Goal: Task Accomplishment & Management: Use online tool/utility

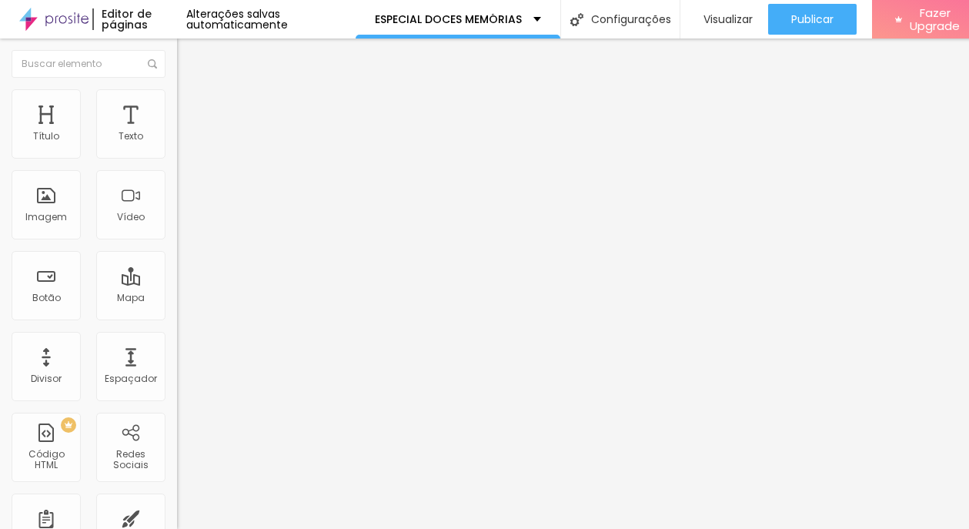
drag, startPoint x: 114, startPoint y: 176, endPoint x: 9, endPoint y: 169, distance: 105.0
click at [177, 169] on div "Texto QUERO SABER MAIS Alinhamento Tamanho Normal Pequeno Normal Grande Link UR…" at bounding box center [265, 236] width 177 height 233
paste input "uero garantir meu ensaio completo de fim de ano"
type input "Quero garantir meu ensaio completo de fim de ano"
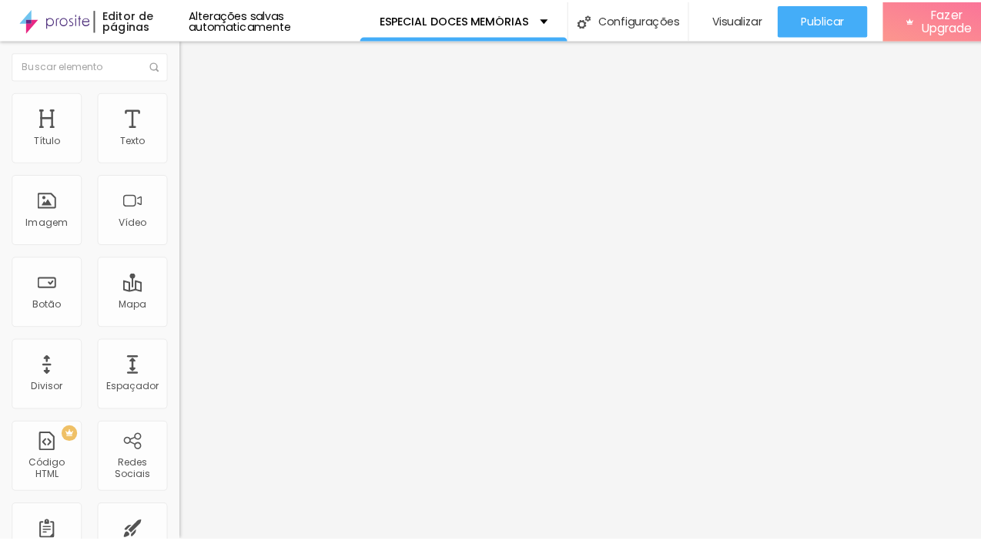
scroll to position [0, 0]
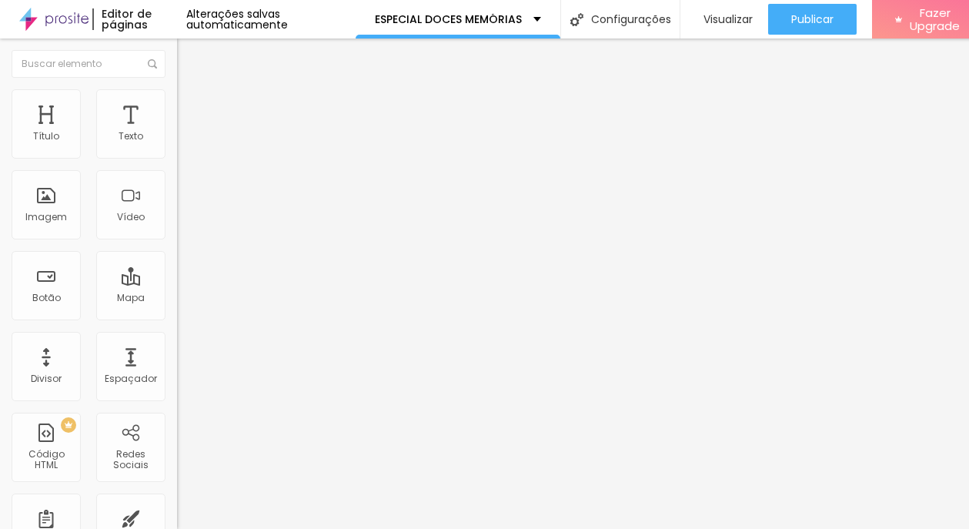
click at [177, 145] on input "Quero garantir meu ensaio completo de fim de ano" at bounding box center [269, 136] width 185 height 15
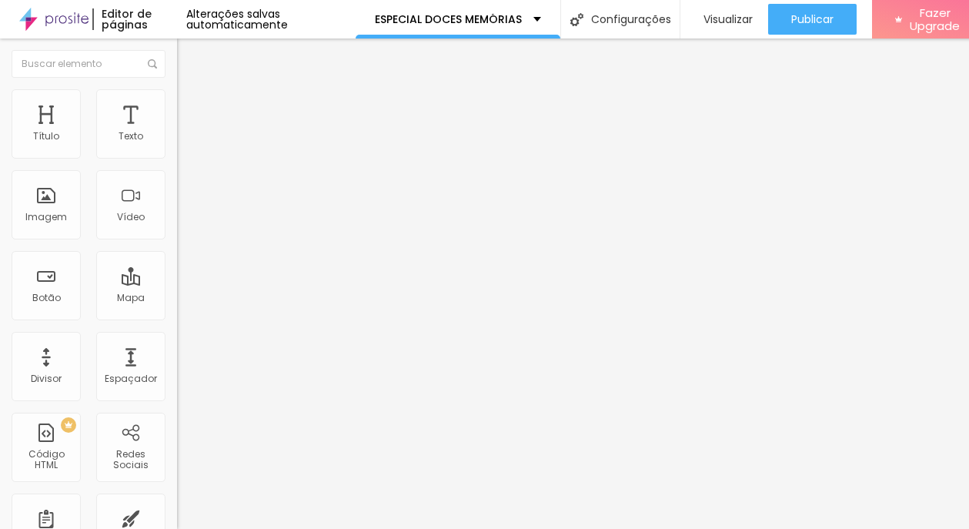
click at [191, 105] on span "Estilo" at bounding box center [203, 99] width 24 height 13
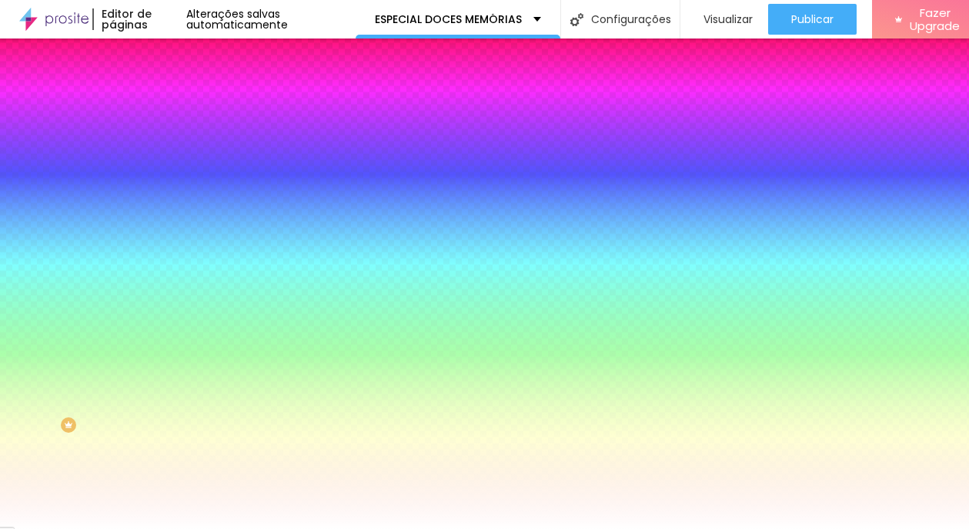
click at [177, 189] on button "button" at bounding box center [188, 197] width 22 height 16
type input "0.1"
type input "0.2"
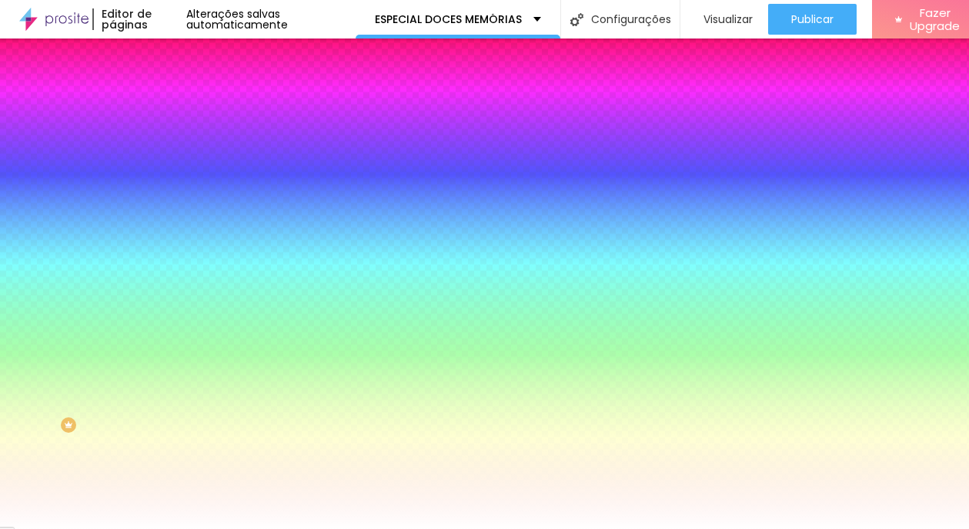
type input "0.2"
type input "0.3"
type input "0.4"
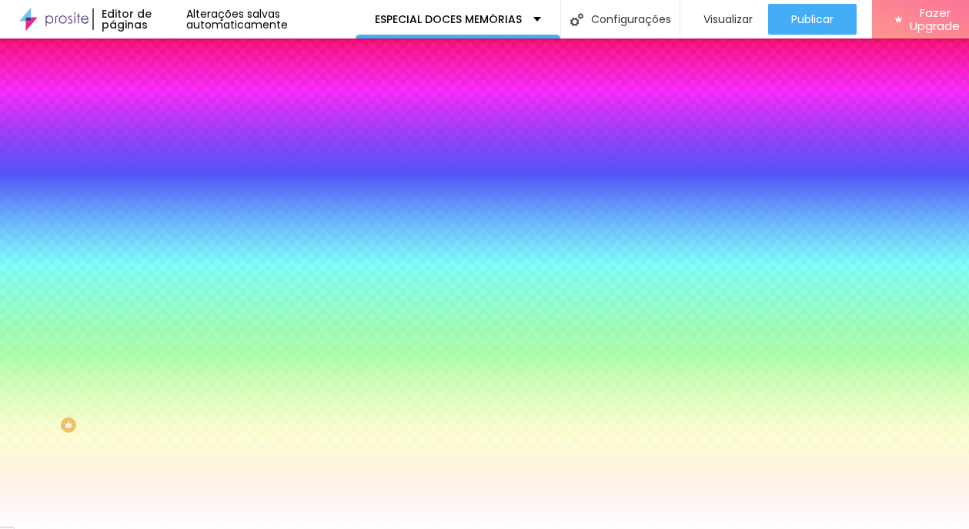
type input "0.5"
type input "0.6"
type input "0.7"
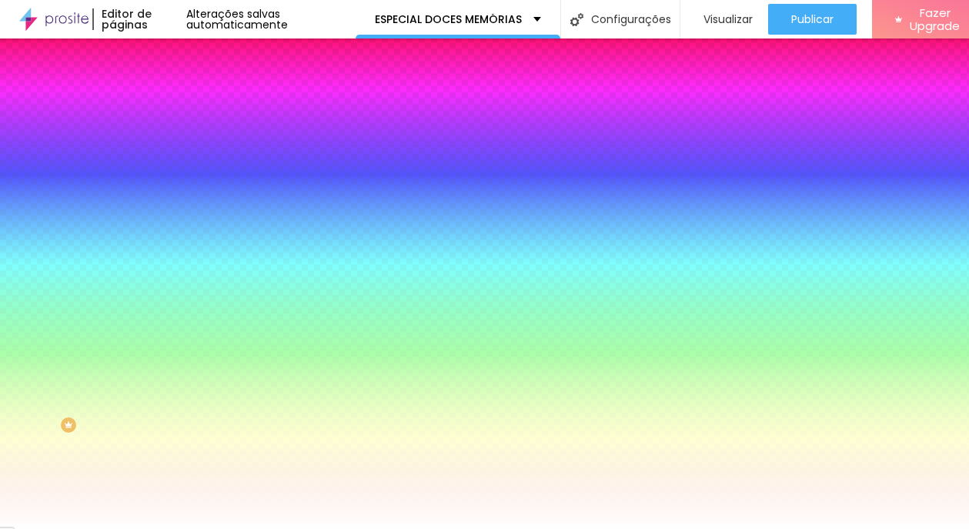
type input "0.7"
type input "0.8"
type input "0.9"
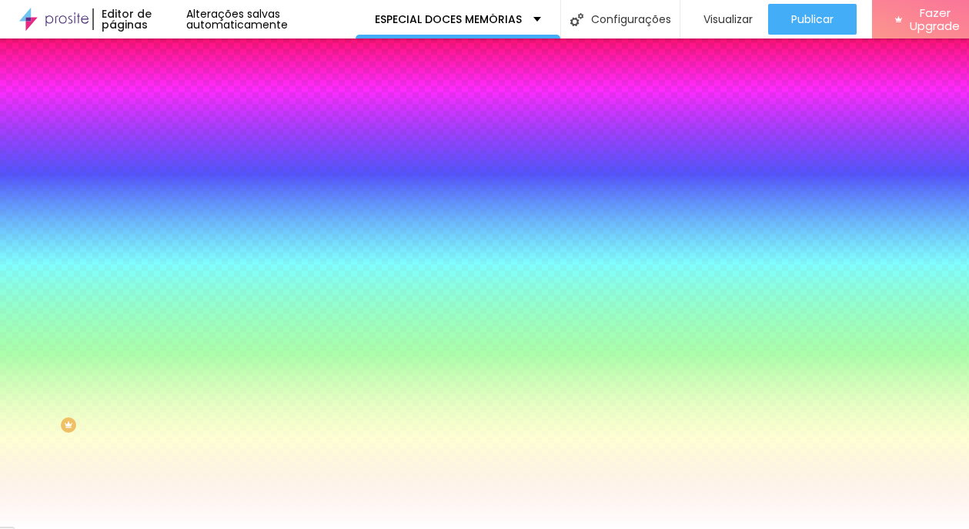
type input "0.8"
type input "0.7"
type input "0.6"
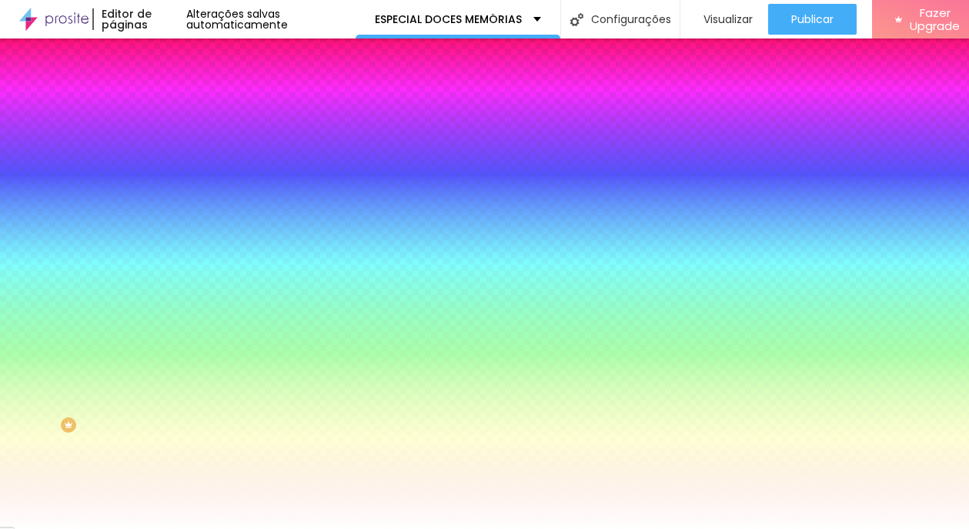
type input "0.6"
type input "0.5"
type input "0.4"
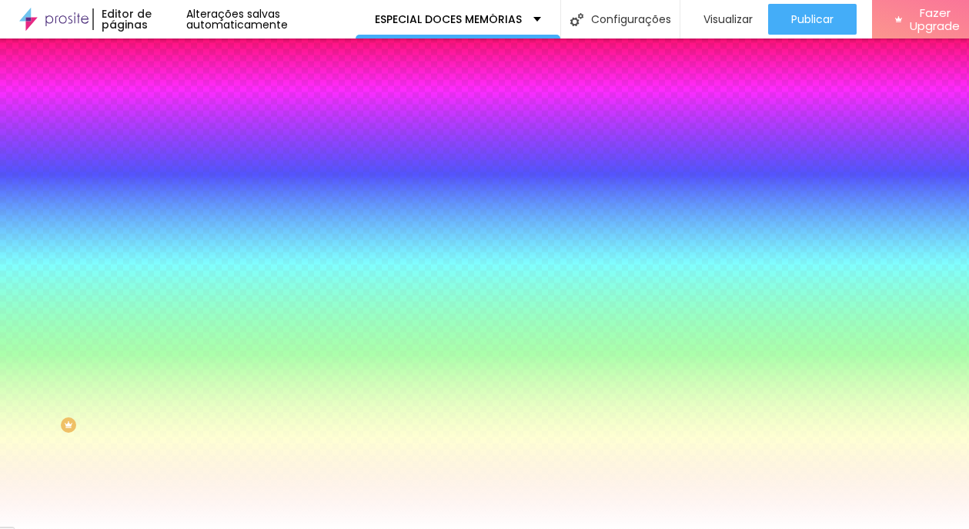
type input "0.3"
type input "0.2"
type input "0.1"
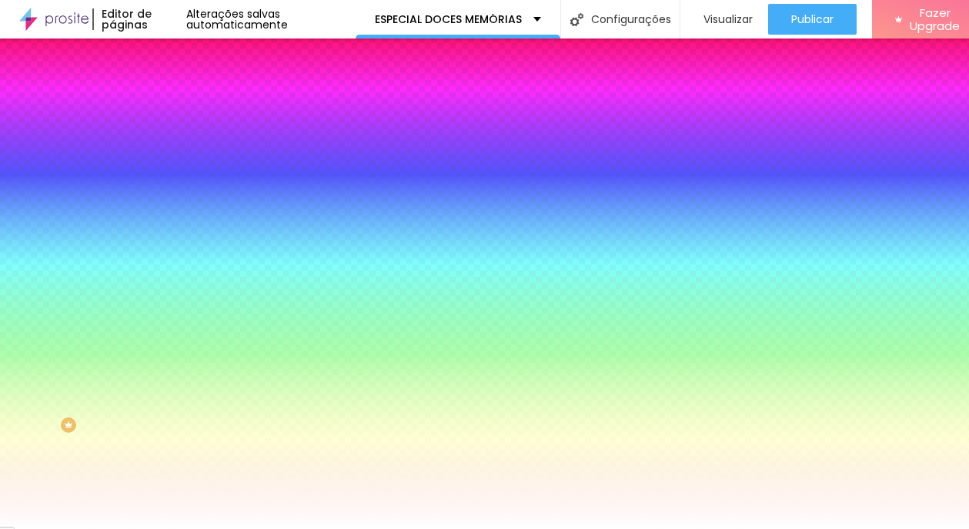
type input "0.1"
type input "0"
type input "0.1"
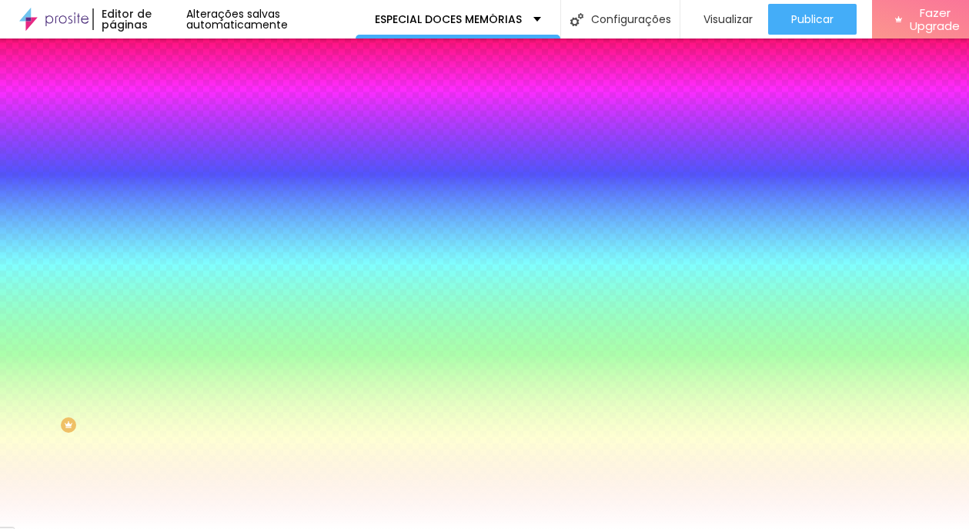
type input "0.3"
type input "0.4"
type input "0.5"
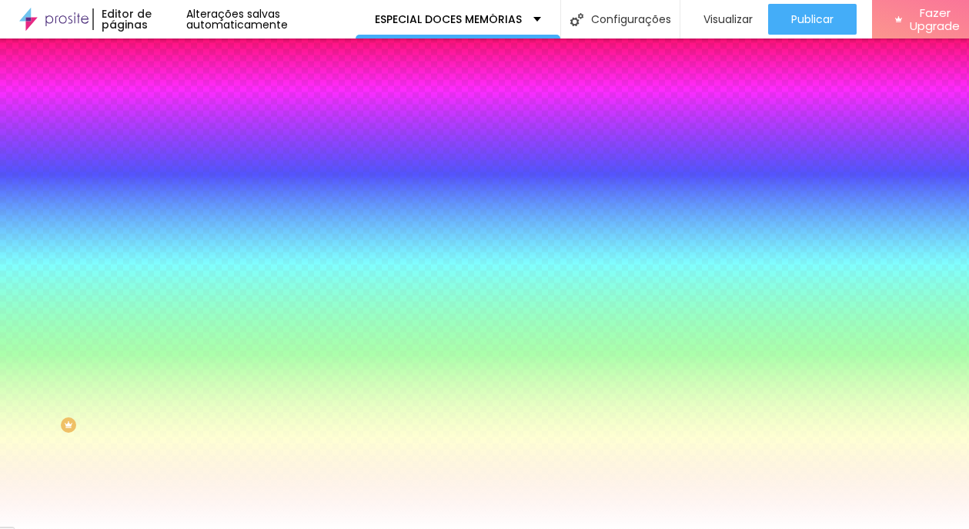
type input "0.5"
type input "0.6"
type input "0.7"
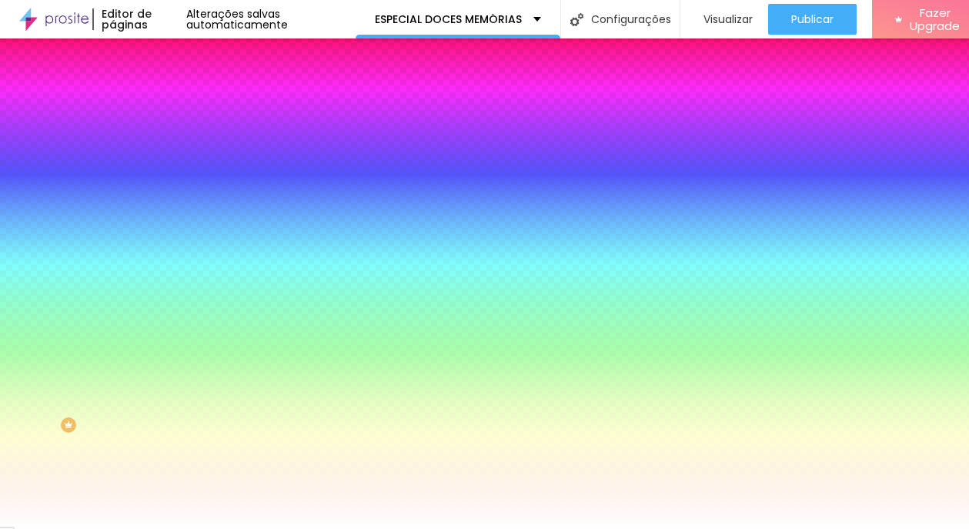
type input "0.8"
type input "0.9"
type input "1"
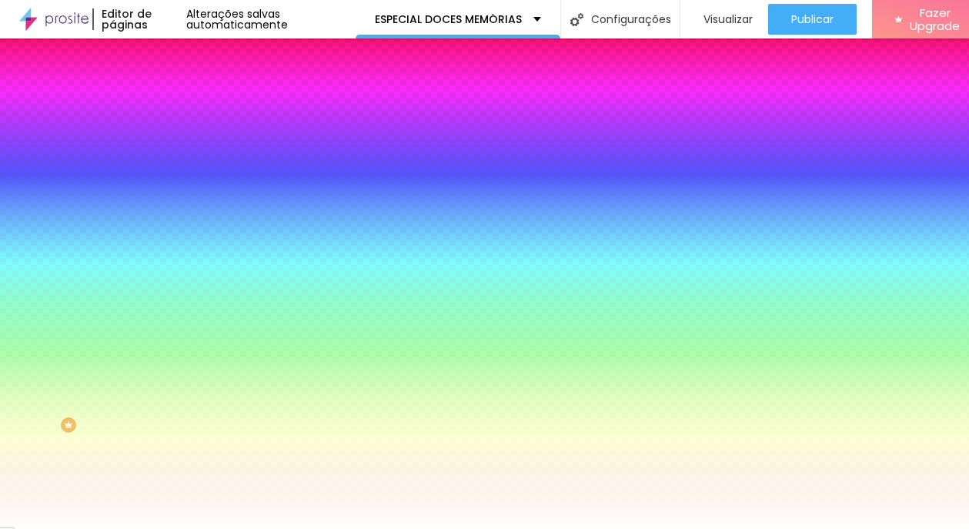
type input "1"
type input "1.1"
type input "1.2"
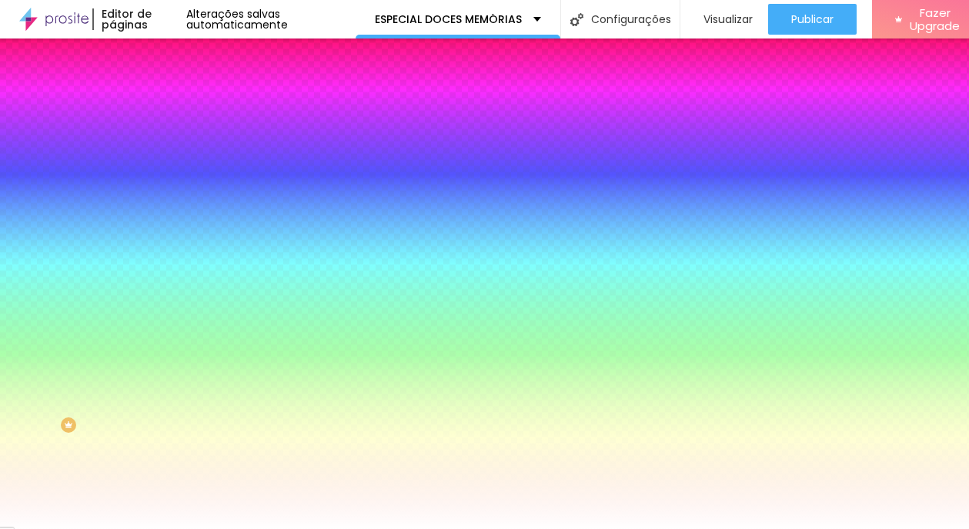
type input "1.3"
type input "1.4"
type input "1.5"
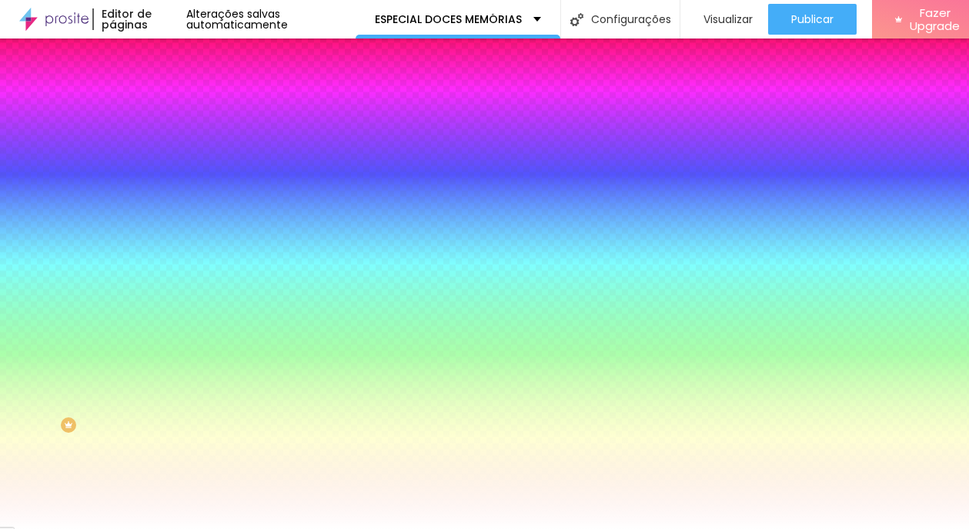
type input "1.5"
type input "1.6"
type input "1.7"
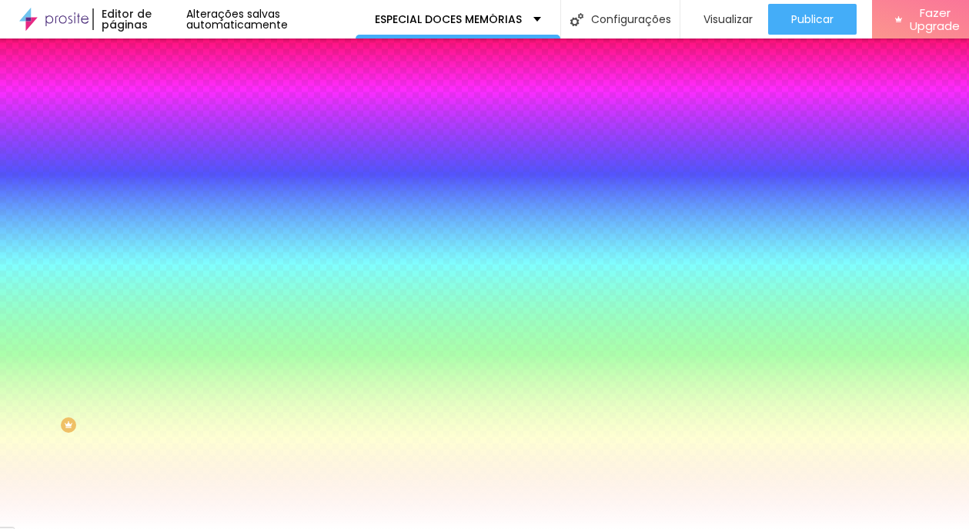
type input "1.6"
type input "1.5"
type input "1.4"
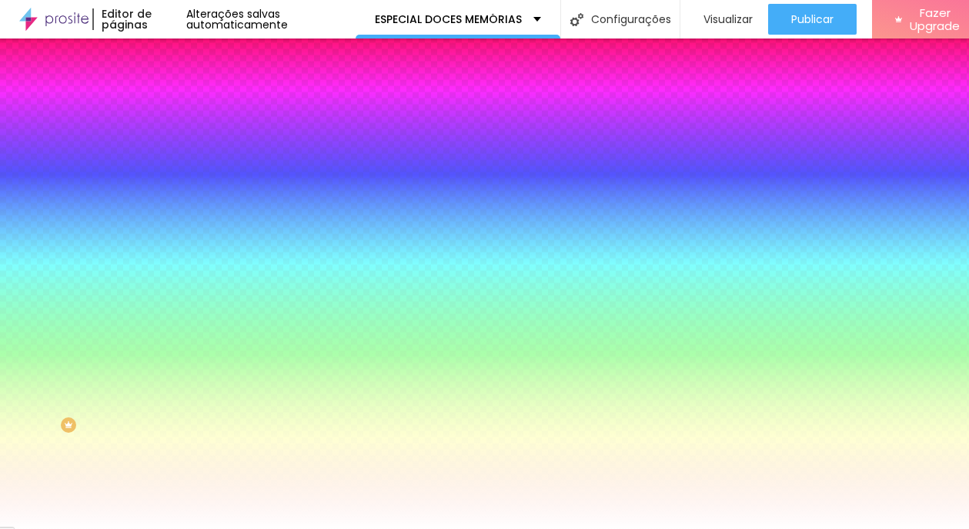
type input "1.4"
type input "1.3"
type input "1.2"
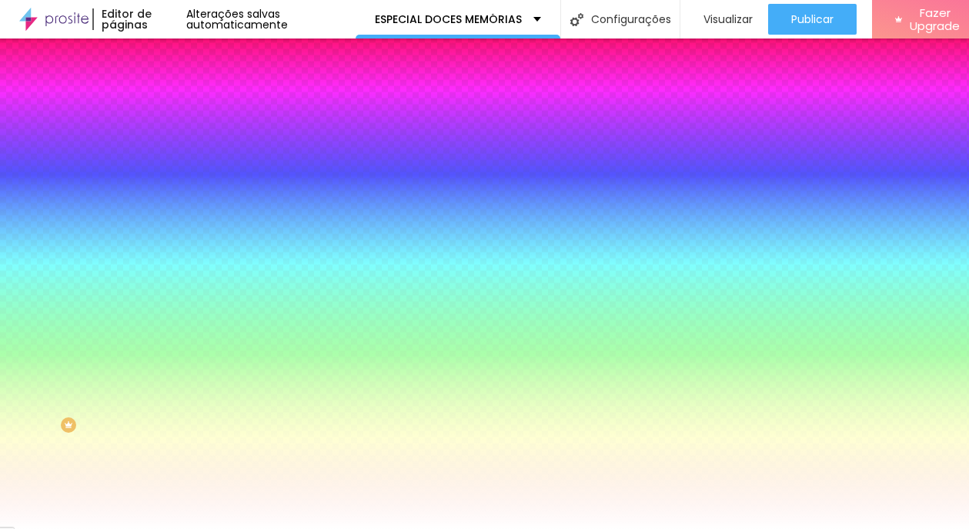
type input "1.1"
type input "1"
type input "0.9"
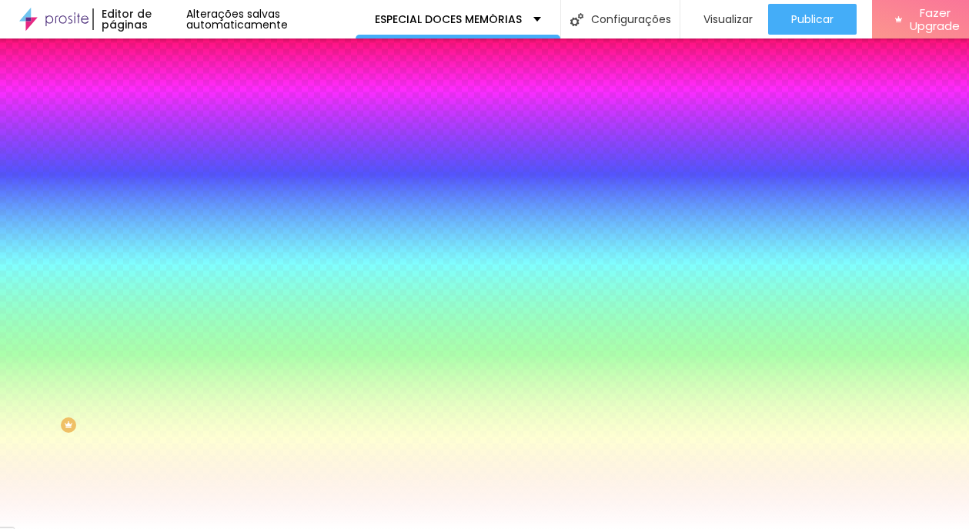
type input "0.9"
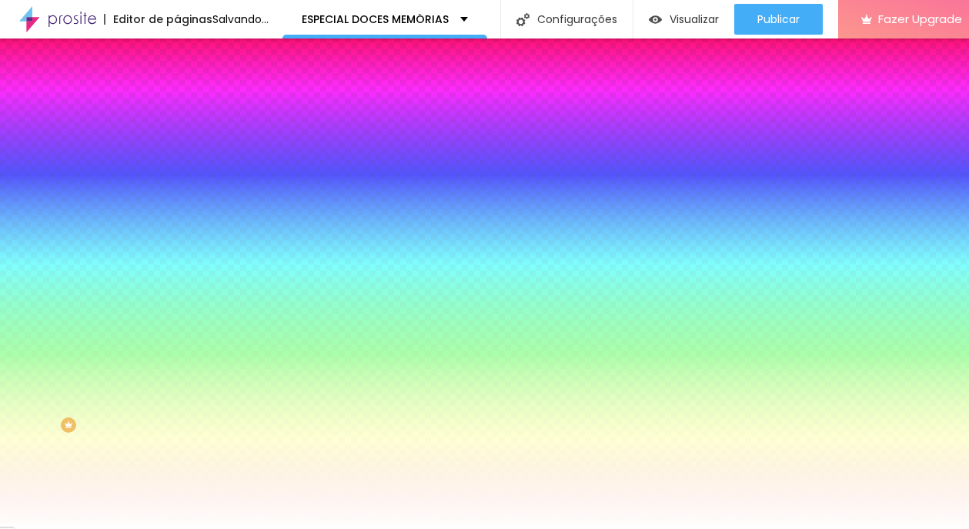
drag, startPoint x: 199, startPoint y: 336, endPoint x: 209, endPoint y: 335, distance: 10.0
type input "0.9"
click at [104, 528] on div at bounding box center [484, 529] width 969 height 0
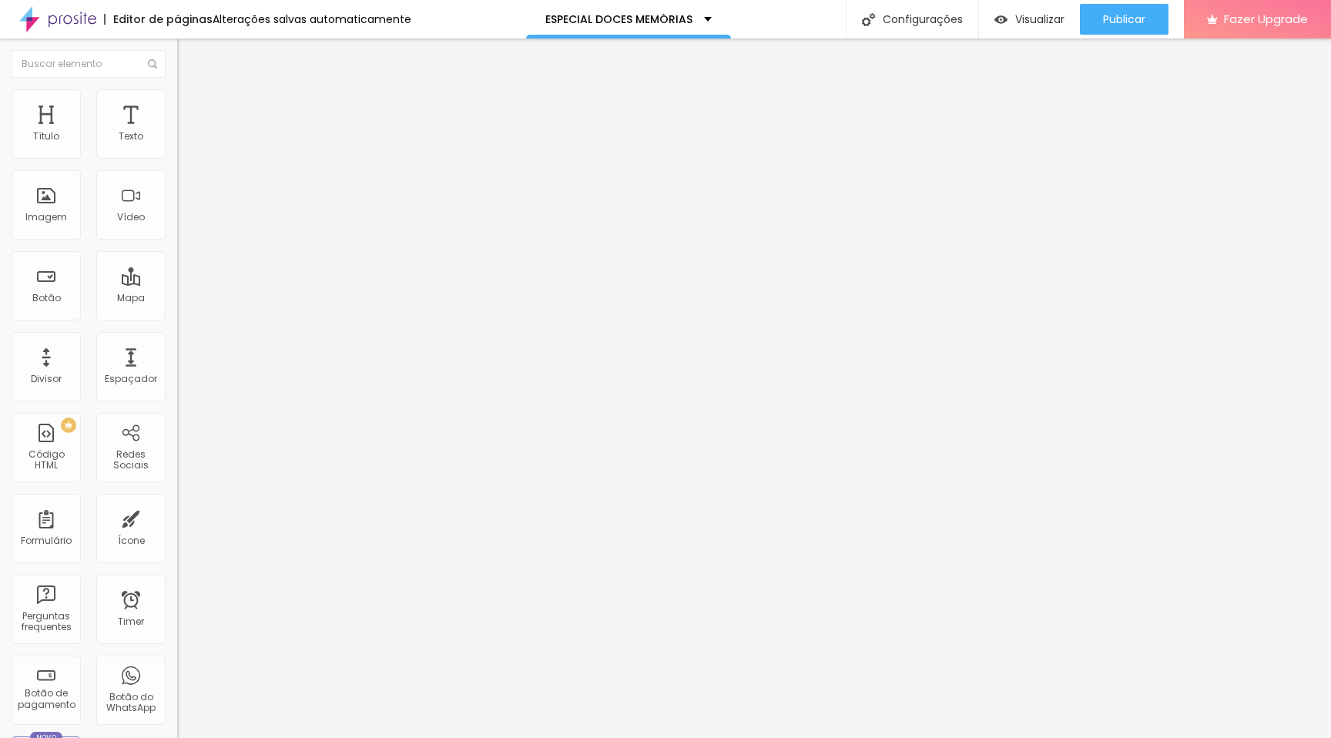
click at [177, 228] on button "button" at bounding box center [188, 220] width 22 height 16
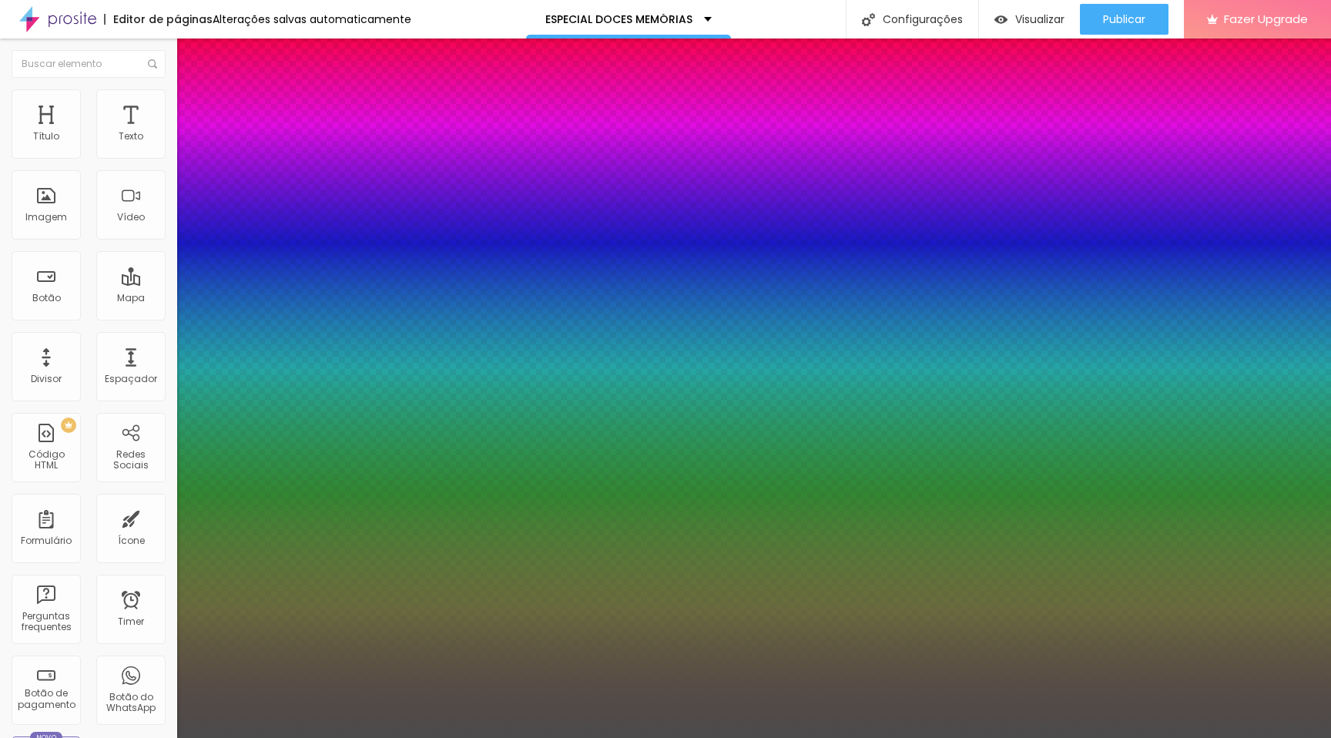
type input "1"
type input "0.5"
type input "35"
type input "1"
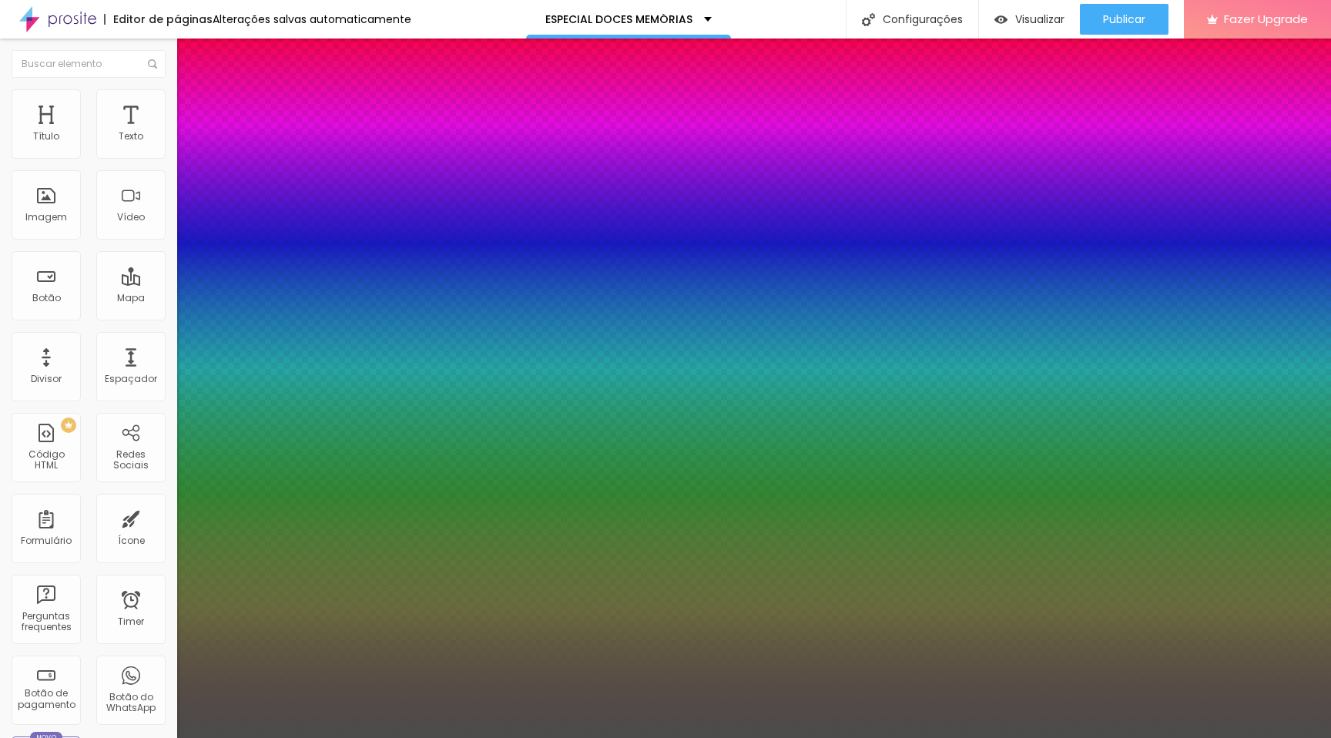
type input "0.5"
type input "33"
type input "1"
type input "0.5"
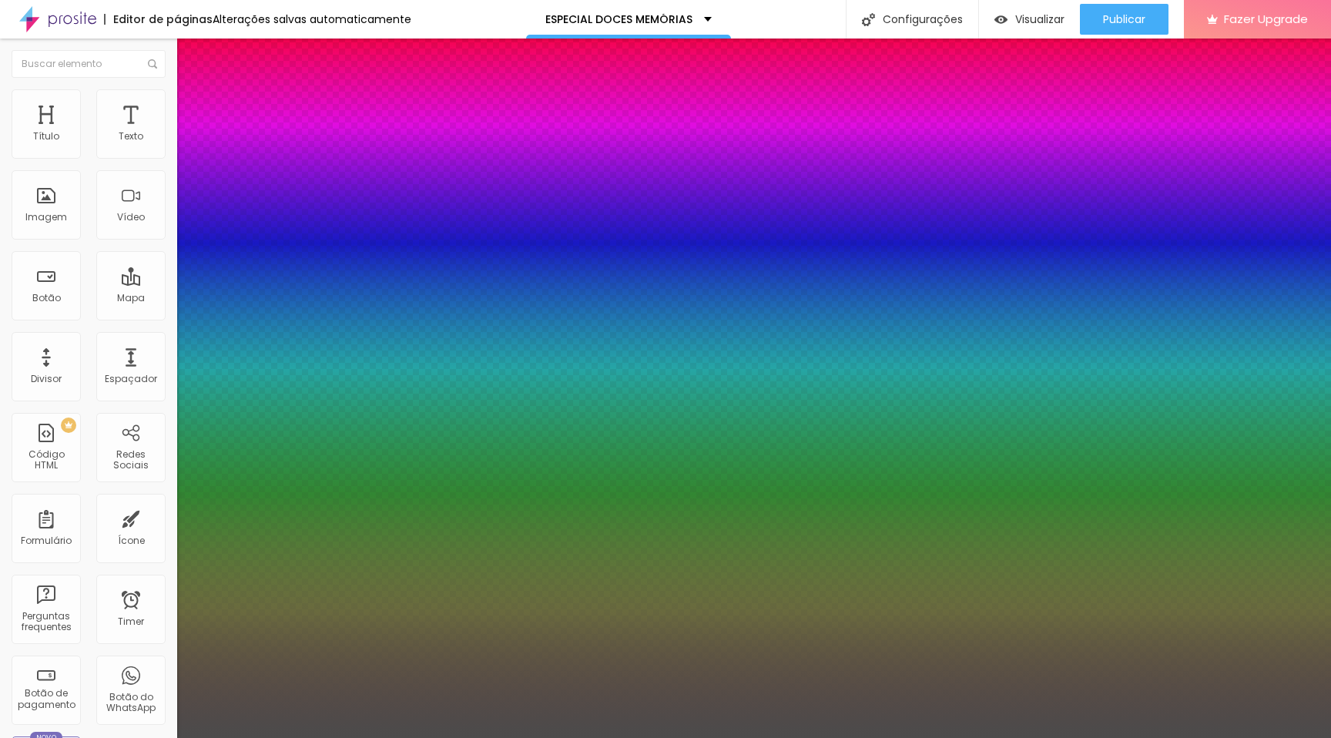
type input "32"
type input "1"
type input "0.5"
type input "31"
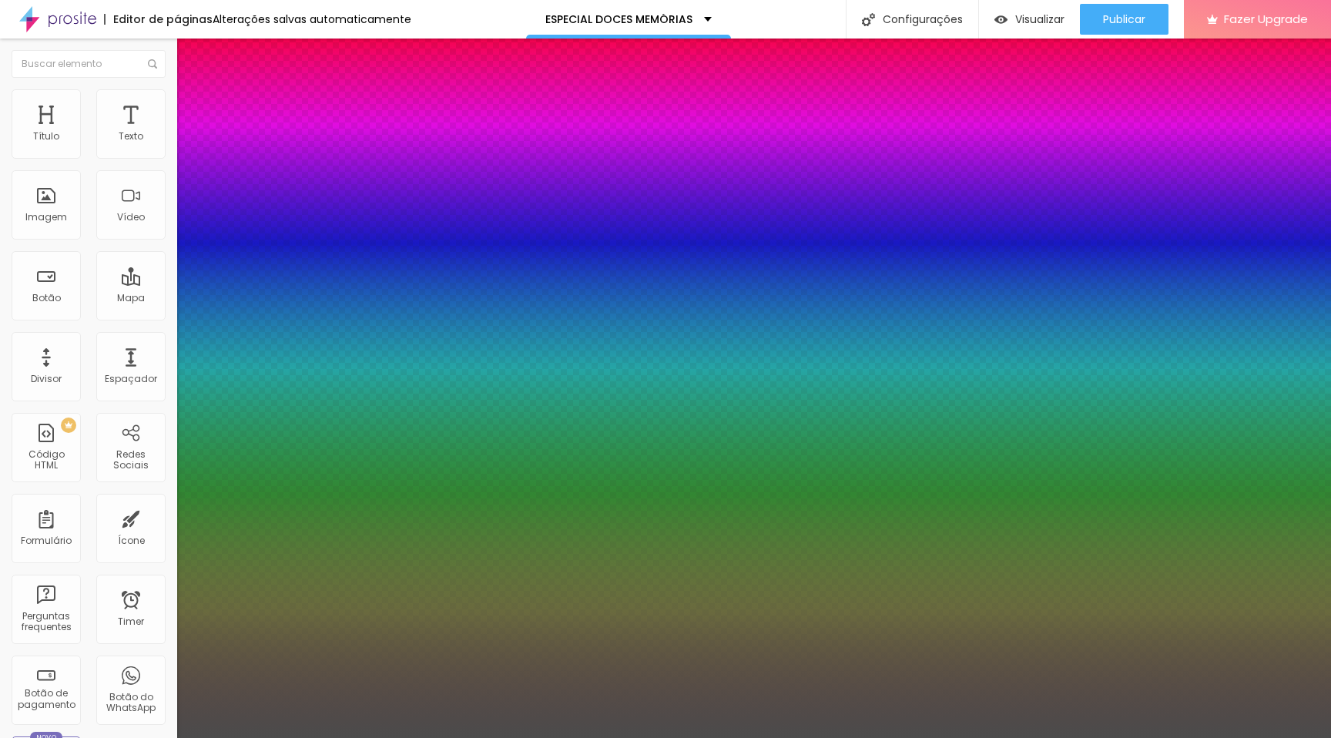
type input "31"
type input "1"
type input "0.5"
type input "28"
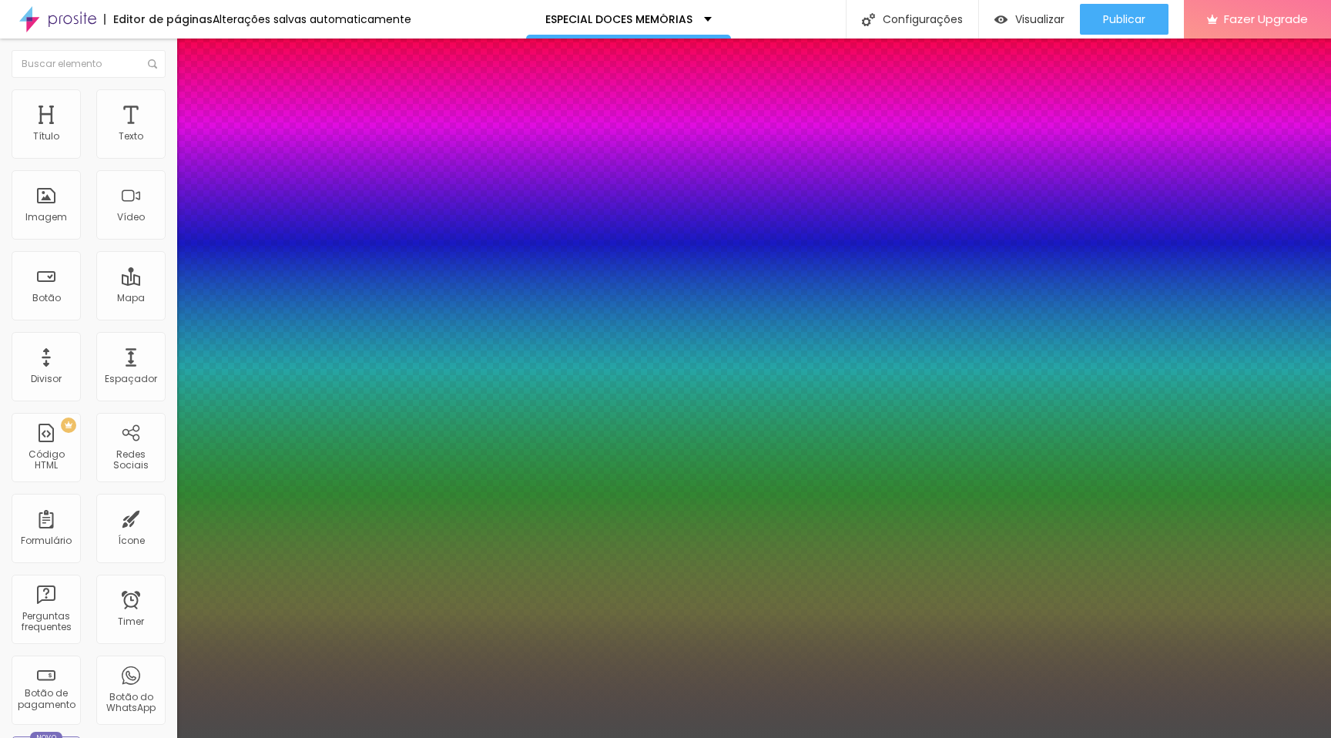
type input "1"
type input "0.5"
type input "27"
type input "1"
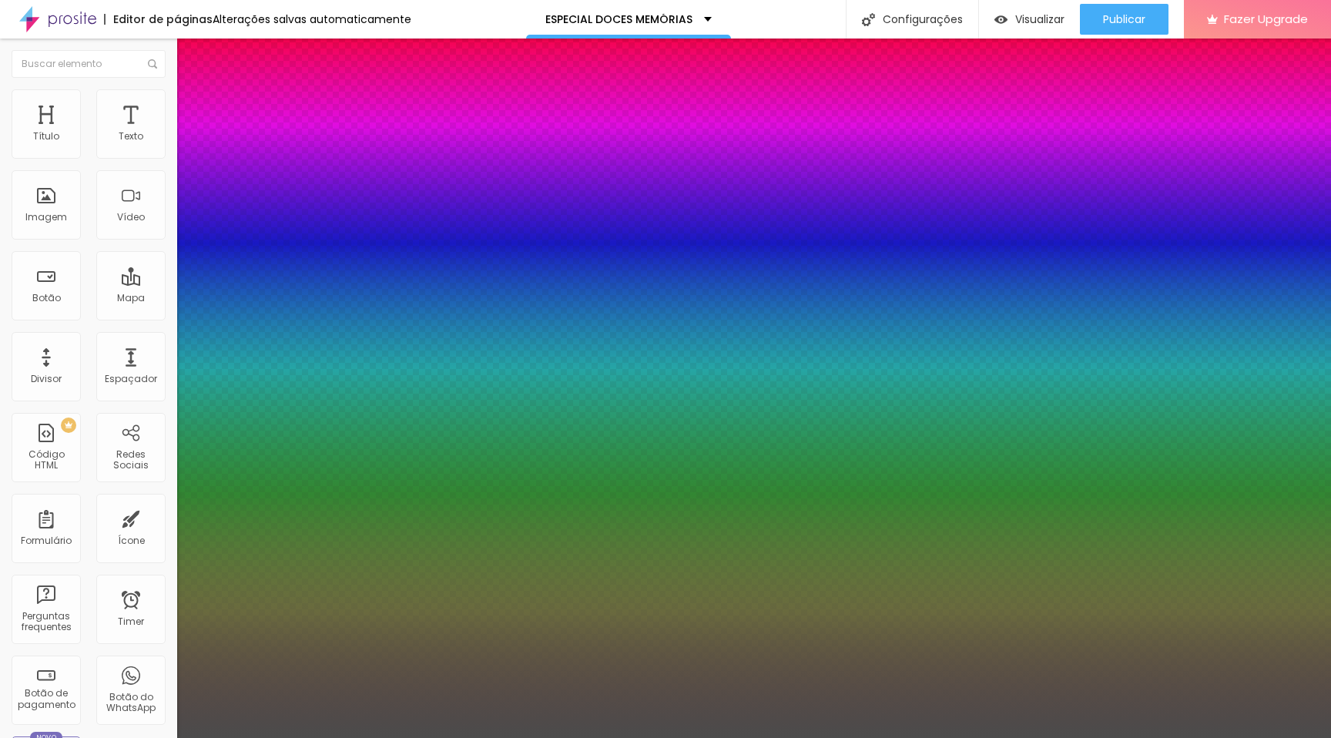
type input "0.5"
type input "1"
type input "0.5"
type input "28"
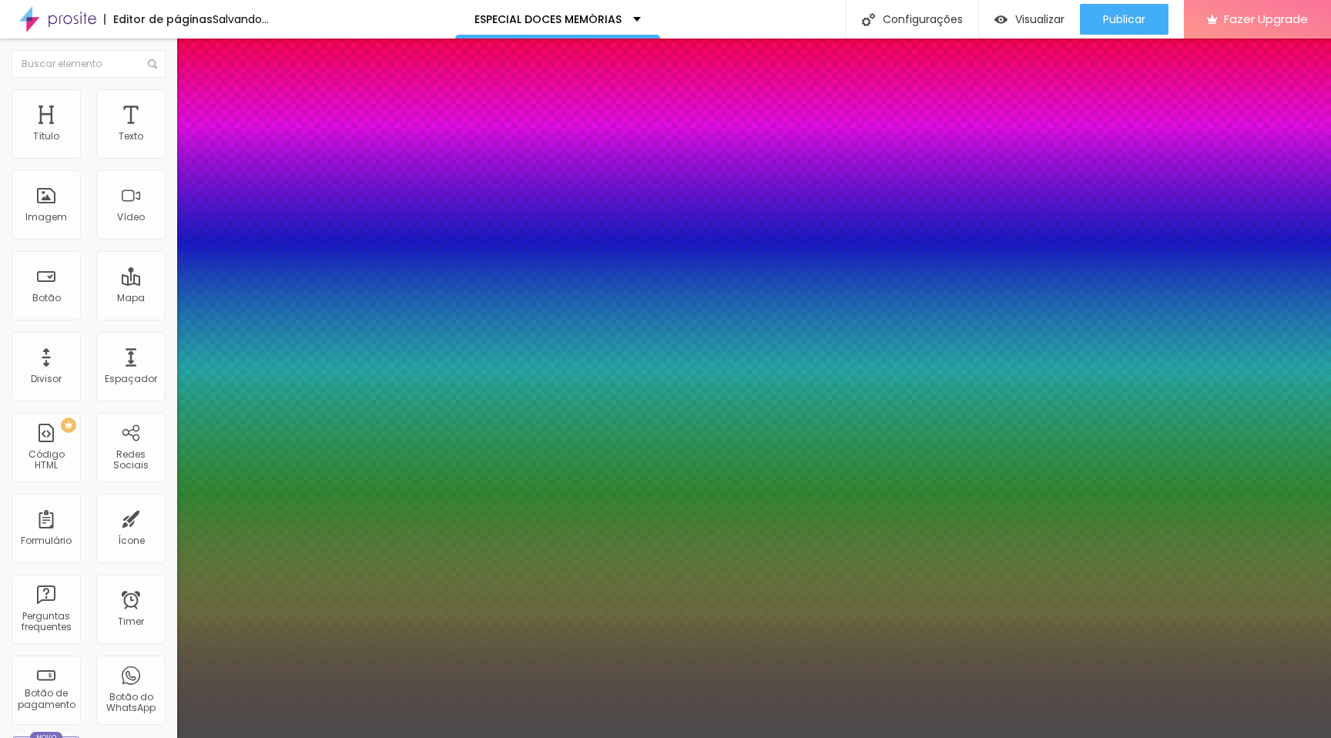
type input "1"
type input "0.5"
type input "29"
type input "1"
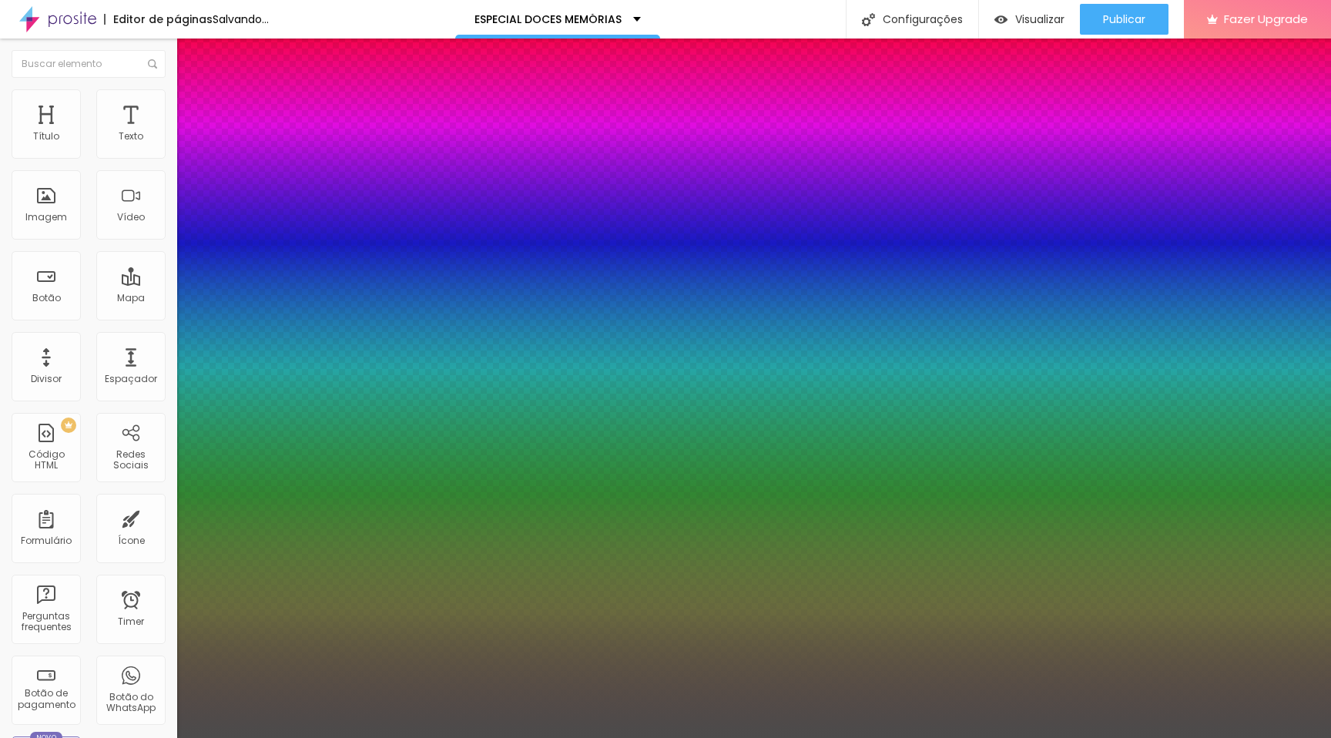
type input "0.5"
type input "30"
type input "1"
type input "0.5"
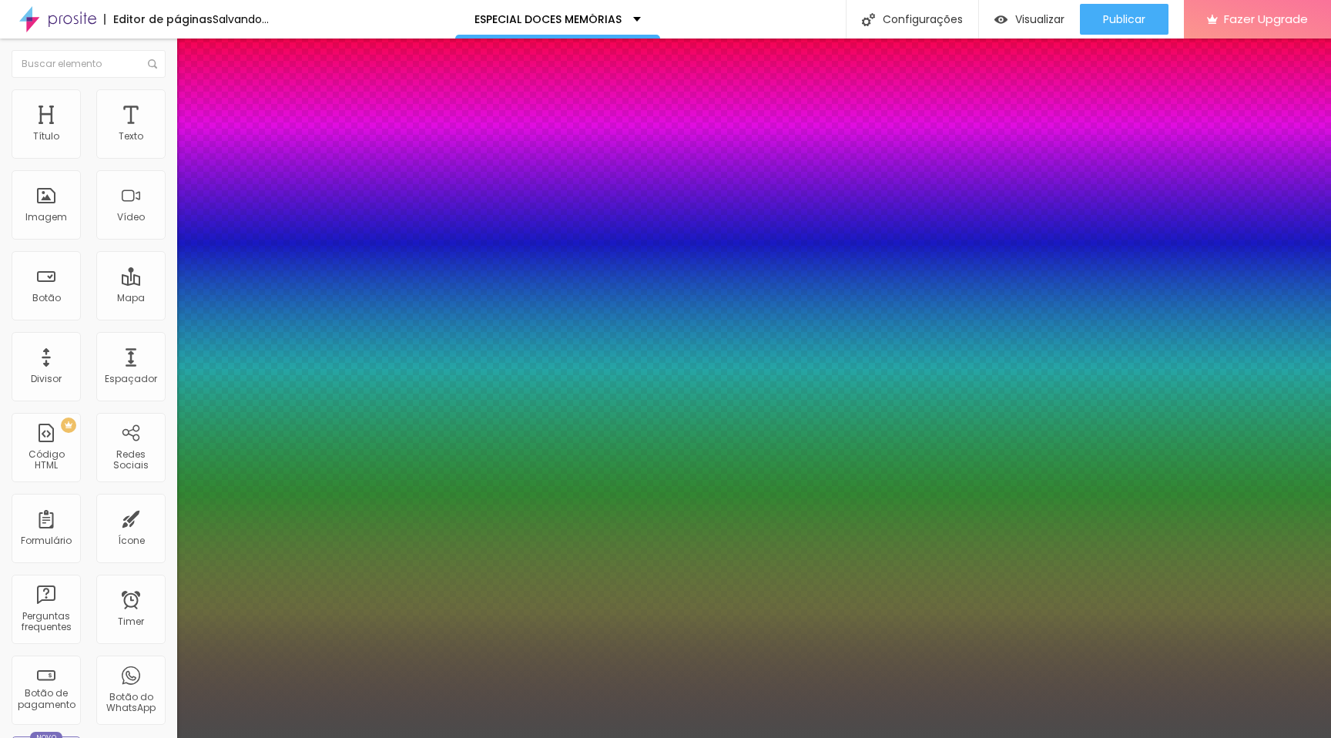
type input "31"
type input "1"
type input "0.5"
type input "32"
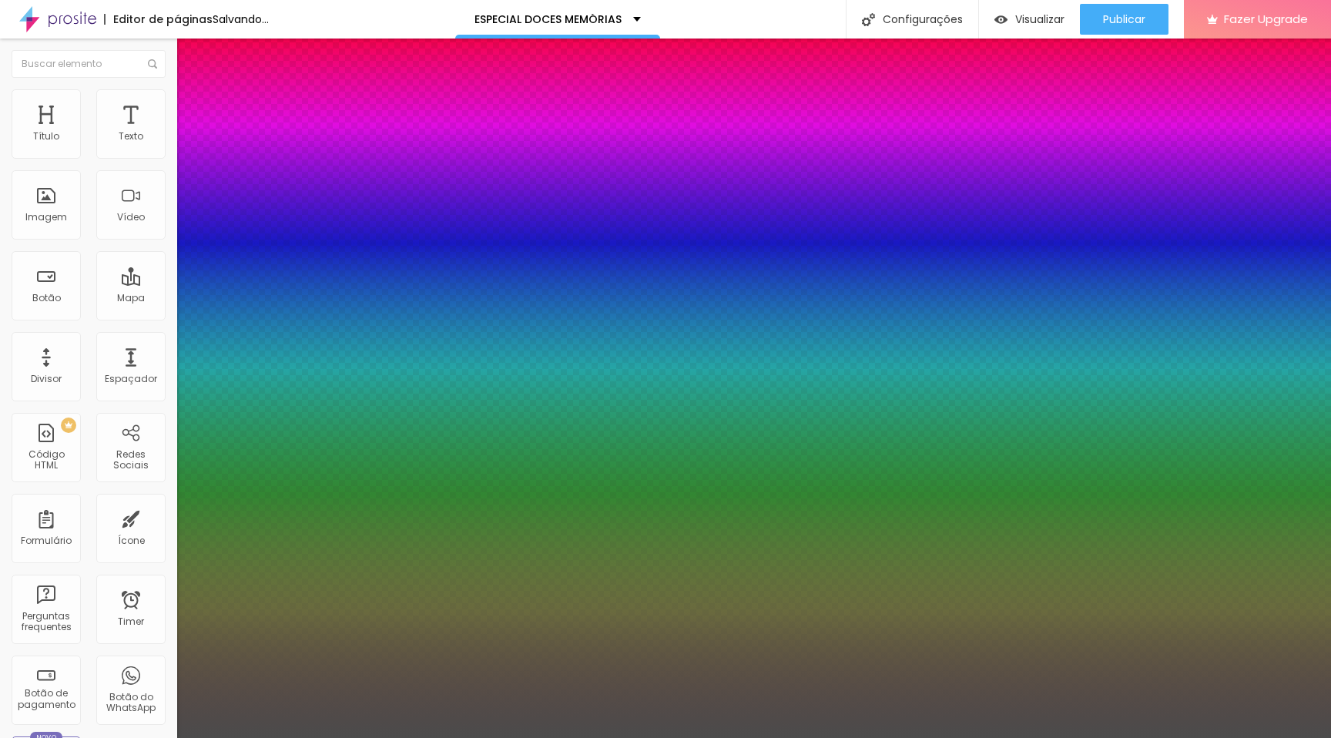
type input "32"
type input "1"
type input "0.5"
type input "33"
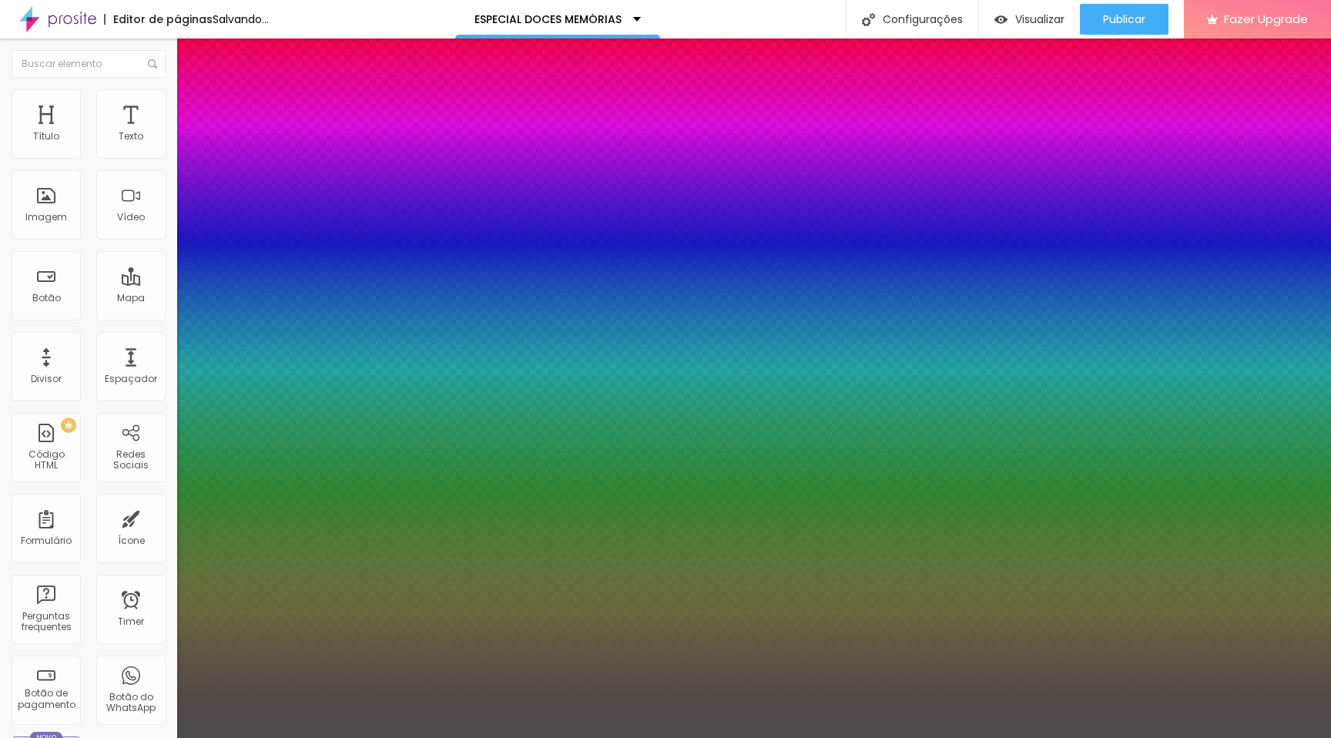
type input "1"
type input "0.5"
type input "1"
type input "0.5"
type input "32"
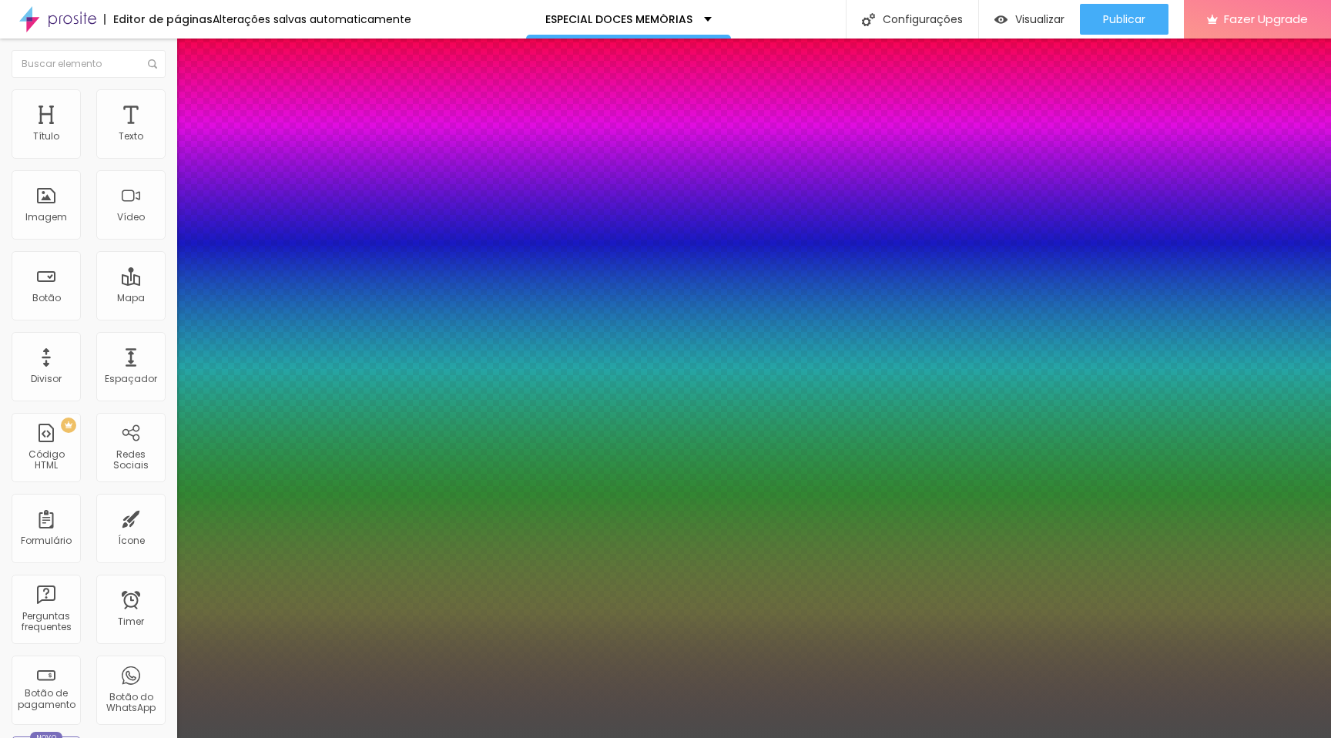
type input "32"
type input "1"
type input "0.5"
type input "31"
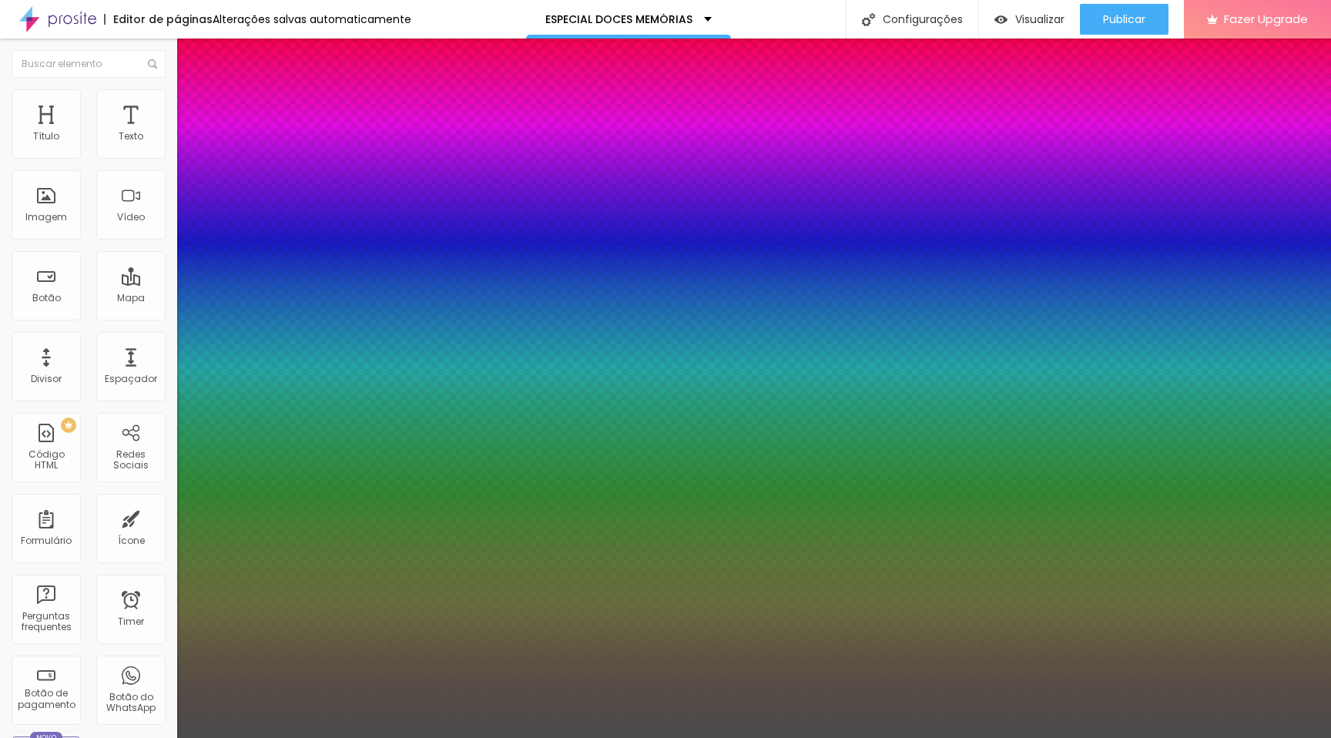
type input "1"
type input "0.5"
type input "30"
type input "1"
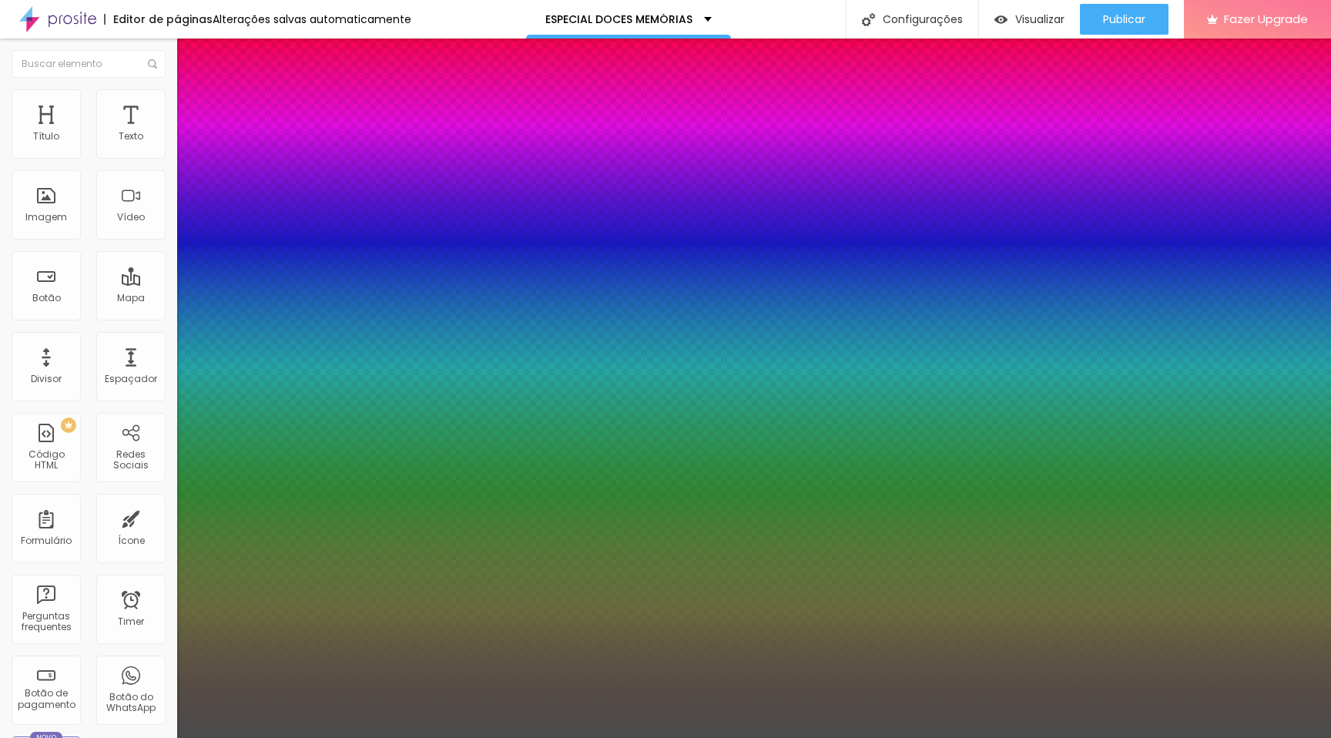
type input "0.5"
type input "29"
type input "1"
type input "0.5"
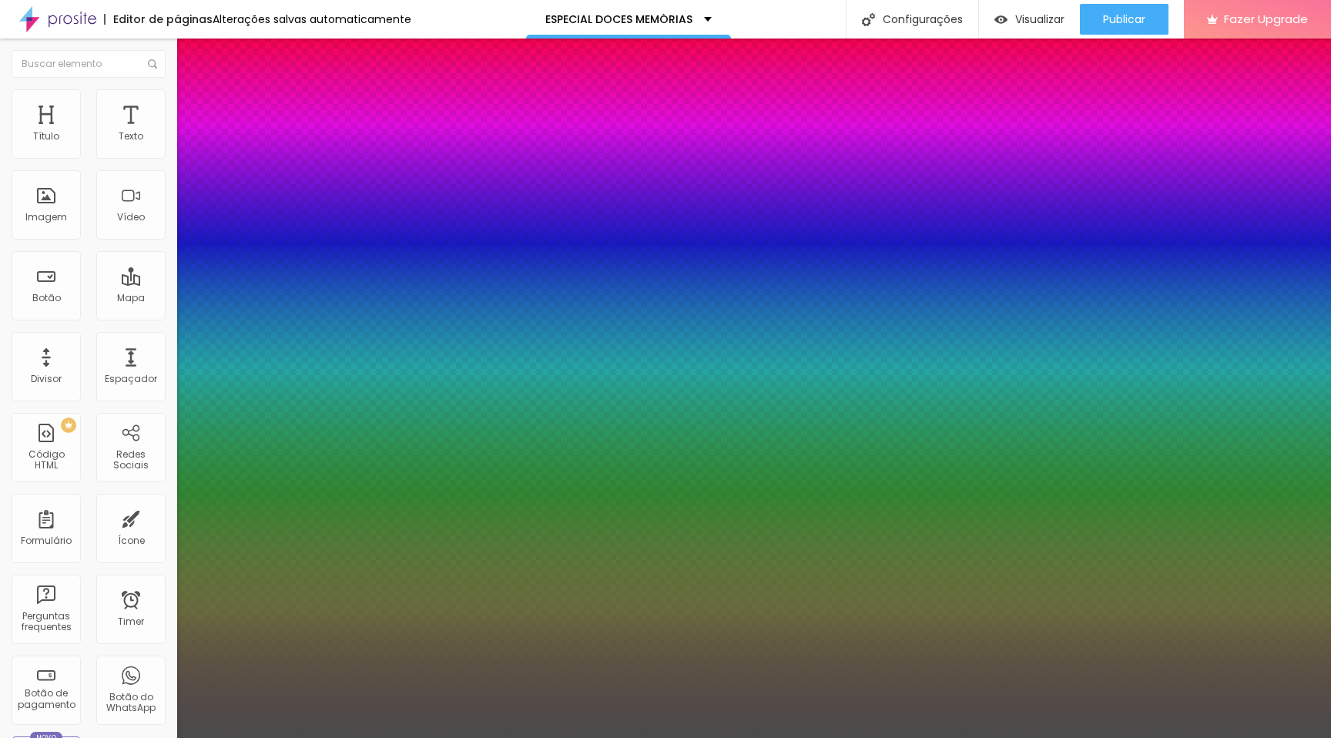
type input "1"
type input "0.5"
type input "28"
type input "1"
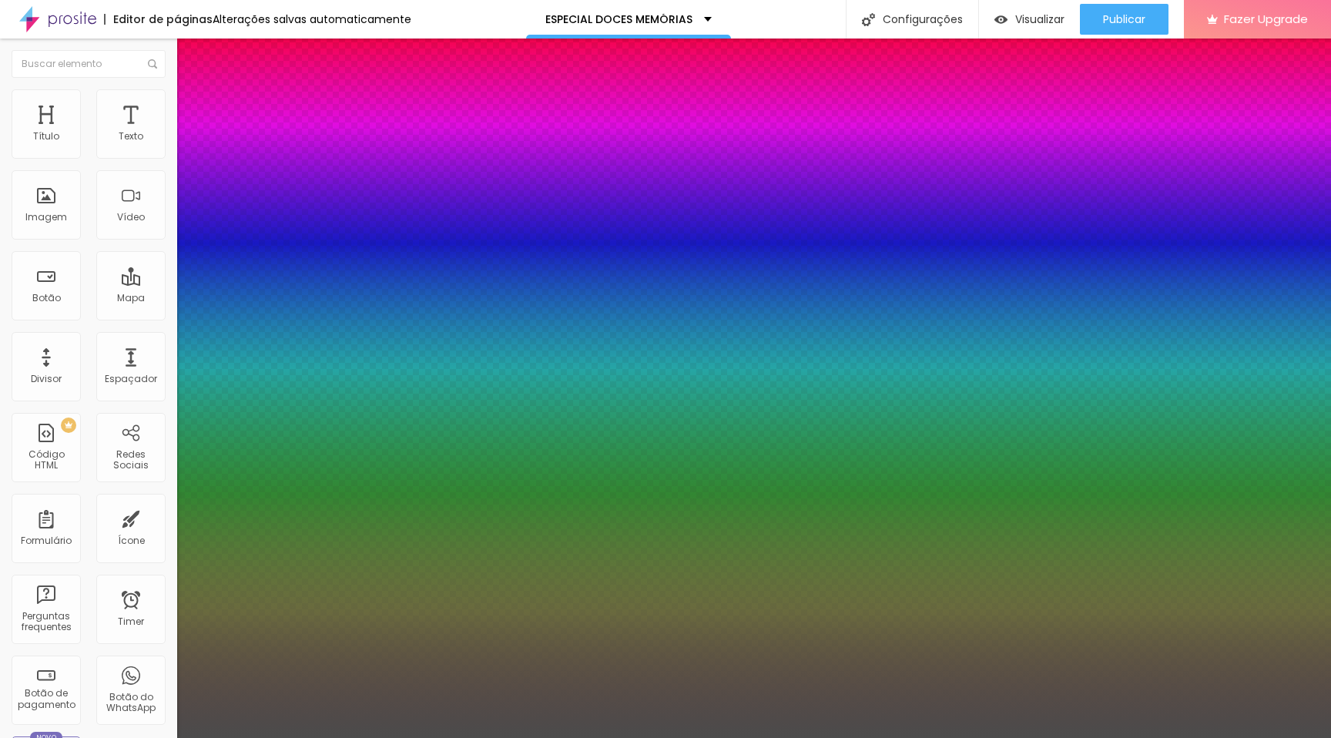
type input "0.5"
type input "27"
type input "1"
type input "0.5"
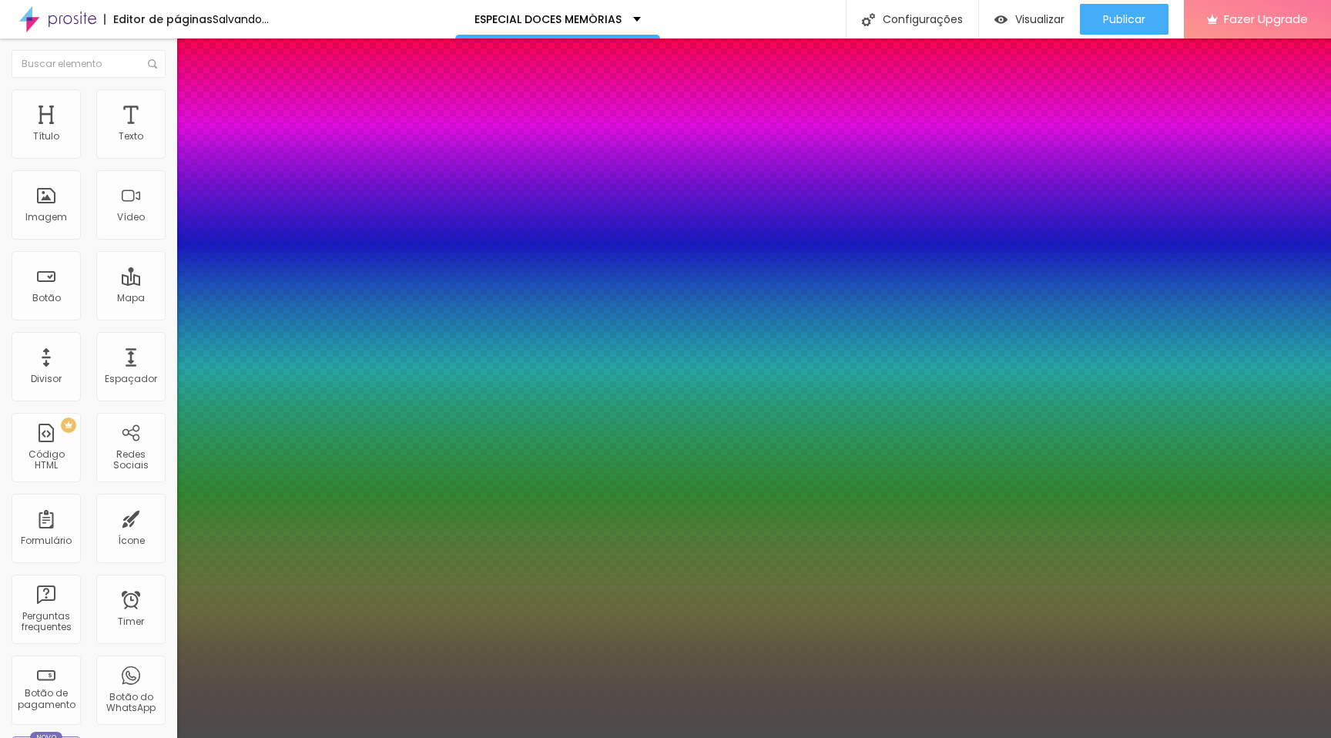
type input "1"
type input "0.5"
drag, startPoint x: 232, startPoint y: 437, endPoint x: 221, endPoint y: 432, distance: 12.1
type input "27"
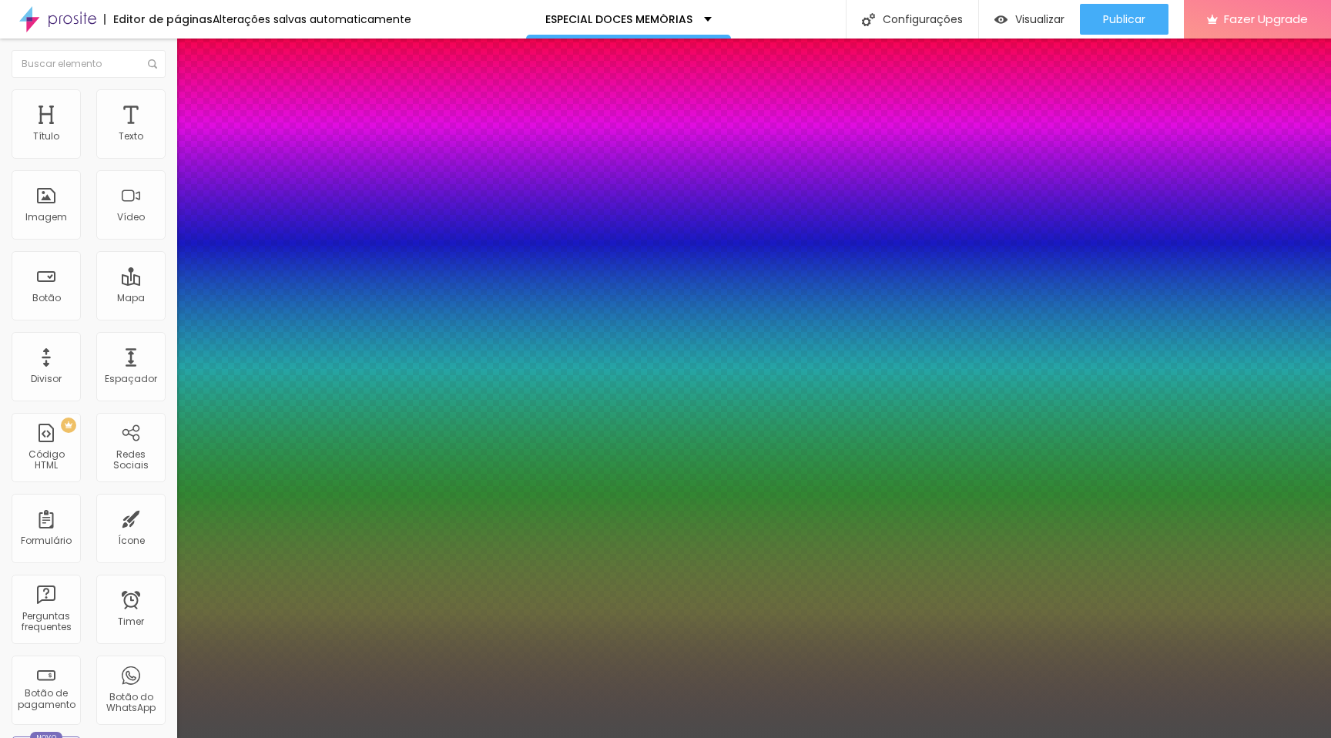
click at [738, 528] on div at bounding box center [665, 738] width 1331 height 0
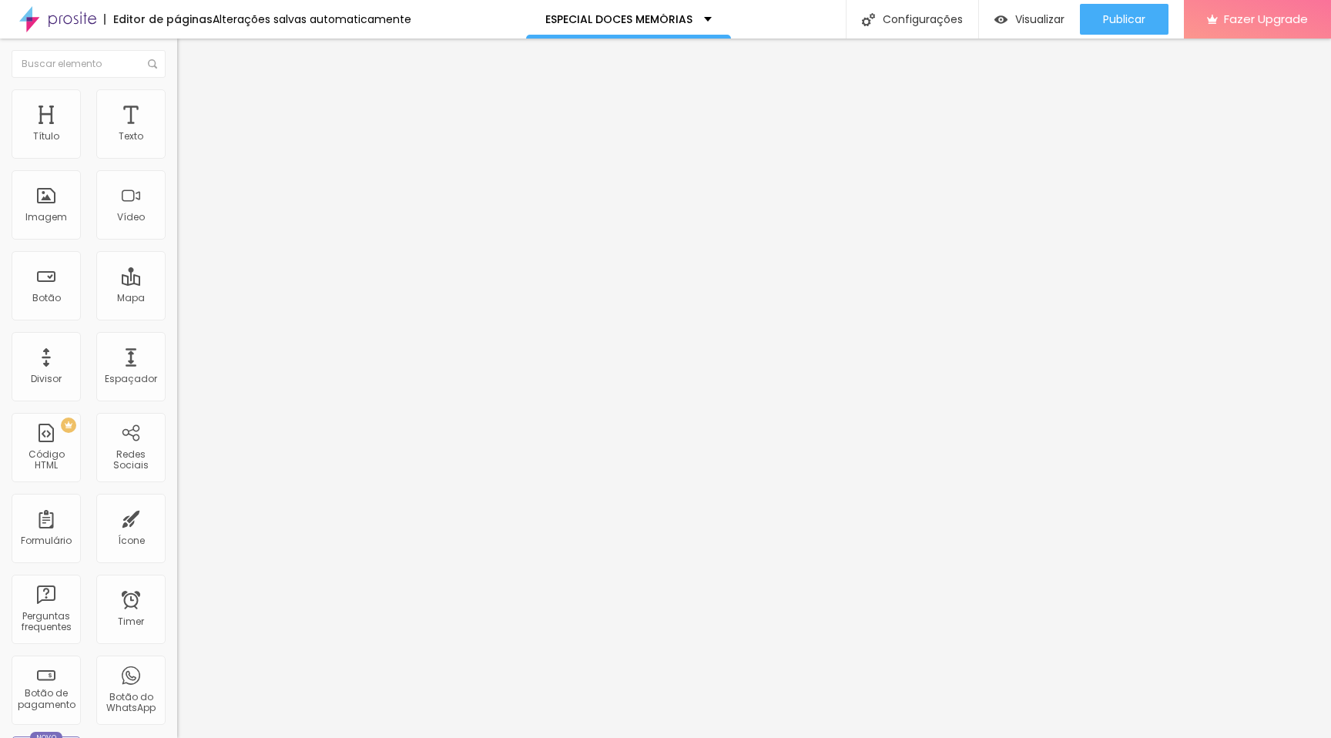
click at [177, 228] on button "button" at bounding box center [188, 220] width 22 height 16
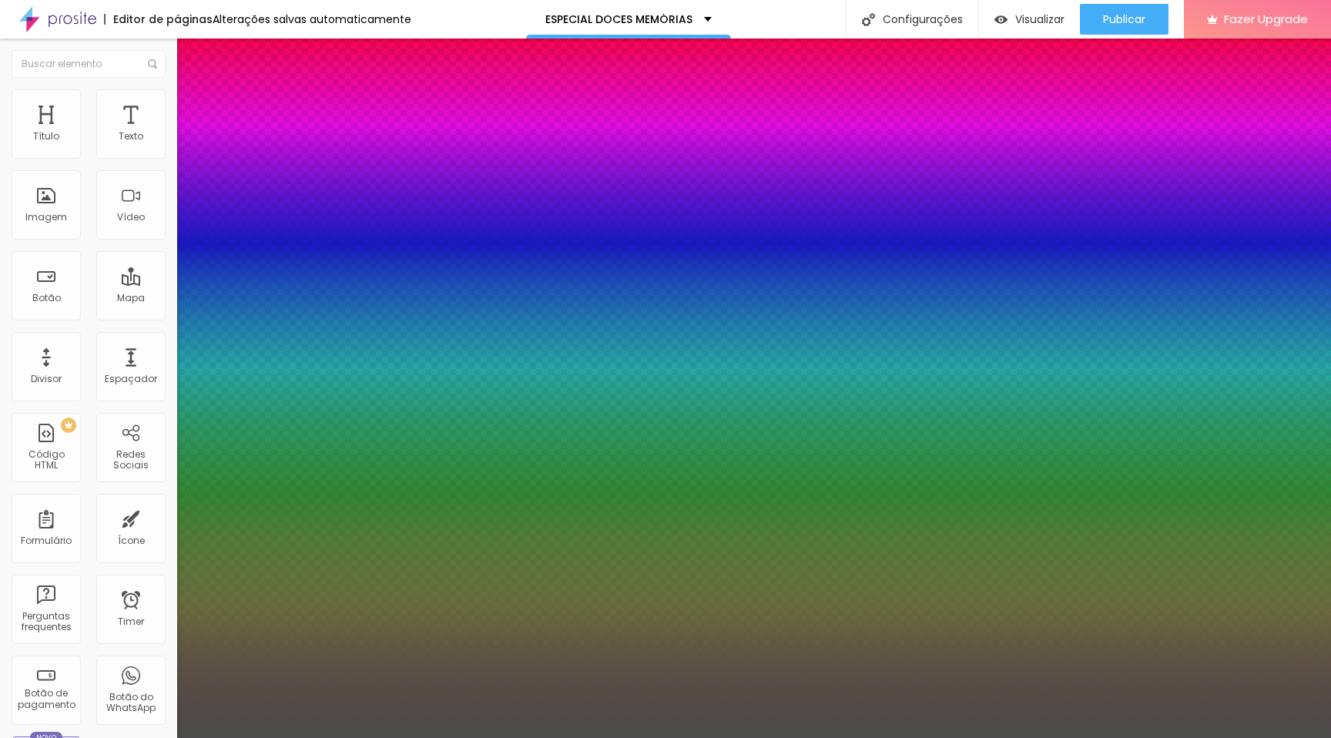
type input "1"
type input "0.5"
type input "35"
type input "1"
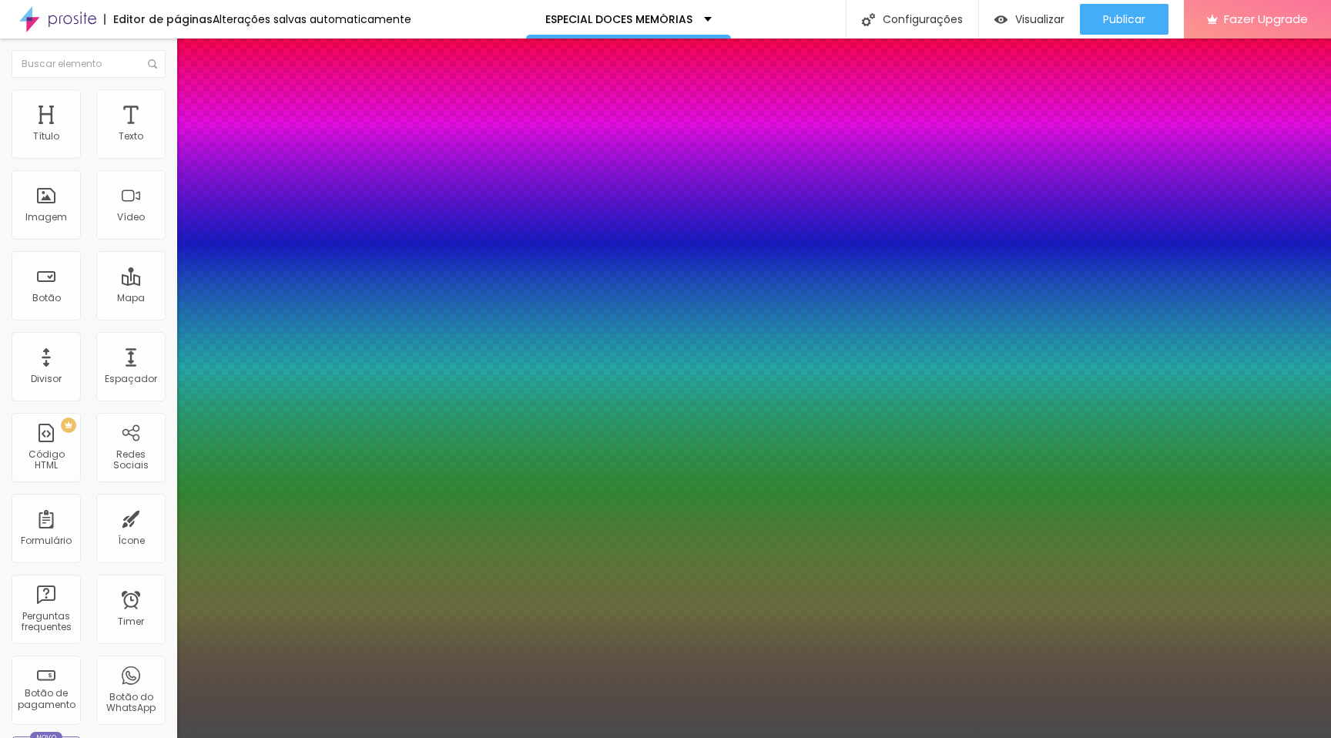
type input "0.5"
type input "34"
type input "1"
type input "0.5"
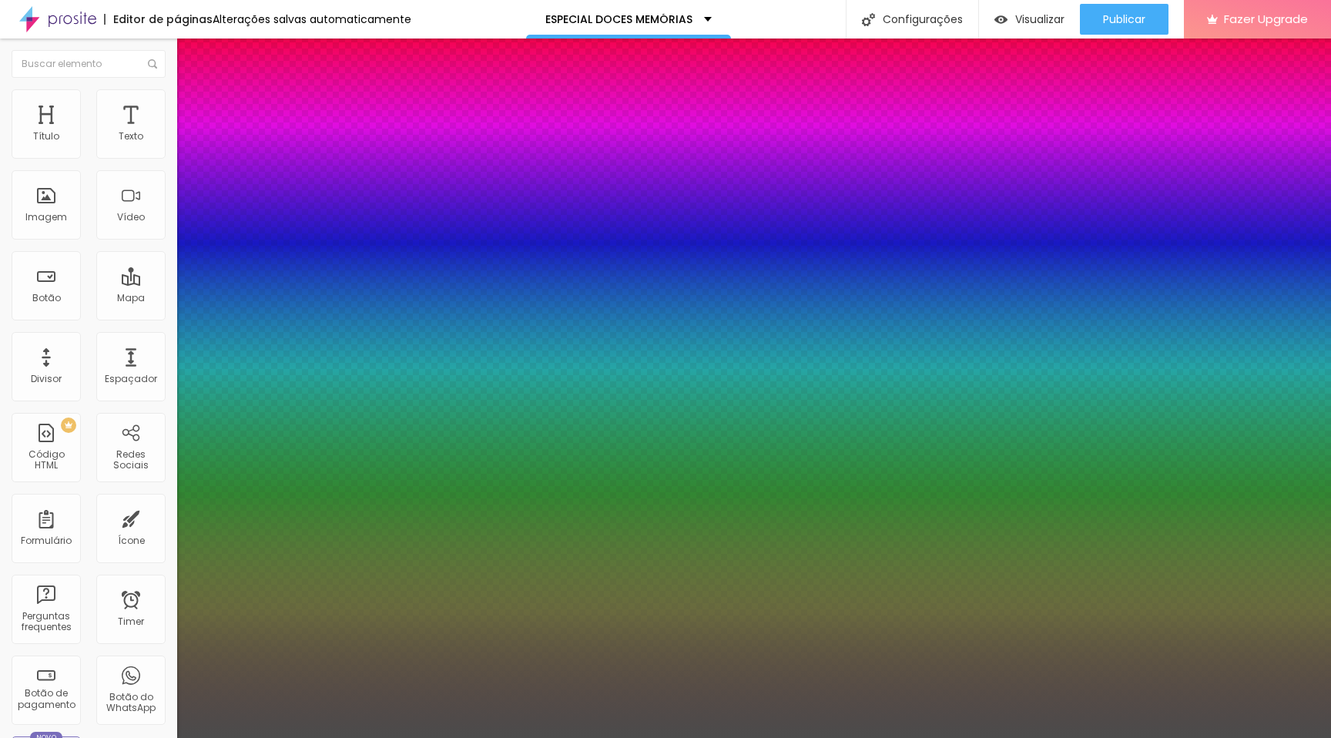
type input "33"
type input "1"
type input "0.5"
type input "34"
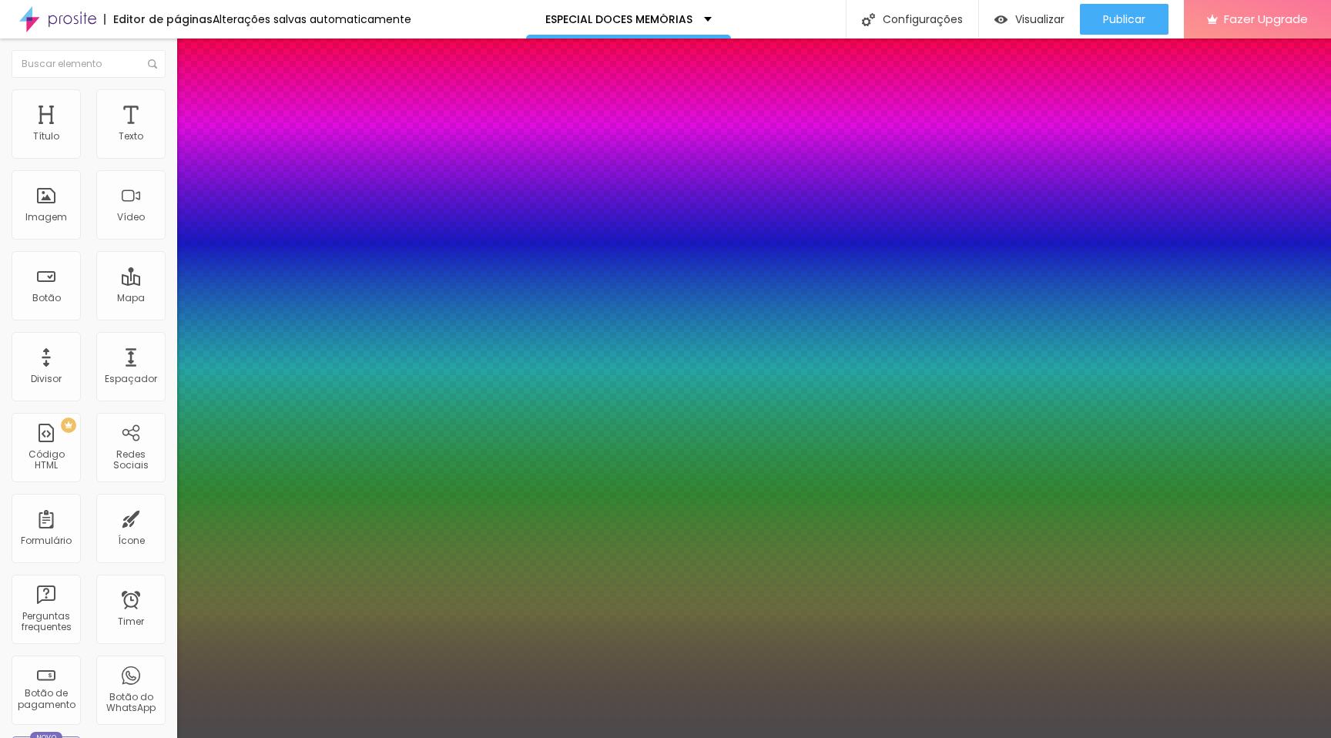
type input "34"
type input "1"
type input "0.5"
type input "35"
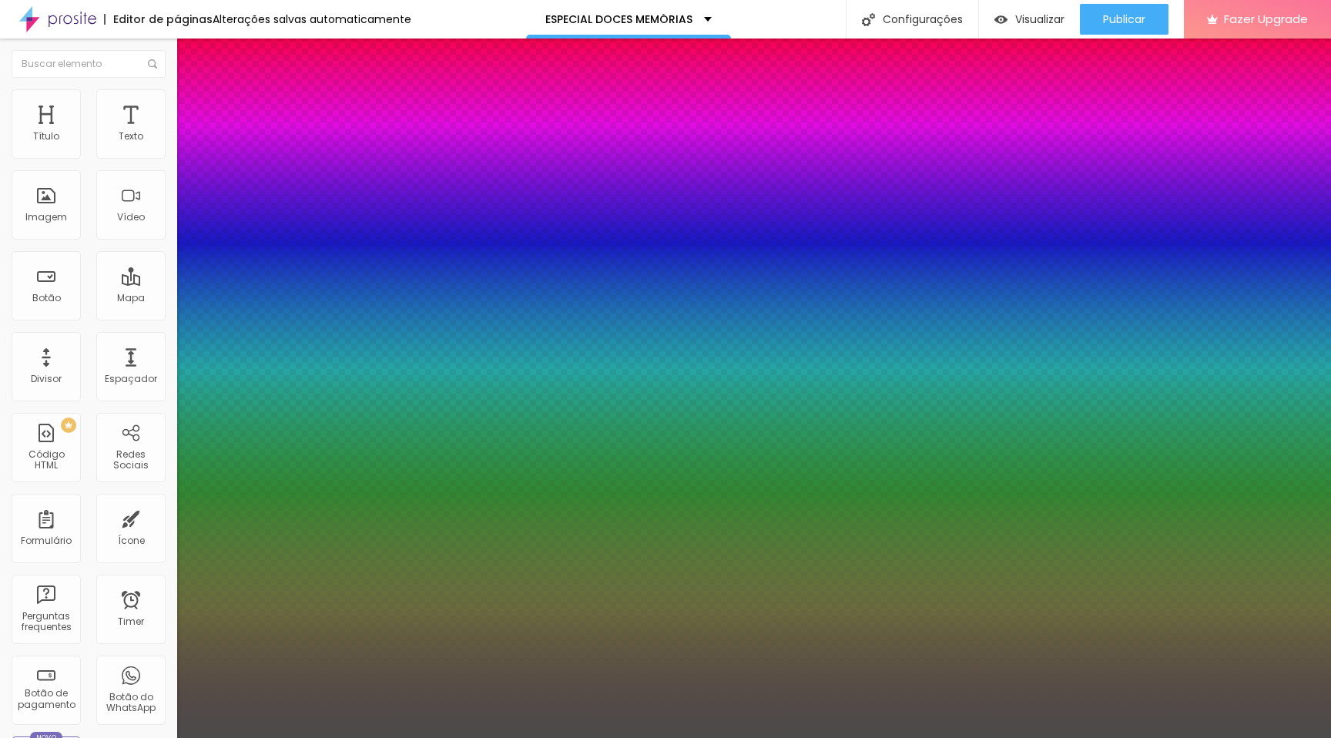
type input "1"
type input "0.5"
type input "1"
type input "0.5"
type input "35"
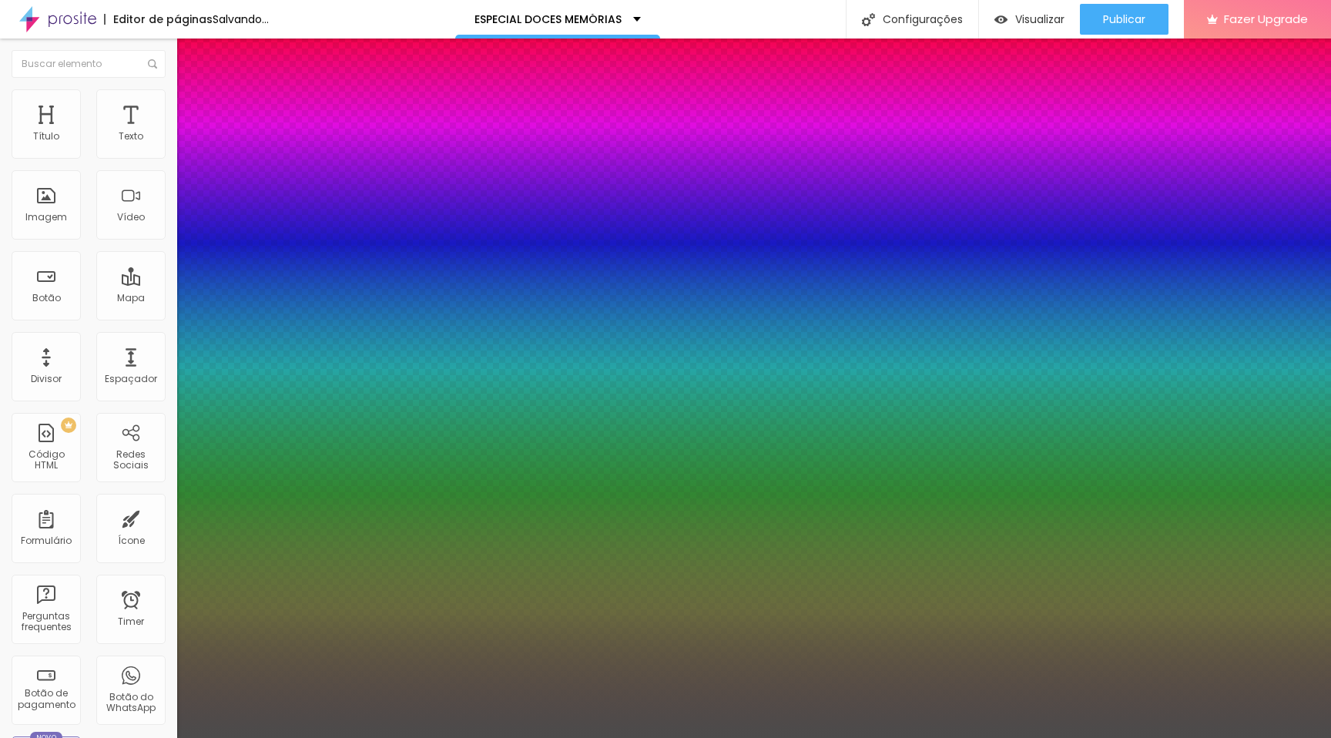
type input "1"
type input "0.5"
click at [825, 528] on div at bounding box center [665, 738] width 1331 height 0
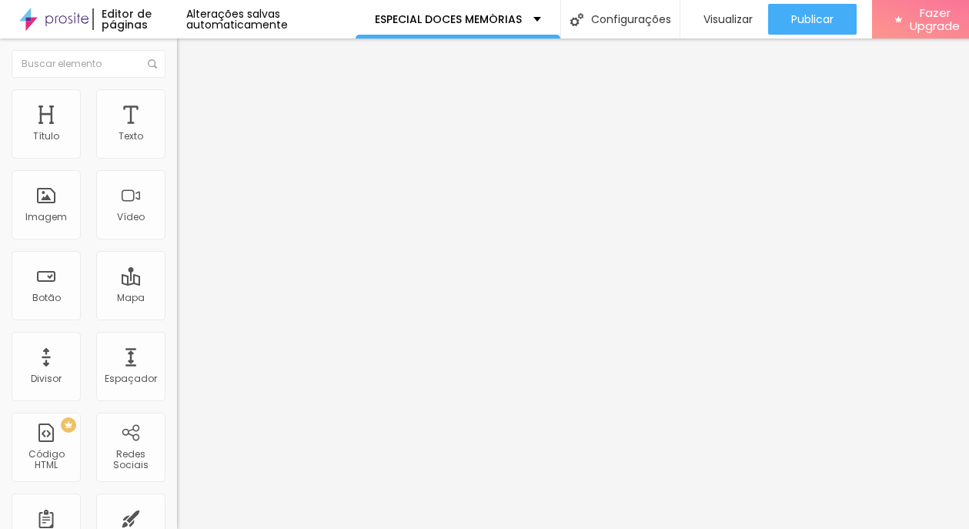
click at [177, 145] on input "QUERO FALAR COM O TIME" at bounding box center [269, 136] width 185 height 15
drag, startPoint x: 146, startPoint y: 172, endPoint x: -55, endPoint y: 162, distance: 202.0
click at [0, 162] on html "Editor de páginas Alterações salvas automaticamente ESPECIAL DOCES MEMÓRIAS Con…" at bounding box center [484, 264] width 969 height 529
paste input "uero viver essa experiência"
type input "Quero viver essa experiência"
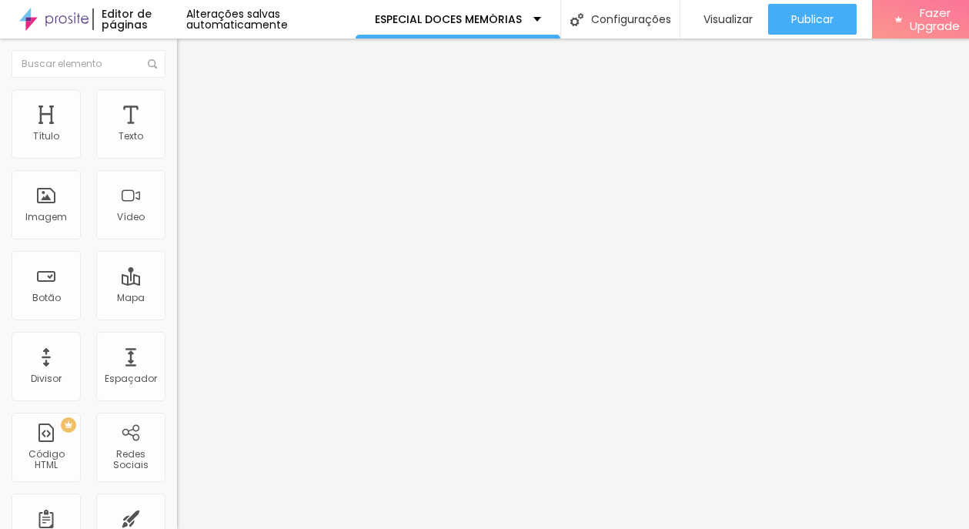
click at [177, 97] on img at bounding box center [184, 96] width 14 height 14
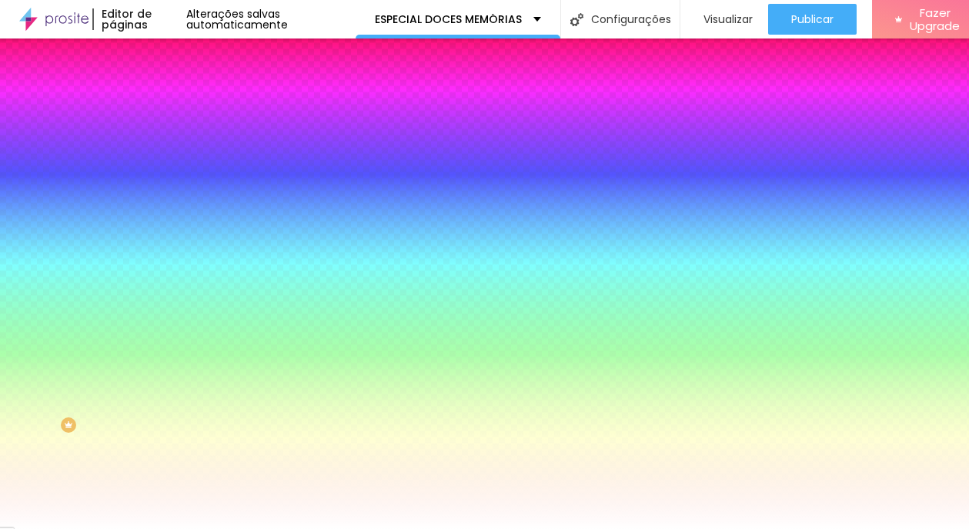
click at [185, 194] on icon "button" at bounding box center [188, 196] width 6 height 6
click at [876, 528] on div at bounding box center [484, 529] width 969 height 0
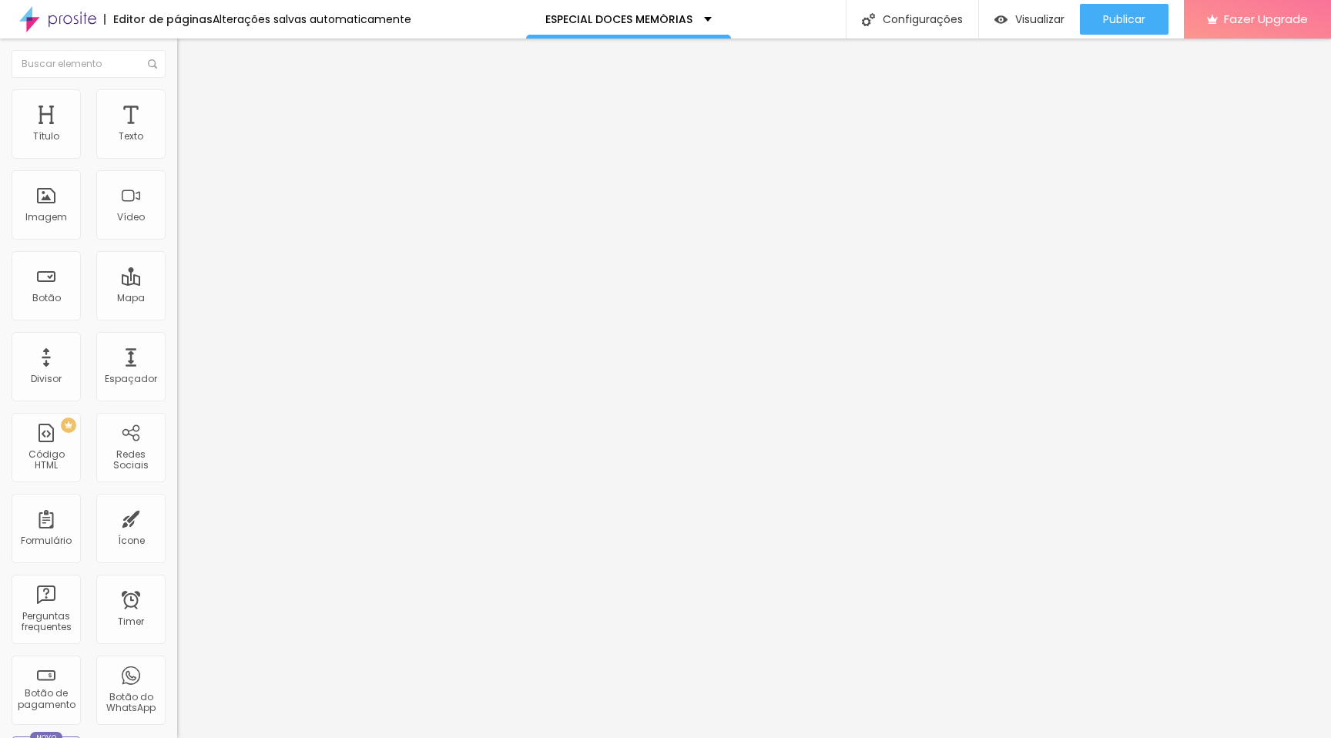
click at [177, 148] on button "button" at bounding box center [188, 140] width 22 height 16
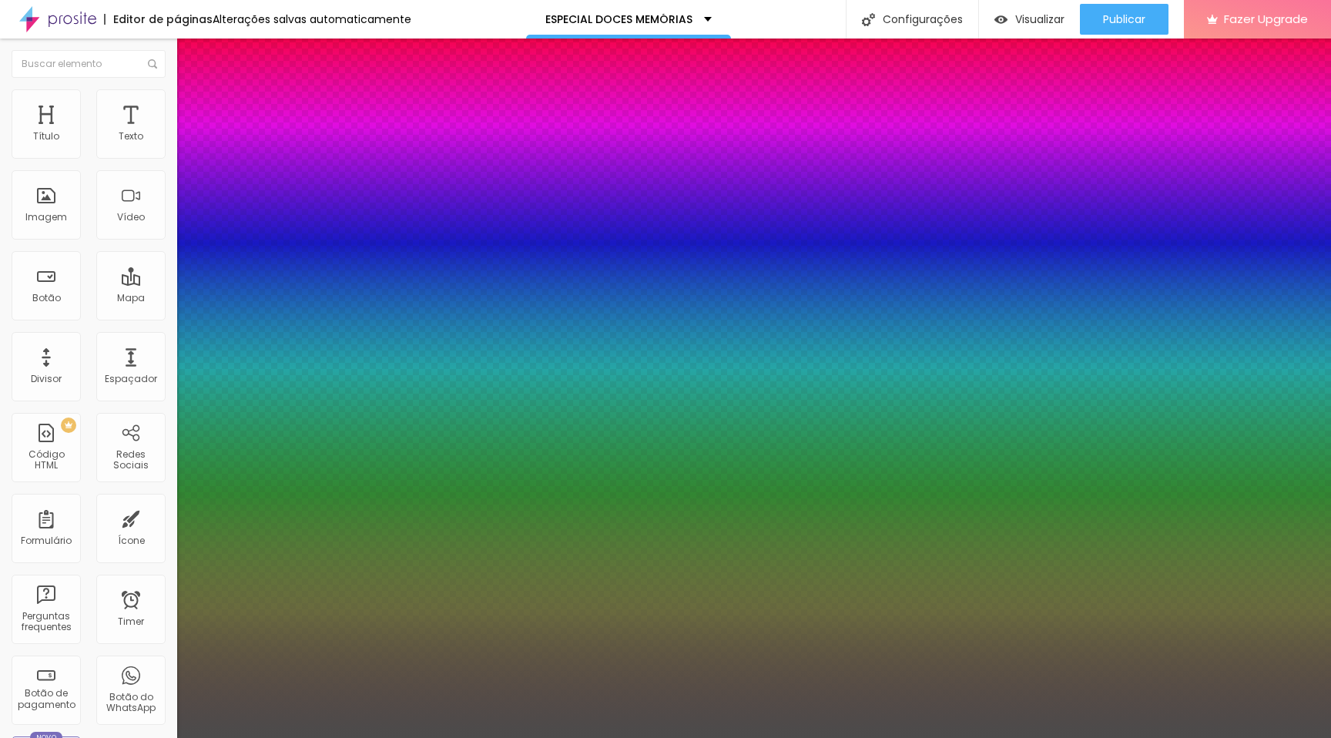
type input "1"
type input "22"
click at [417, 528] on div at bounding box center [665, 738] width 1331 height 0
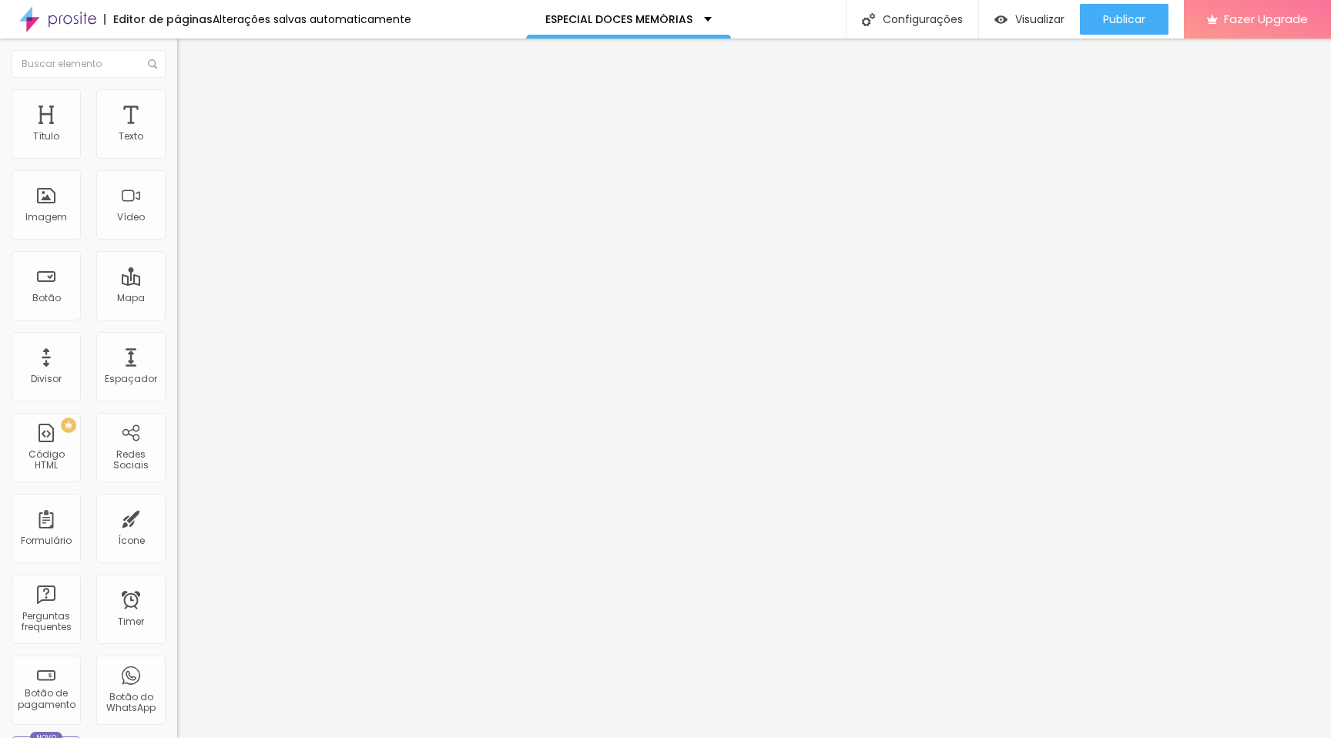
click at [177, 228] on button "button" at bounding box center [188, 220] width 22 height 16
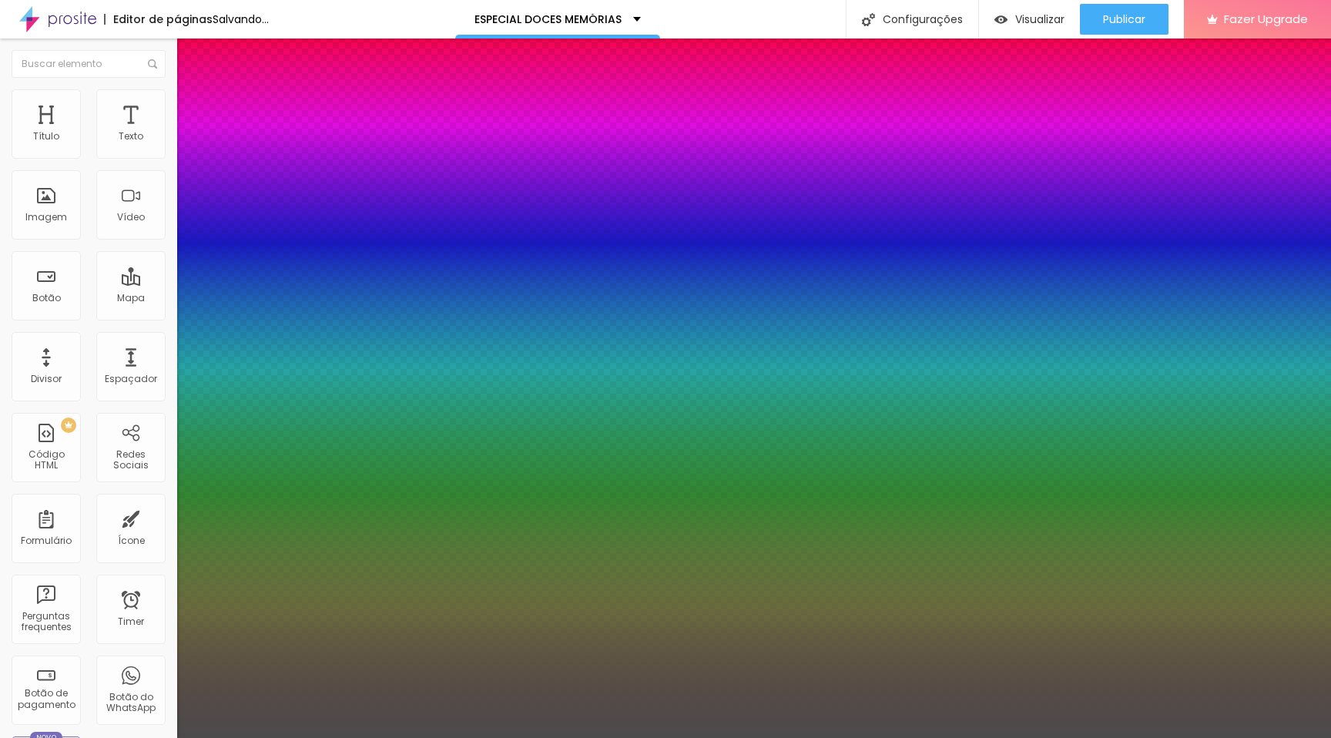
drag, startPoint x: 229, startPoint y: 432, endPoint x: 236, endPoint y: 428, distance: 7.9
click at [969, 528] on div at bounding box center [665, 738] width 1331 height 0
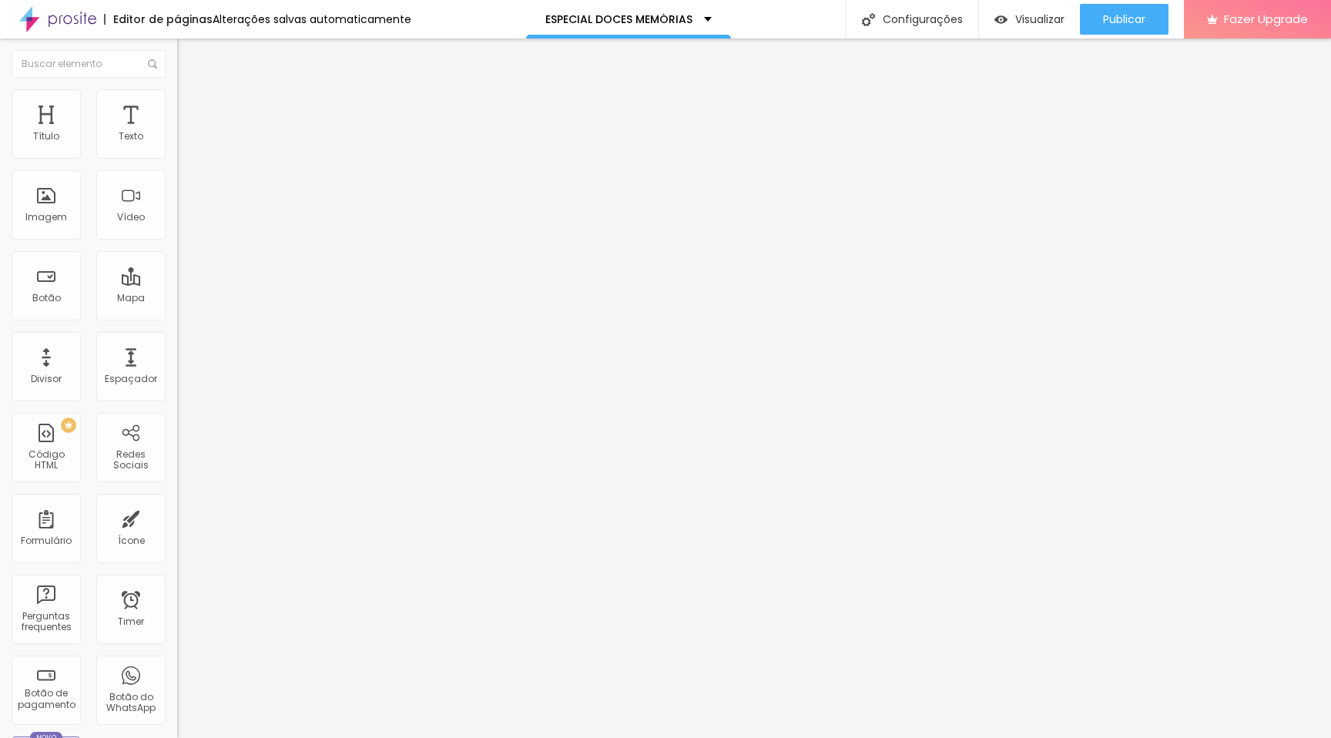
click at [177, 228] on button "button" at bounding box center [188, 220] width 22 height 16
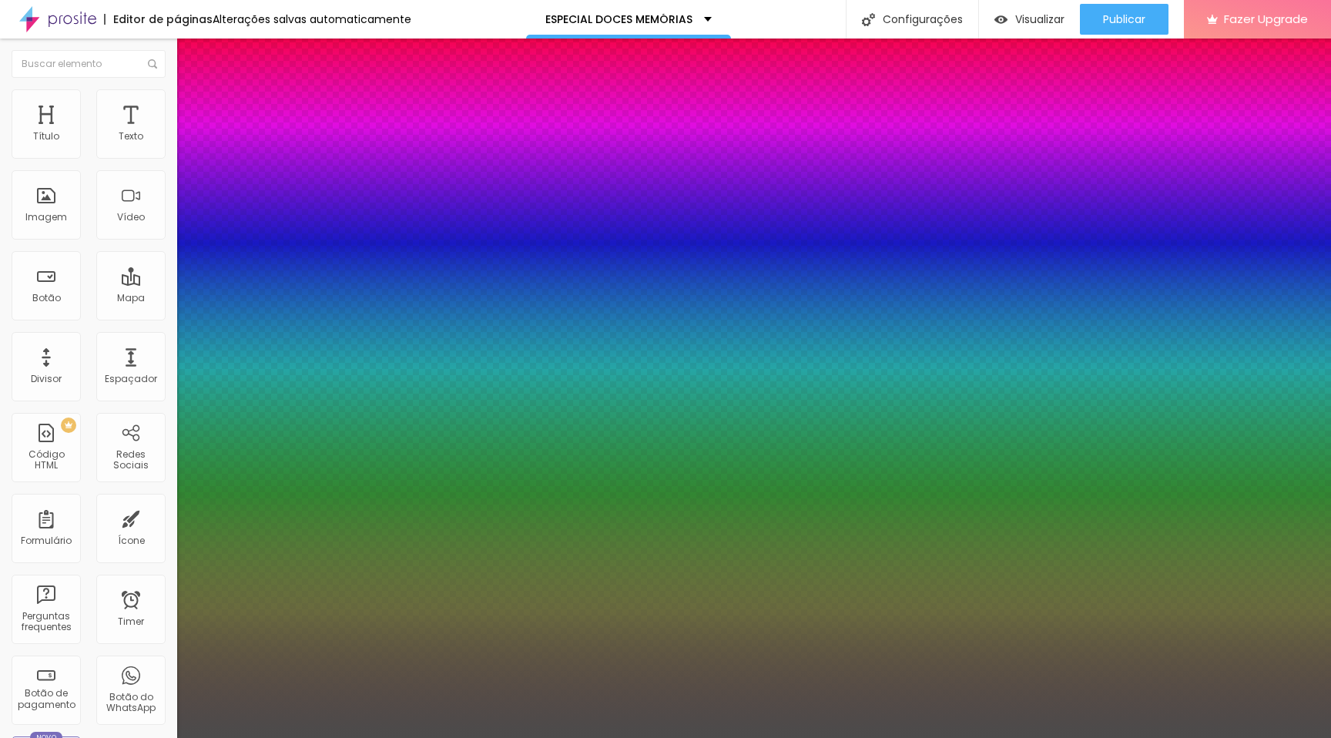
click at [653, 528] on div at bounding box center [665, 738] width 1331 height 0
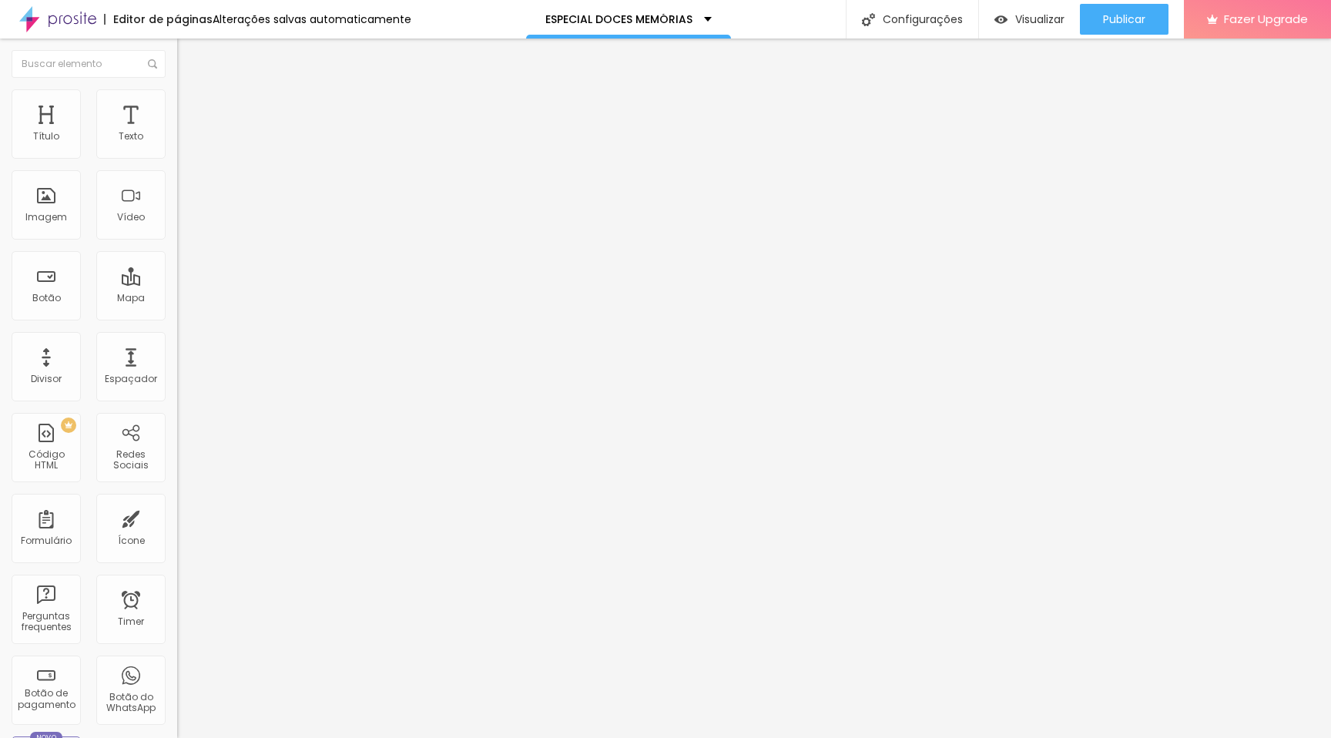
click at [177, 228] on button "button" at bounding box center [188, 220] width 22 height 16
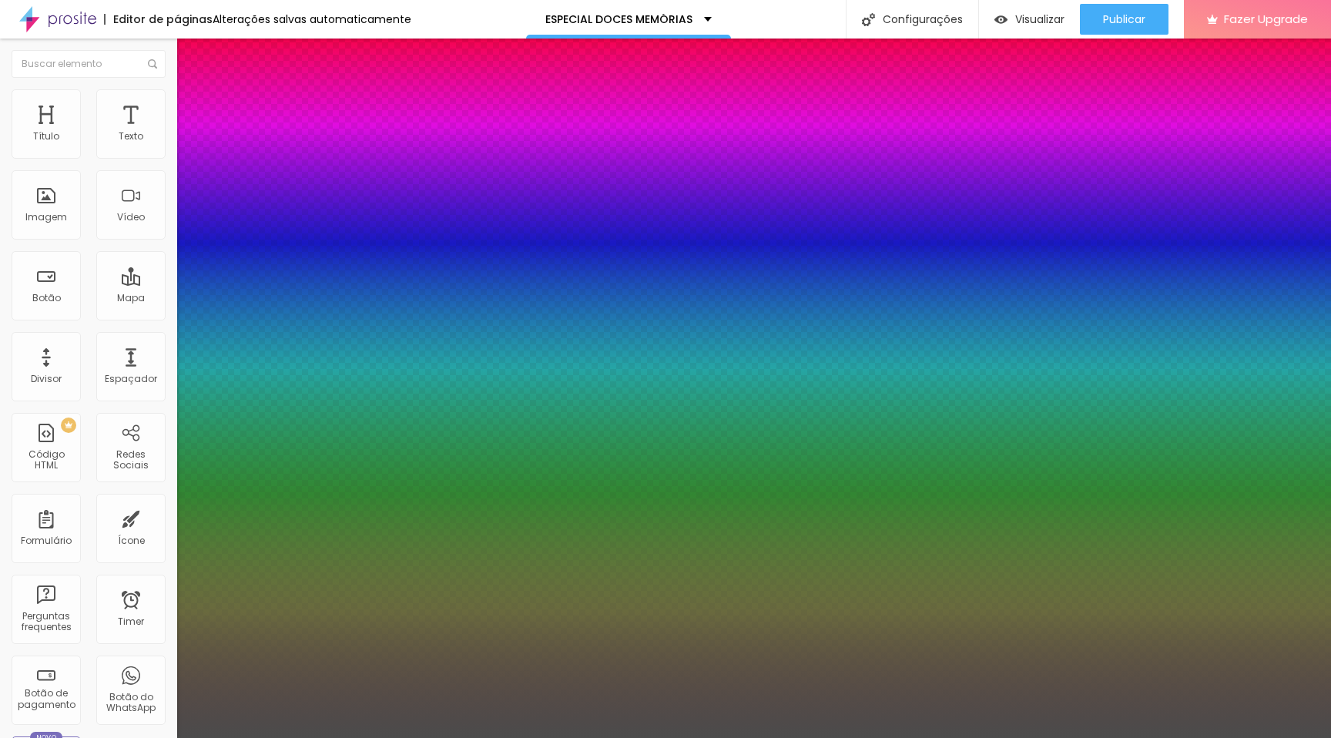
click at [481, 528] on div at bounding box center [665, 738] width 1331 height 0
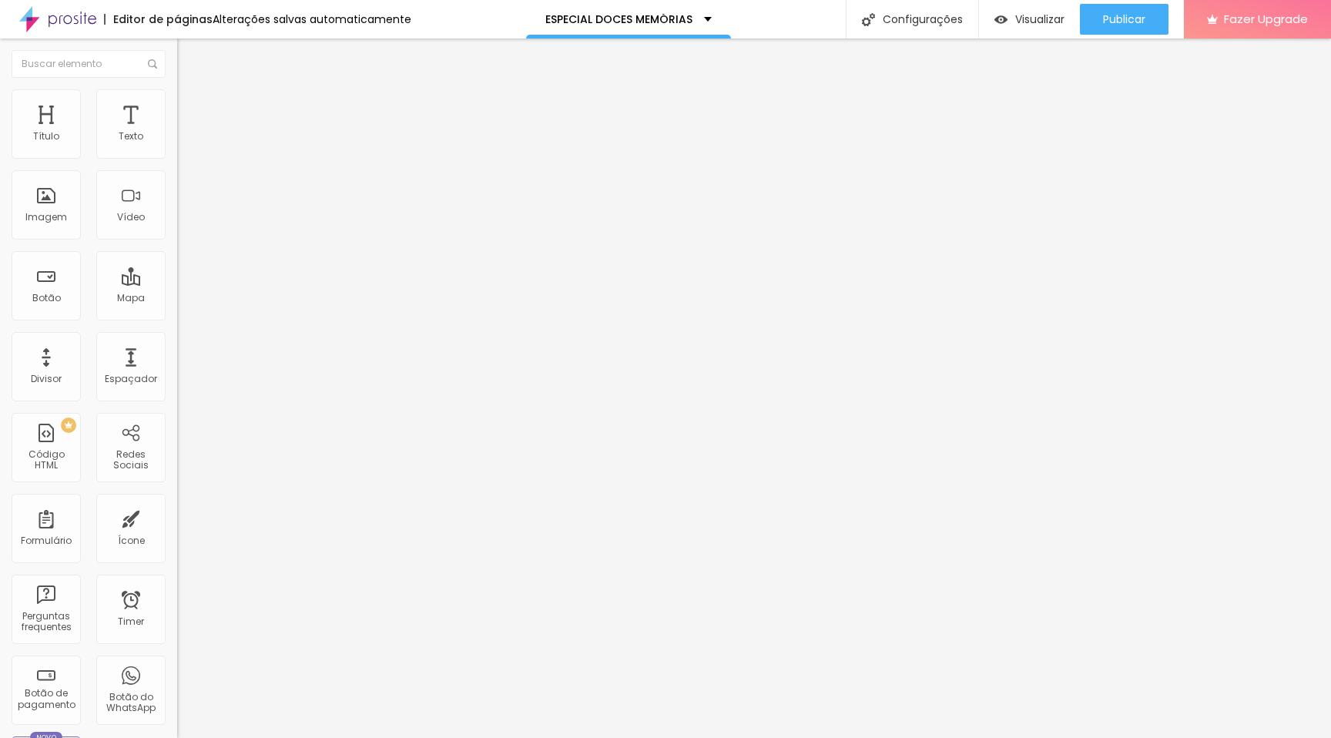
click at [177, 228] on button "button" at bounding box center [188, 220] width 22 height 16
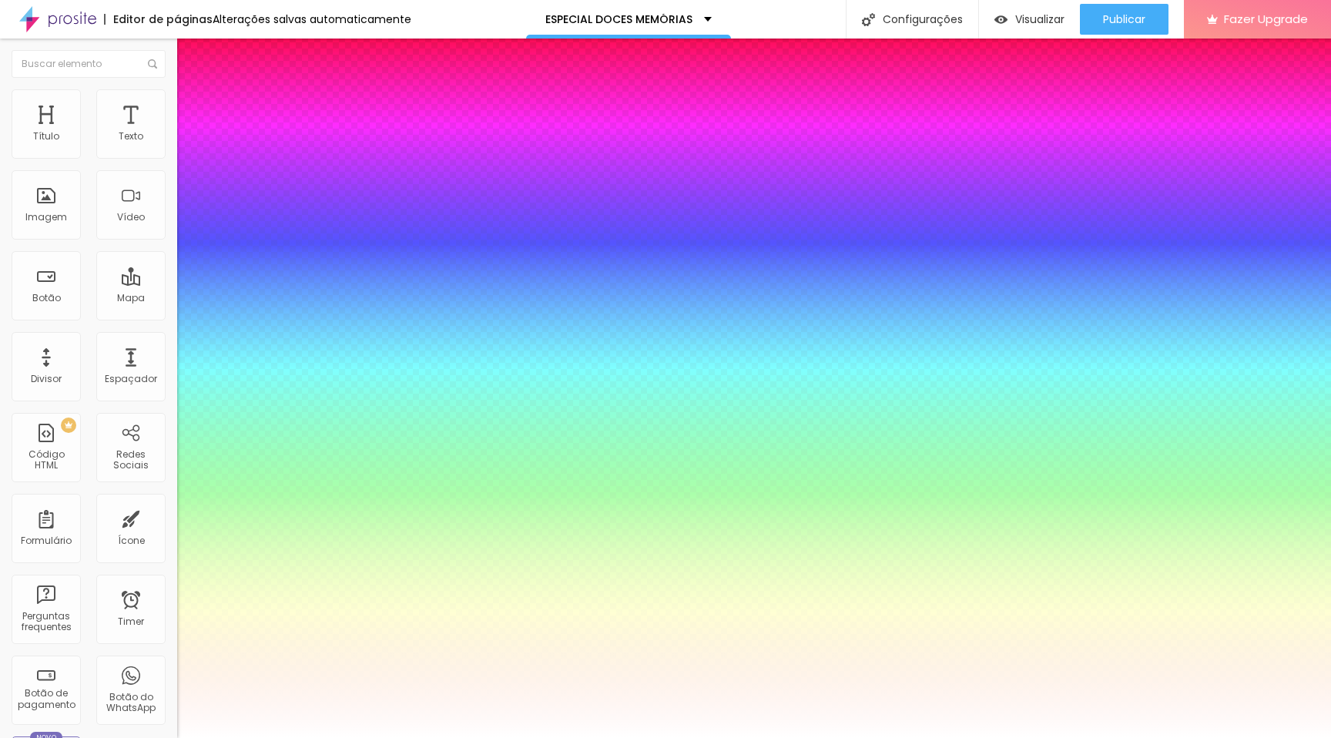
click at [550, 528] on div at bounding box center [665, 738] width 1331 height 0
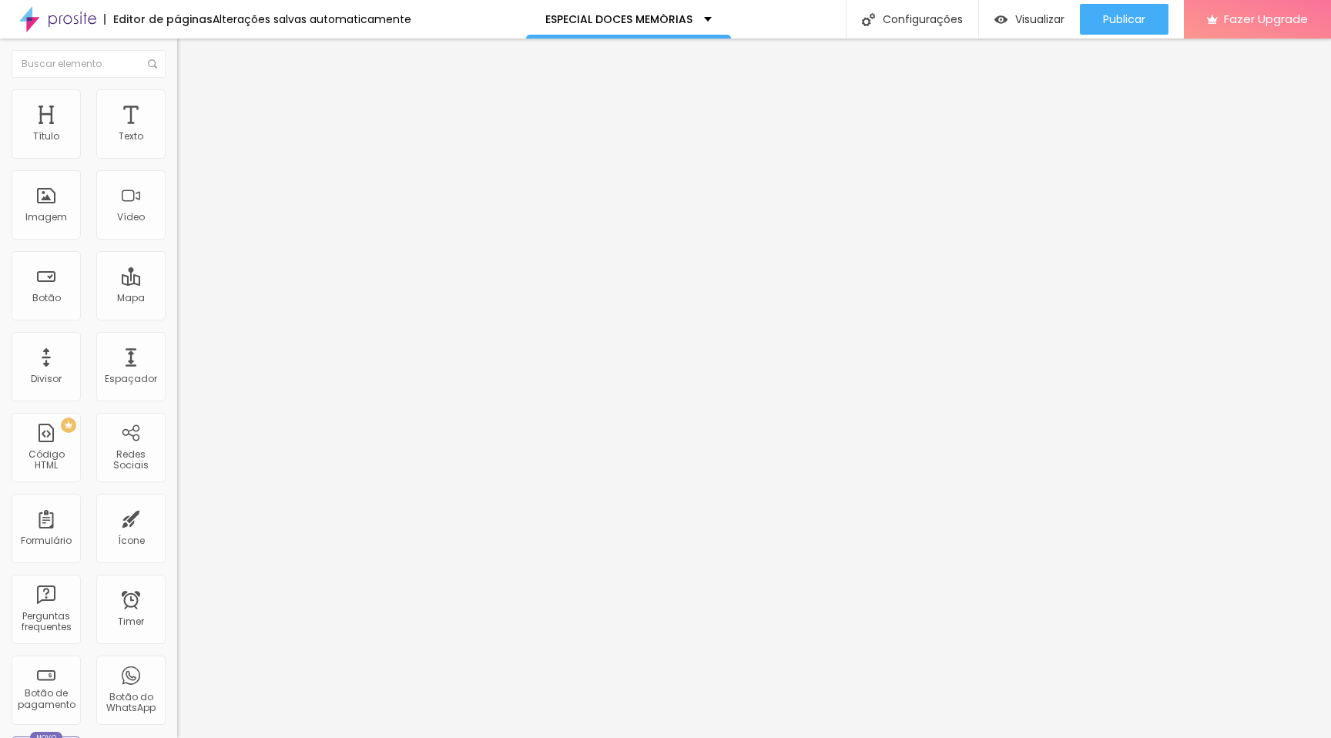
click at [183, 223] on icon "button" at bounding box center [187, 218] width 9 height 9
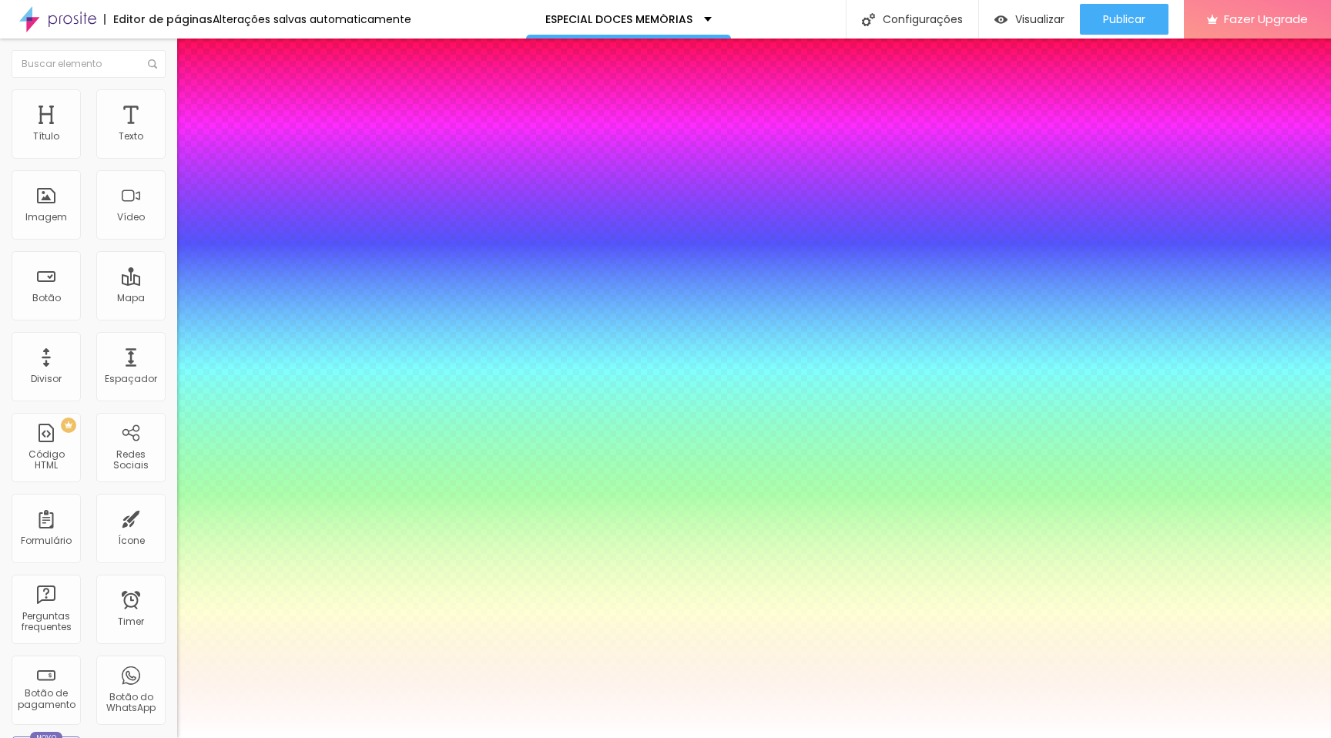
click at [460, 528] on div at bounding box center [665, 738] width 1331 height 0
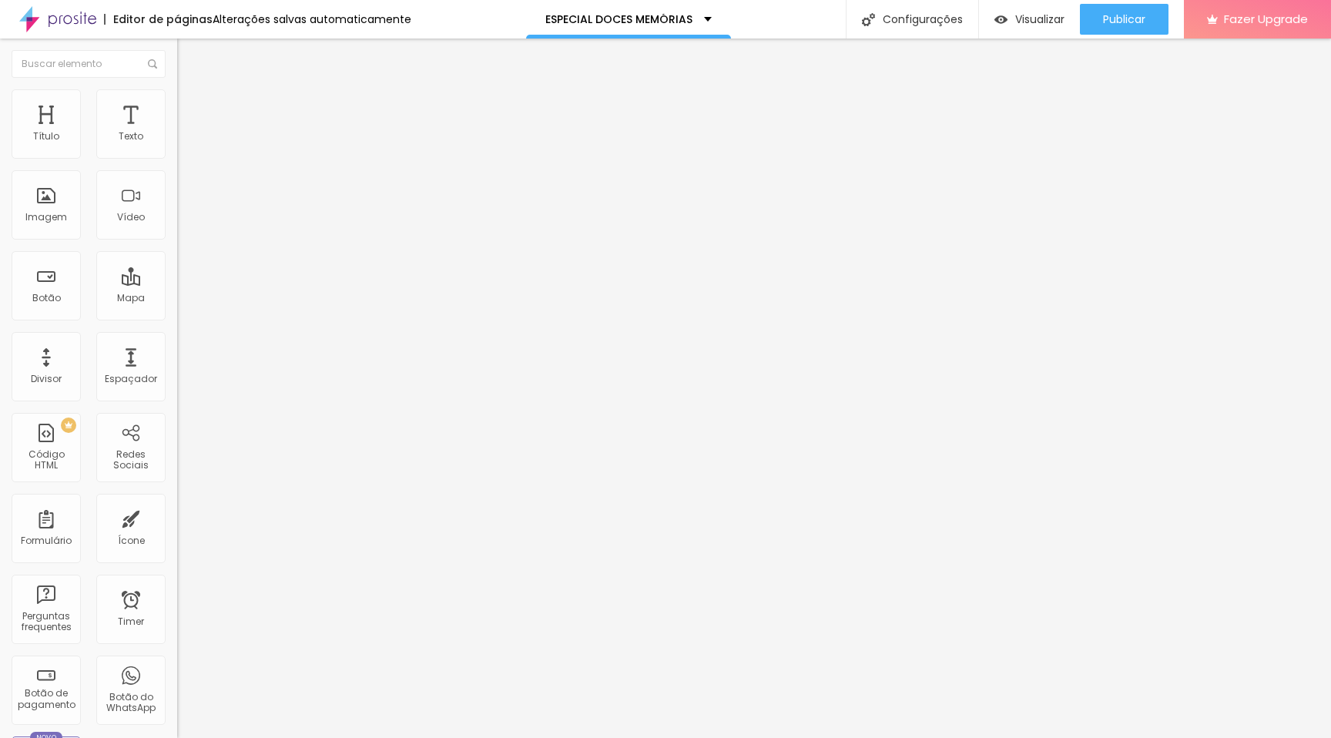
click at [183, 223] on icon "button" at bounding box center [187, 218] width 9 height 9
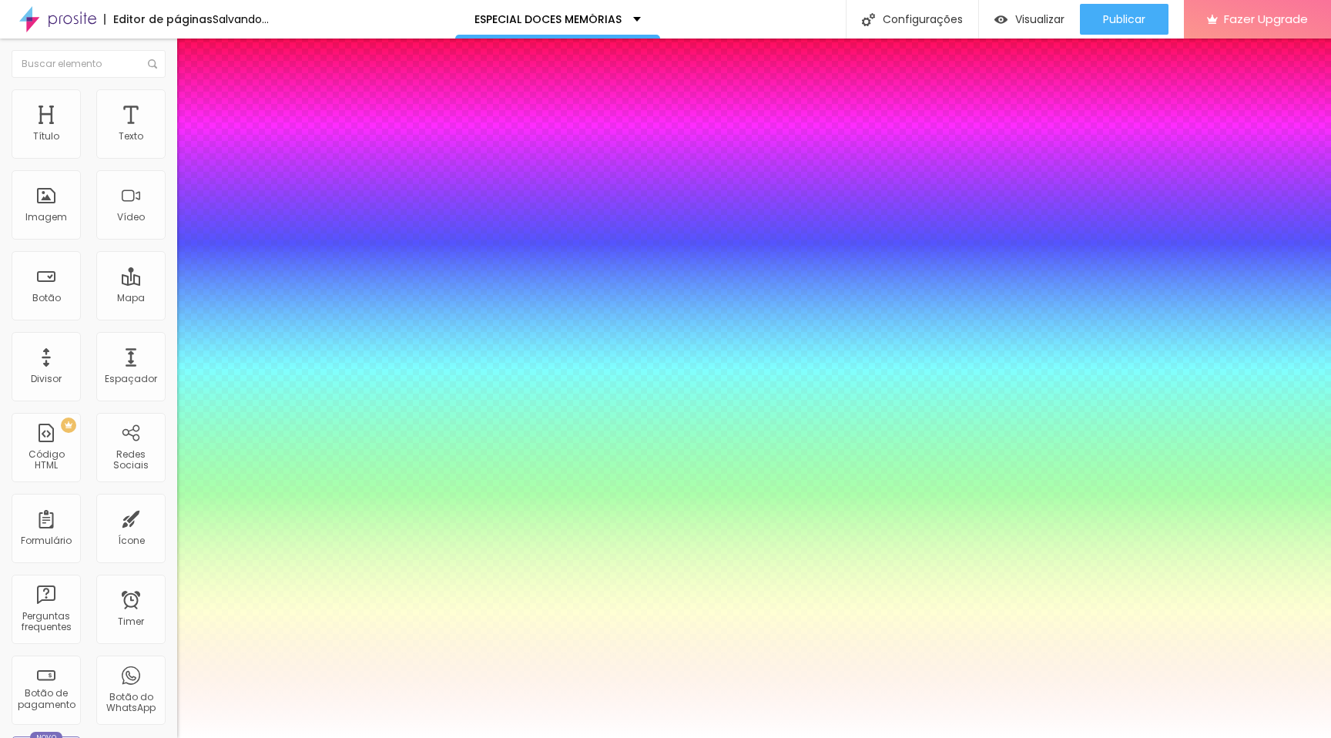
click at [558, 528] on div at bounding box center [665, 738] width 1331 height 0
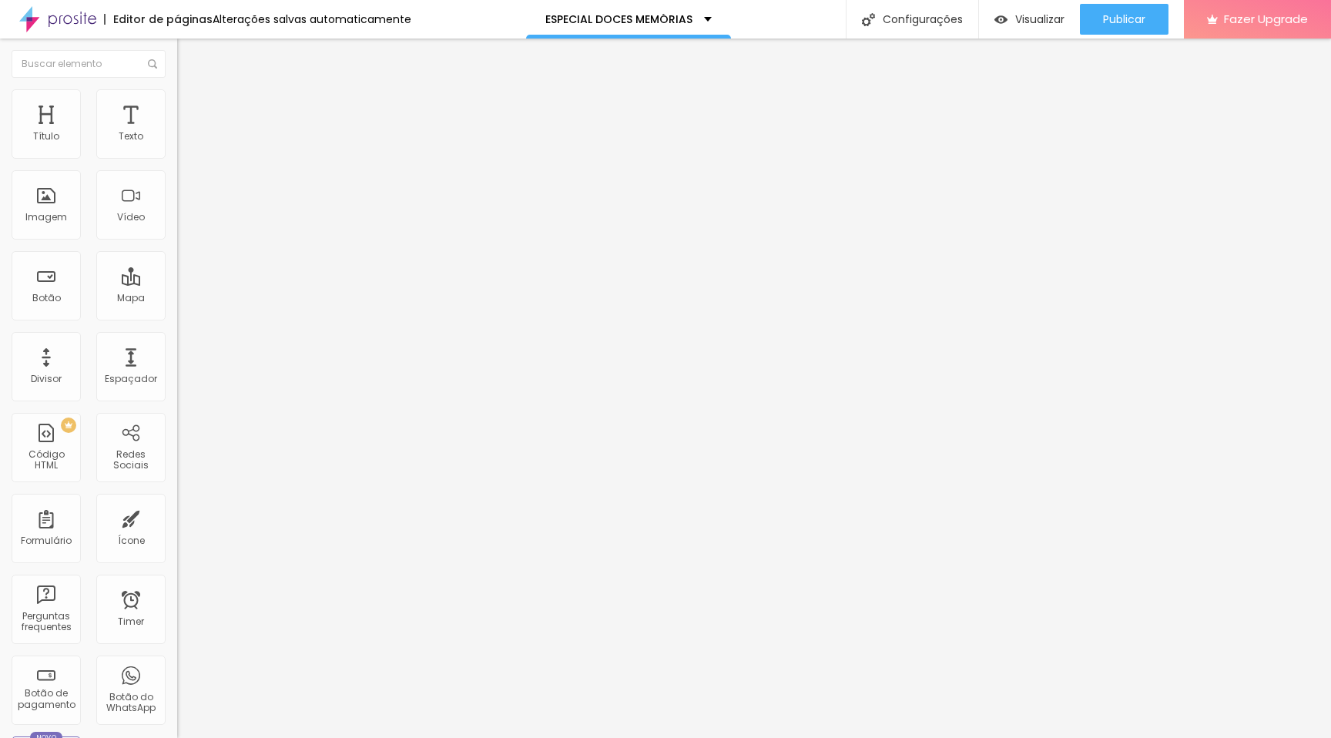
click at [177, 163] on span "Editar perguntas" at bounding box center [221, 156] width 88 height 13
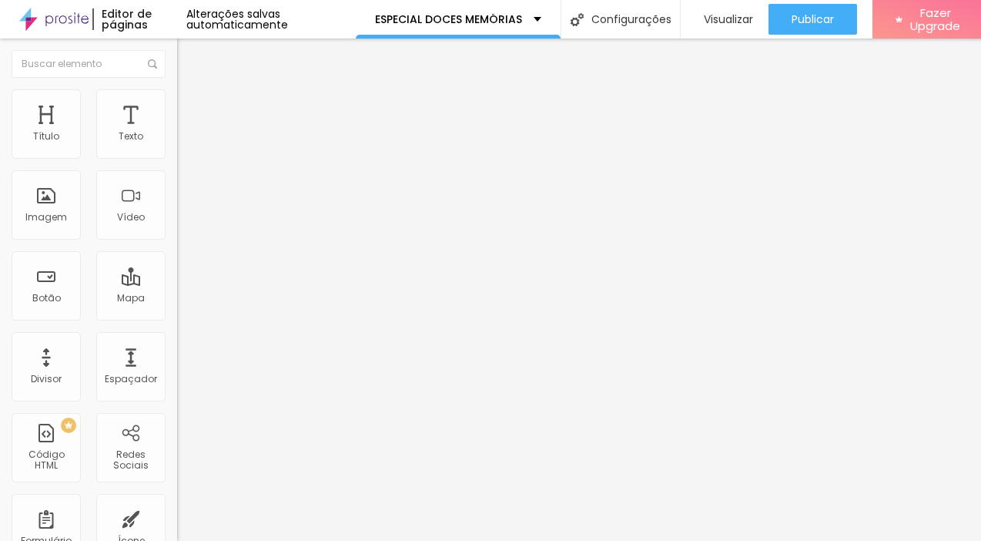
drag, startPoint x: 326, startPoint y: 229, endPoint x: 635, endPoint y: 233, distance: 309.6
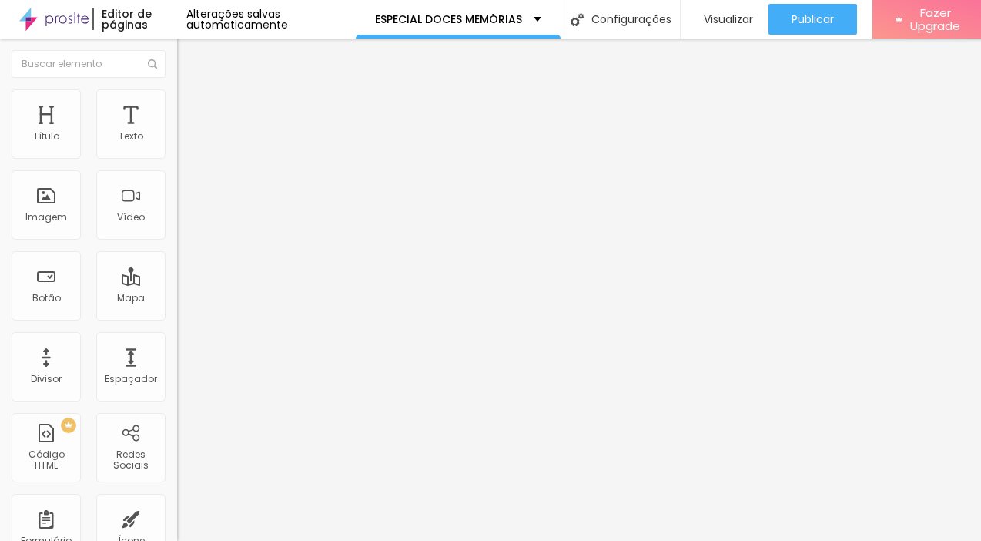
drag, startPoint x: 328, startPoint y: 369, endPoint x: 537, endPoint y: 511, distance: 252.2
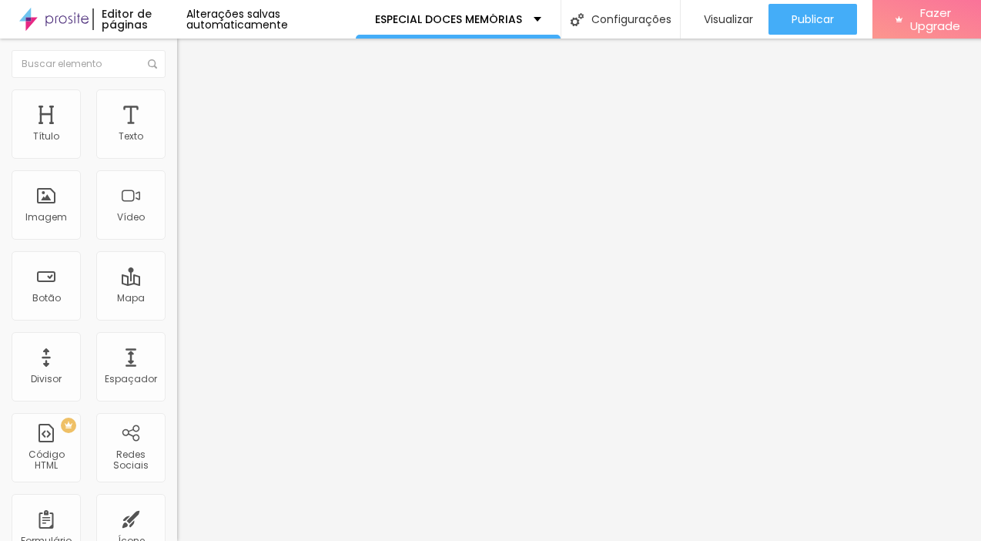
drag, startPoint x: 493, startPoint y: 454, endPoint x: 343, endPoint y: 367, distance: 172.5
drag, startPoint x: 324, startPoint y: 228, endPoint x: 689, endPoint y: 234, distance: 365.1
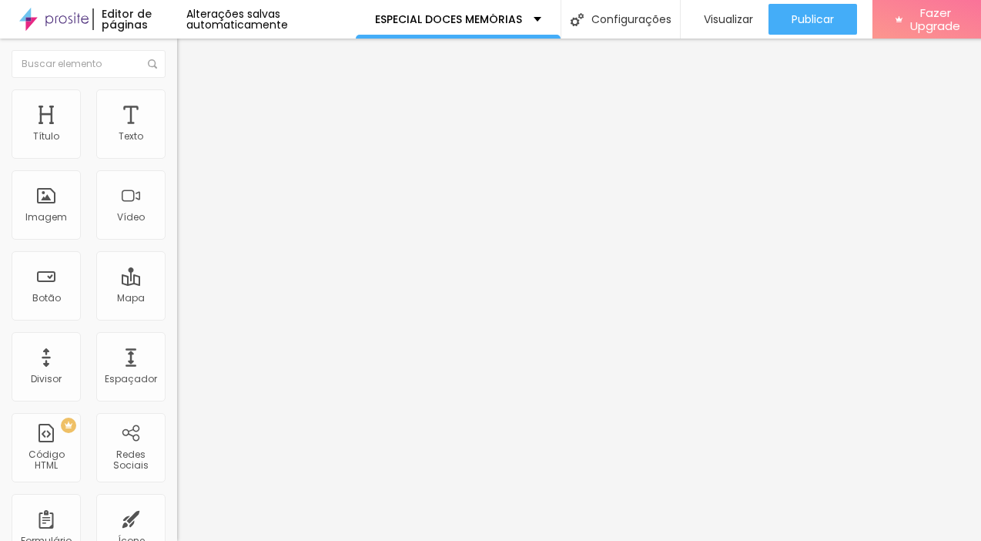
drag, startPoint x: 494, startPoint y: 380, endPoint x: 324, endPoint y: 360, distance: 171.4
drag, startPoint x: 678, startPoint y: 228, endPoint x: 253, endPoint y: 223, distance: 424.3
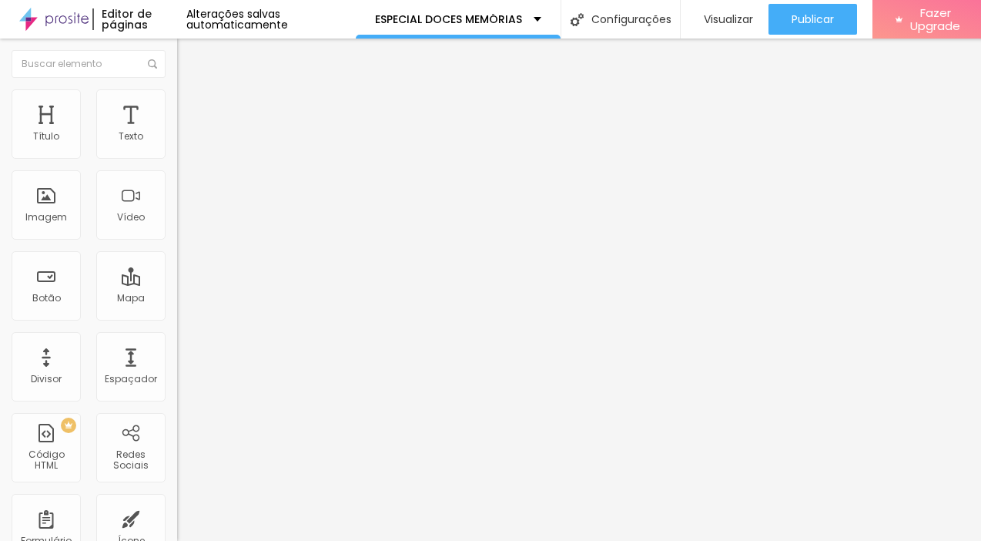
drag, startPoint x: 324, startPoint y: 371, endPoint x: 882, endPoint y: 373, distance: 557.5
drag, startPoint x: 524, startPoint y: 375, endPoint x: 738, endPoint y: 377, distance: 213.3
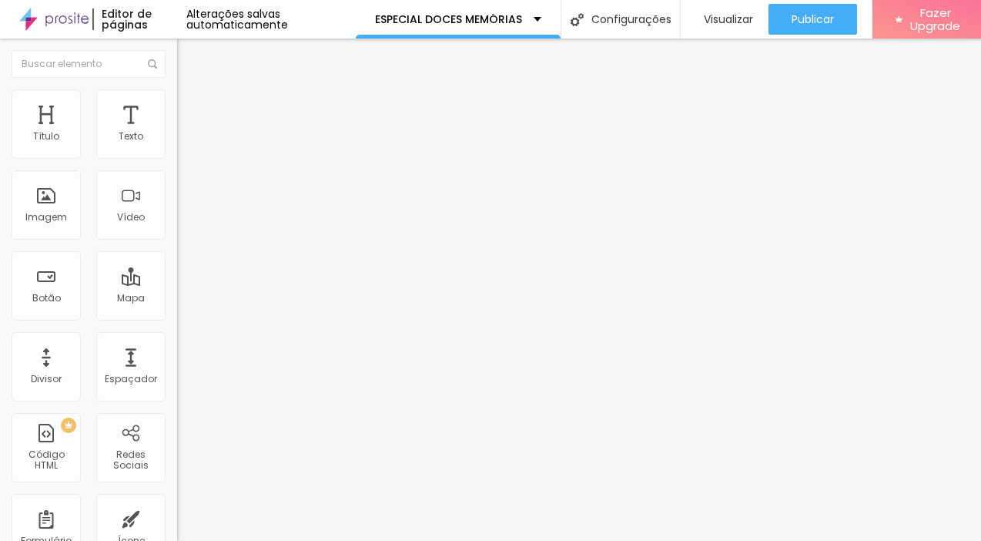
drag, startPoint x: 502, startPoint y: 373, endPoint x: 502, endPoint y: 397, distance: 23.9
drag, startPoint x: 501, startPoint y: 389, endPoint x: 684, endPoint y: 397, distance: 183.4
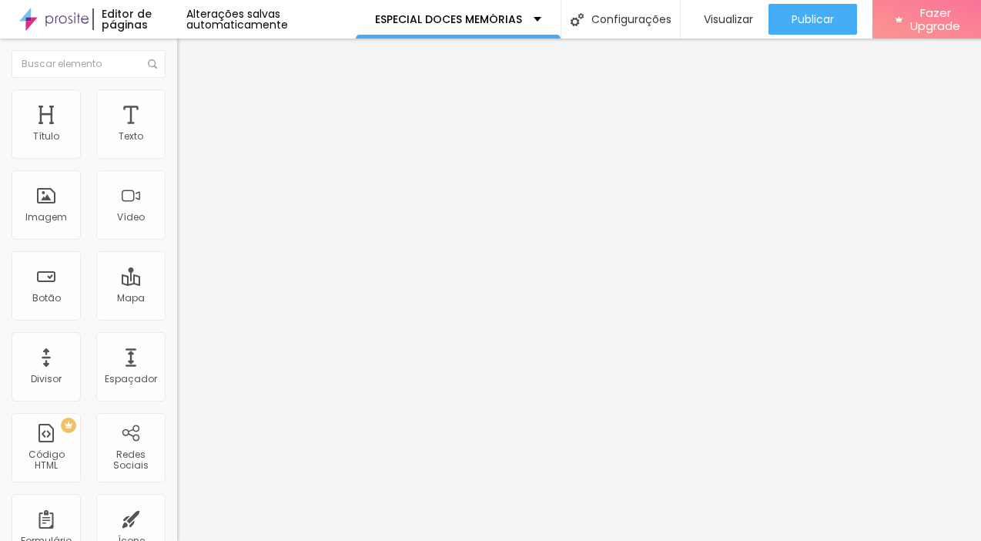
drag, startPoint x: 508, startPoint y: 400, endPoint x: 310, endPoint y: 364, distance: 201.8
drag, startPoint x: 501, startPoint y: 219, endPoint x: 582, endPoint y: 229, distance: 81.5
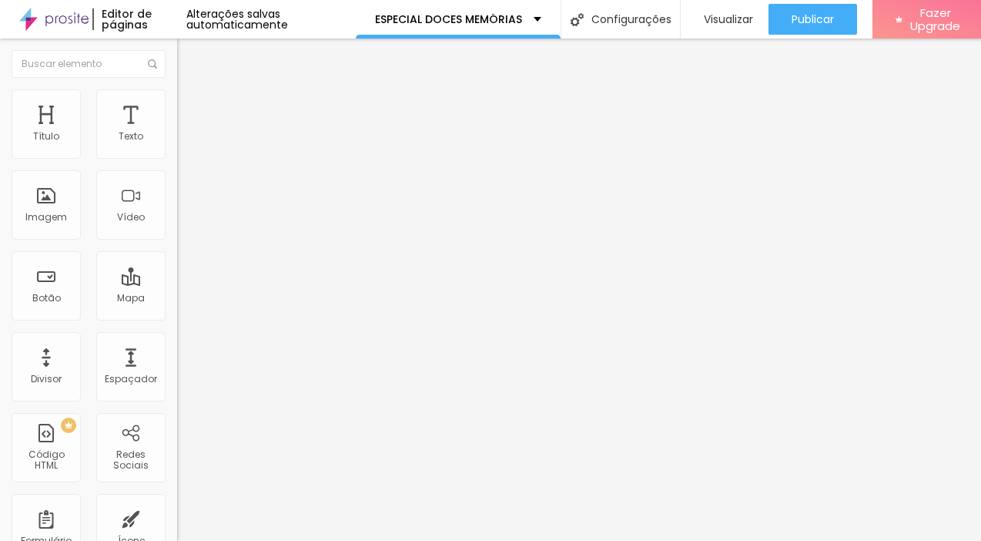
drag, startPoint x: 349, startPoint y: 371, endPoint x: 440, endPoint y: 454, distance: 122.7
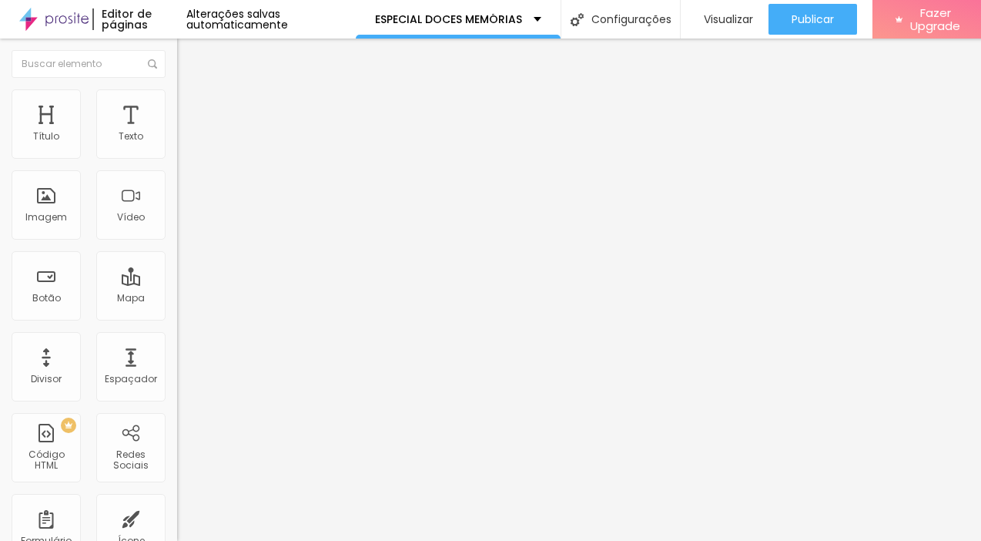
drag, startPoint x: 323, startPoint y: 368, endPoint x: 852, endPoint y: 403, distance: 530.9
drag, startPoint x: 852, startPoint y: 370, endPoint x: 874, endPoint y: 370, distance: 21.6
drag, startPoint x: 511, startPoint y: 400, endPoint x: 328, endPoint y: 347, distance: 190.8
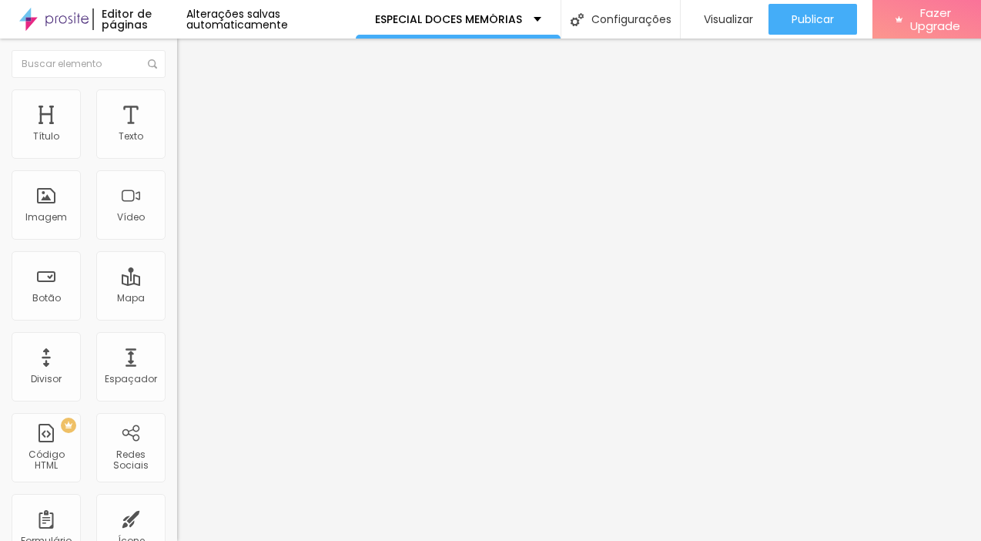
drag, startPoint x: 420, startPoint y: 229, endPoint x: 314, endPoint y: 228, distance: 105.5
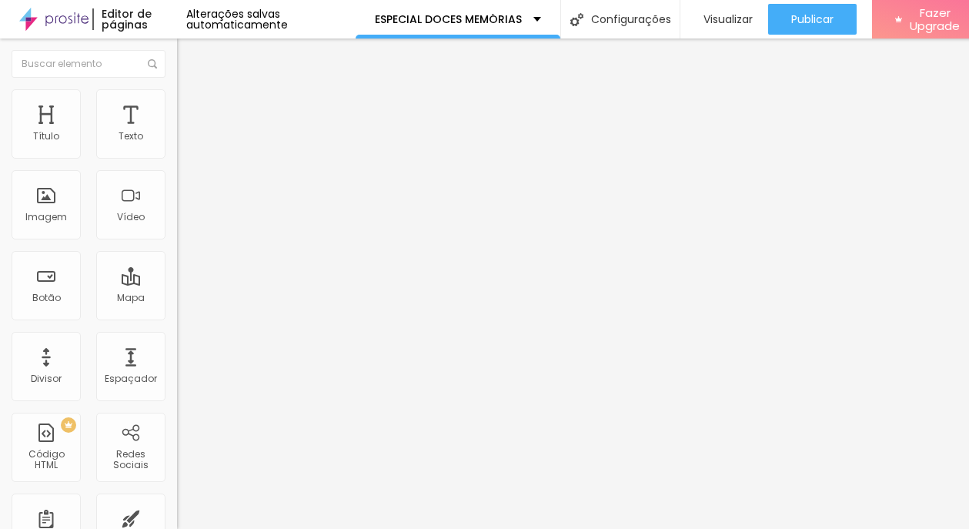
click at [177, 163] on span "Editar perguntas" at bounding box center [221, 156] width 88 height 13
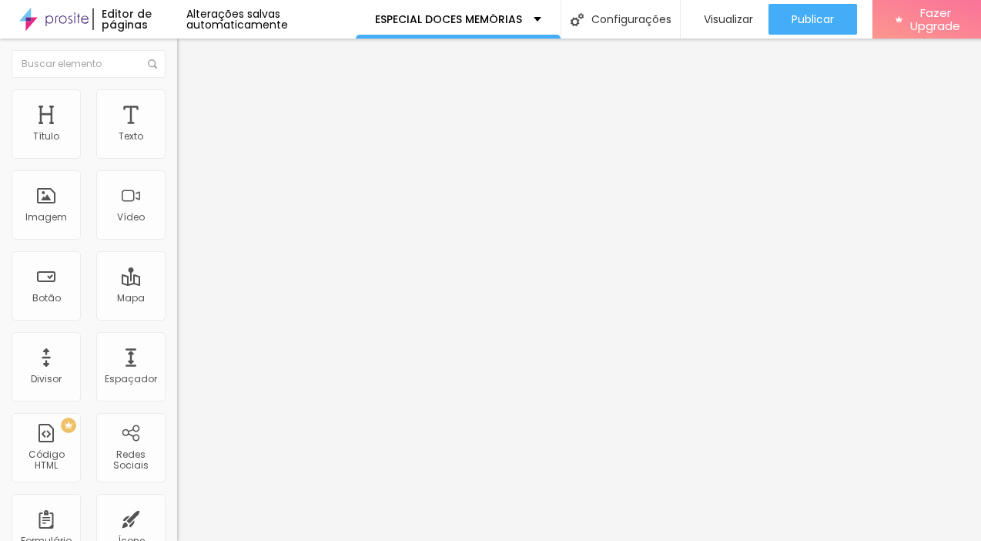
drag, startPoint x: 446, startPoint y: 400, endPoint x: 296, endPoint y: 351, distance: 157.3
drag, startPoint x: 340, startPoint y: 434, endPoint x: 307, endPoint y: 434, distance: 32.3
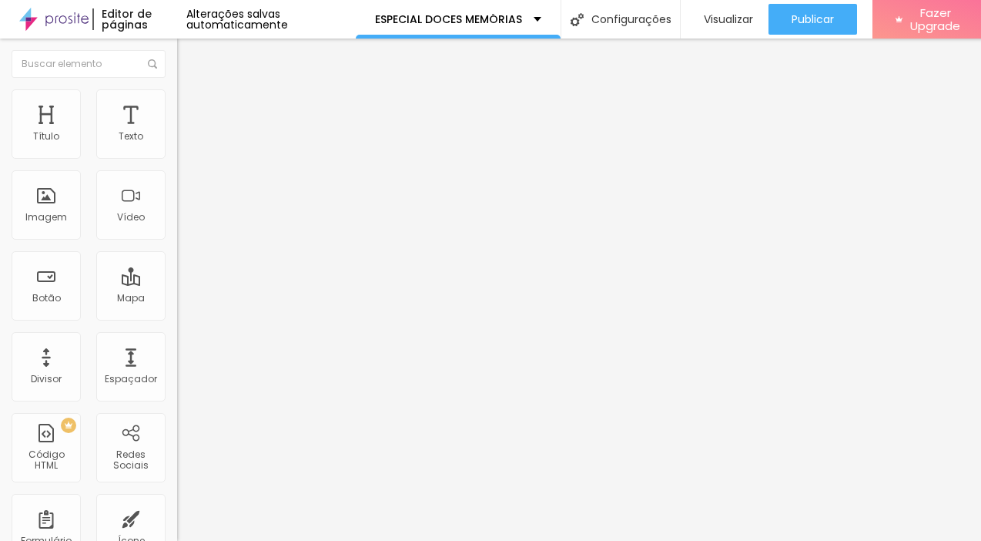
drag, startPoint x: 463, startPoint y: 238, endPoint x: 280, endPoint y: 204, distance: 186.4
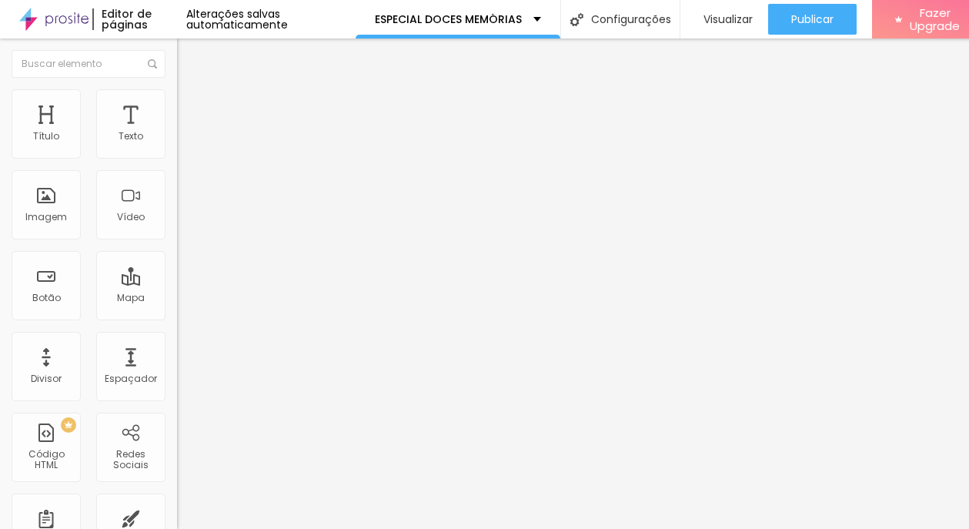
scroll to position [1, 5]
drag, startPoint x: 102, startPoint y: 172, endPoint x: 156, endPoint y: 179, distance: 55.1
click at [177, 145] on input "QUERO RESERVAR MEU HORÁRIO" at bounding box center [269, 136] width 185 height 15
click at [177, 145] on input "QUERO LOCAR O ESTÚDIO" at bounding box center [269, 136] width 185 height 15
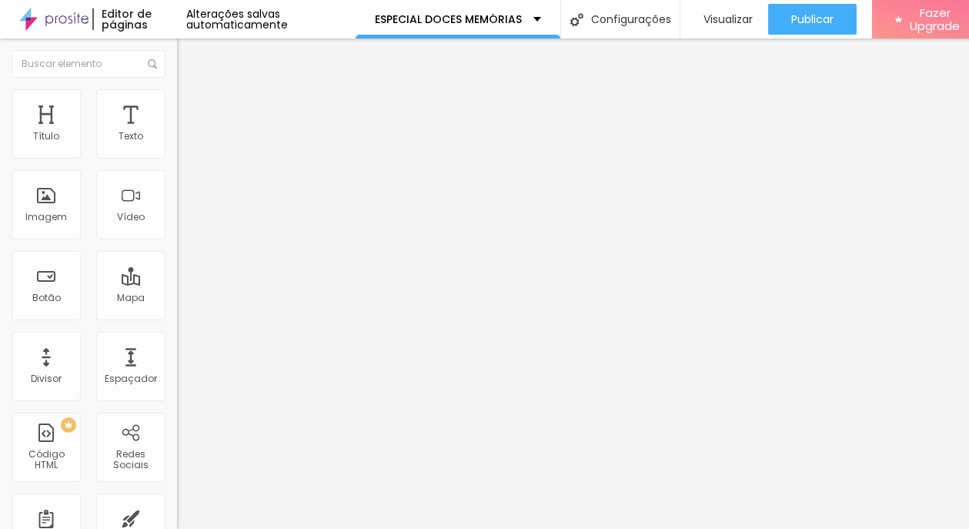
scroll to position [1, 0]
drag, startPoint x: 55, startPoint y: 169, endPoint x: 154, endPoint y: 179, distance: 99.0
click at [177, 145] on input "QUERO LOCAR O ESTÚDIO" at bounding box center [269, 136] width 185 height 15
drag, startPoint x: 55, startPoint y: 172, endPoint x: 99, endPoint y: 173, distance: 43.9
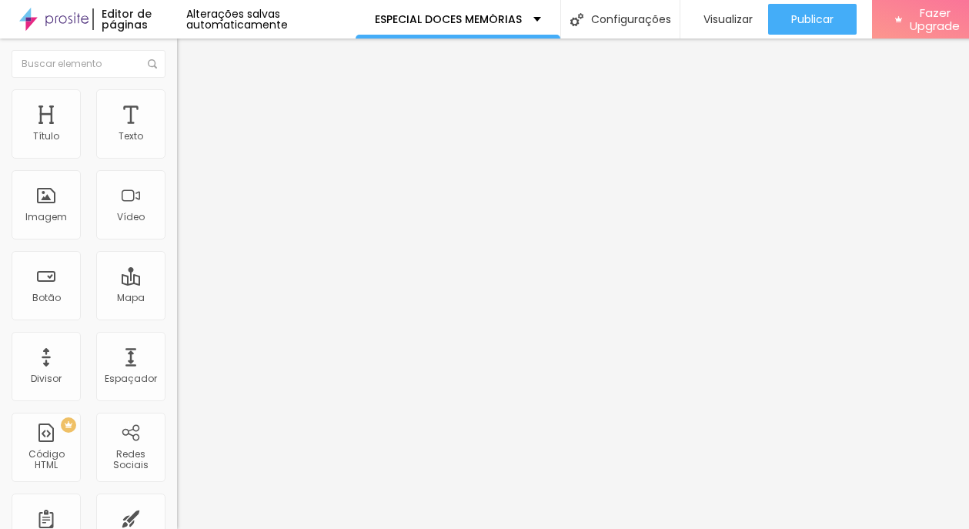
click at [177, 145] on input "QUERO RESERVAR MINHA VAGA" at bounding box center [269, 136] width 185 height 15
drag, startPoint x: 89, startPoint y: 172, endPoint x: 127, endPoint y: 172, distance: 37.7
click at [177, 145] on input "QUERO MINHA VAGA" at bounding box center [269, 136] width 185 height 15
drag, startPoint x: 83, startPoint y: 168, endPoint x: 152, endPoint y: 169, distance: 69.3
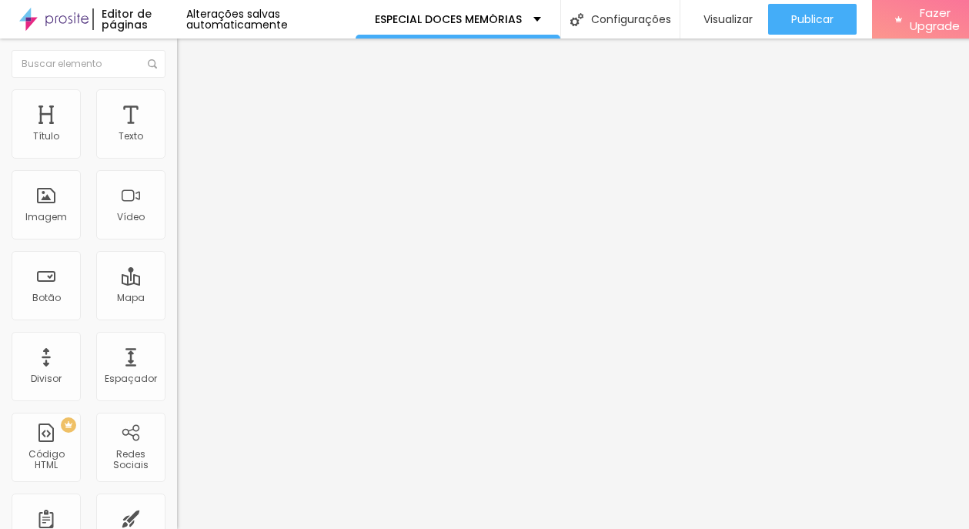
click at [177, 145] on input "QUERO MINHA VAGA" at bounding box center [269, 136] width 185 height 15
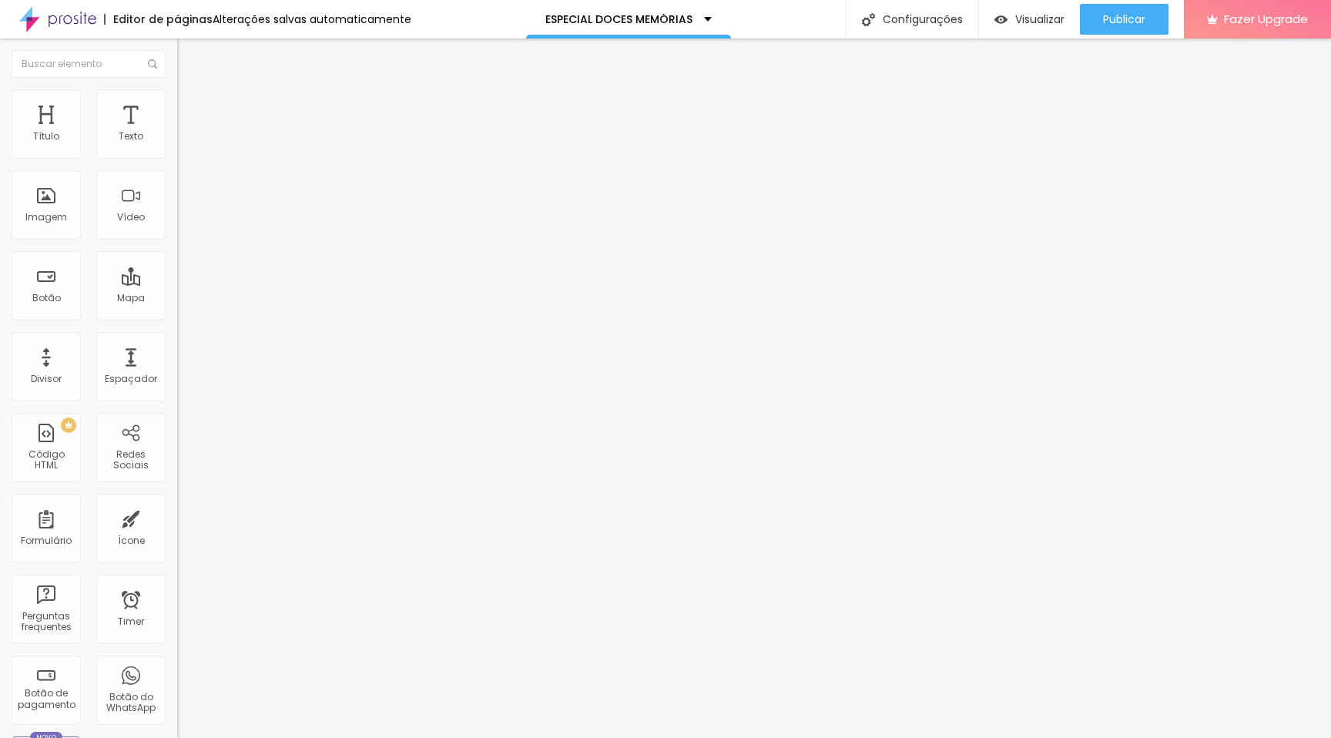
click at [189, 51] on img "button" at bounding box center [195, 56] width 12 height 12
click at [177, 230] on span "4:3 Standard" at bounding box center [208, 223] width 62 height 13
click at [177, 249] on span "Wide" at bounding box center [189, 242] width 24 height 13
click at [189, 50] on img "button" at bounding box center [195, 56] width 12 height 12
click at [177, 101] on li "Estilo" at bounding box center [265, 96] width 177 height 15
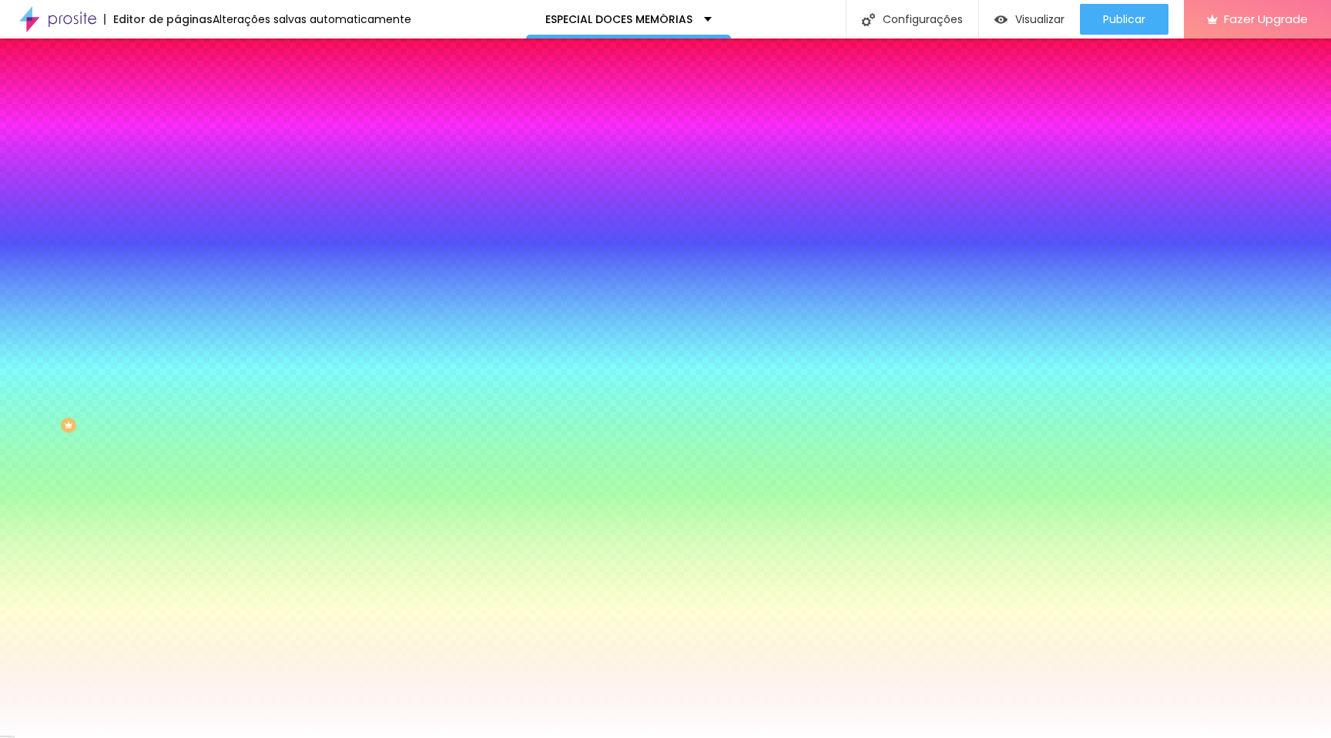
click at [177, 105] on li "Avançado" at bounding box center [265, 112] width 177 height 15
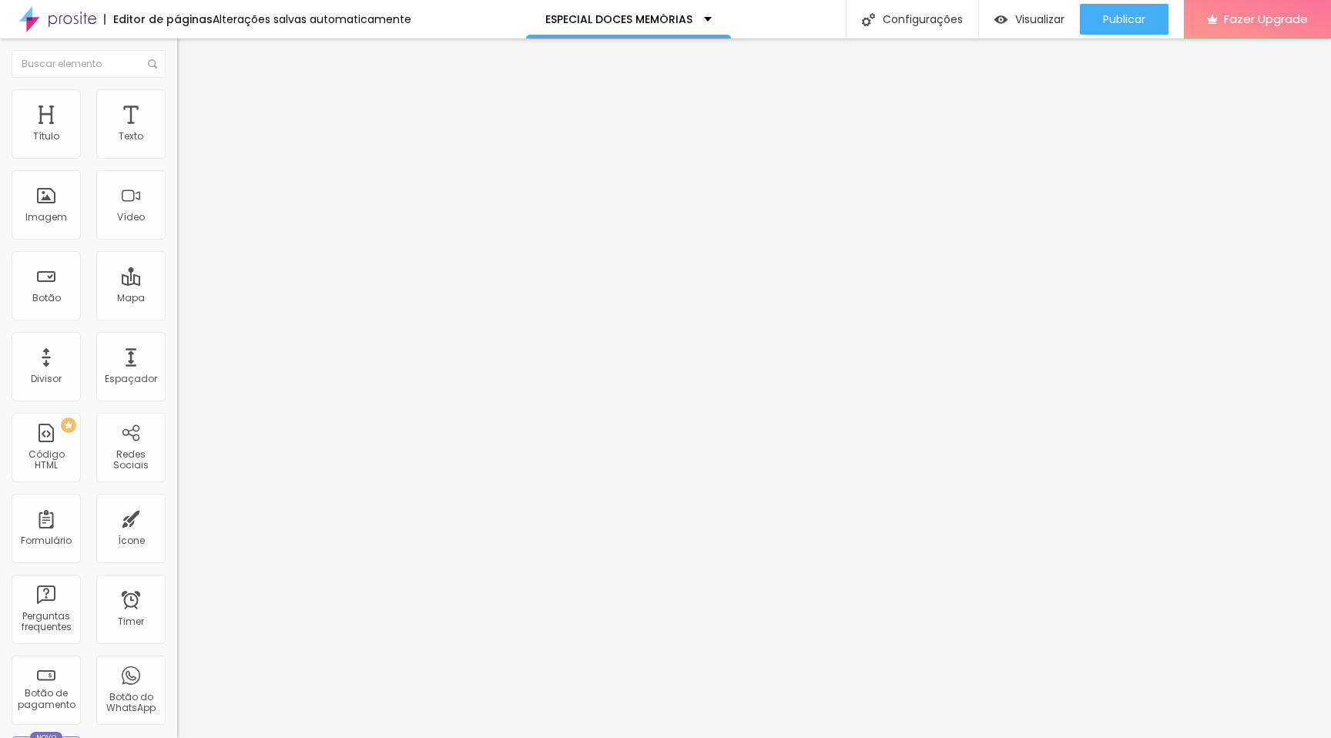
click at [177, 88] on img at bounding box center [184, 81] width 14 height 14
click at [177, 49] on button "Editar Coluna" at bounding box center [265, 56] width 177 height 35
drag, startPoint x: 42, startPoint y: 208, endPoint x: 332, endPoint y: 2, distance: 355.1
click at [177, 148] on button "button" at bounding box center [188, 140] width 22 height 16
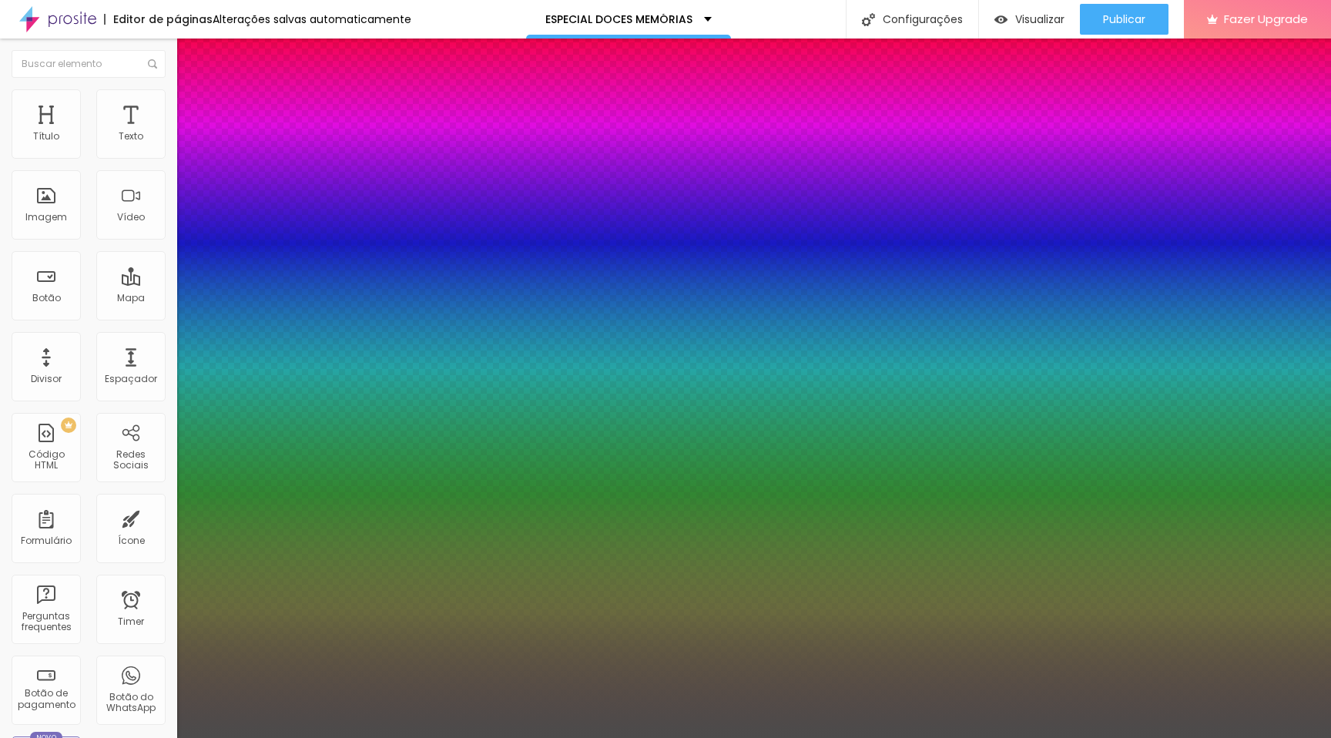
click at [508, 528] on div at bounding box center [665, 738] width 1331 height 0
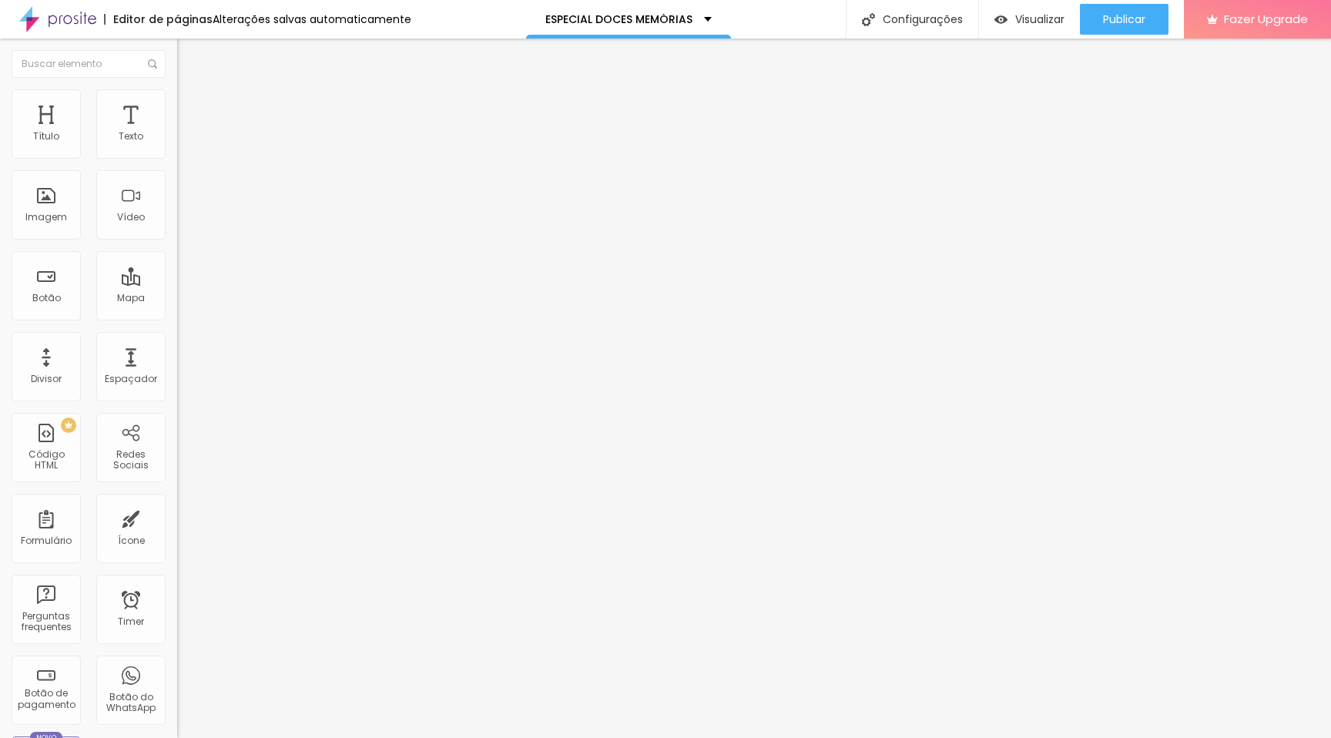
click at [185, 142] on icon "button" at bounding box center [188, 139] width 6 height 6
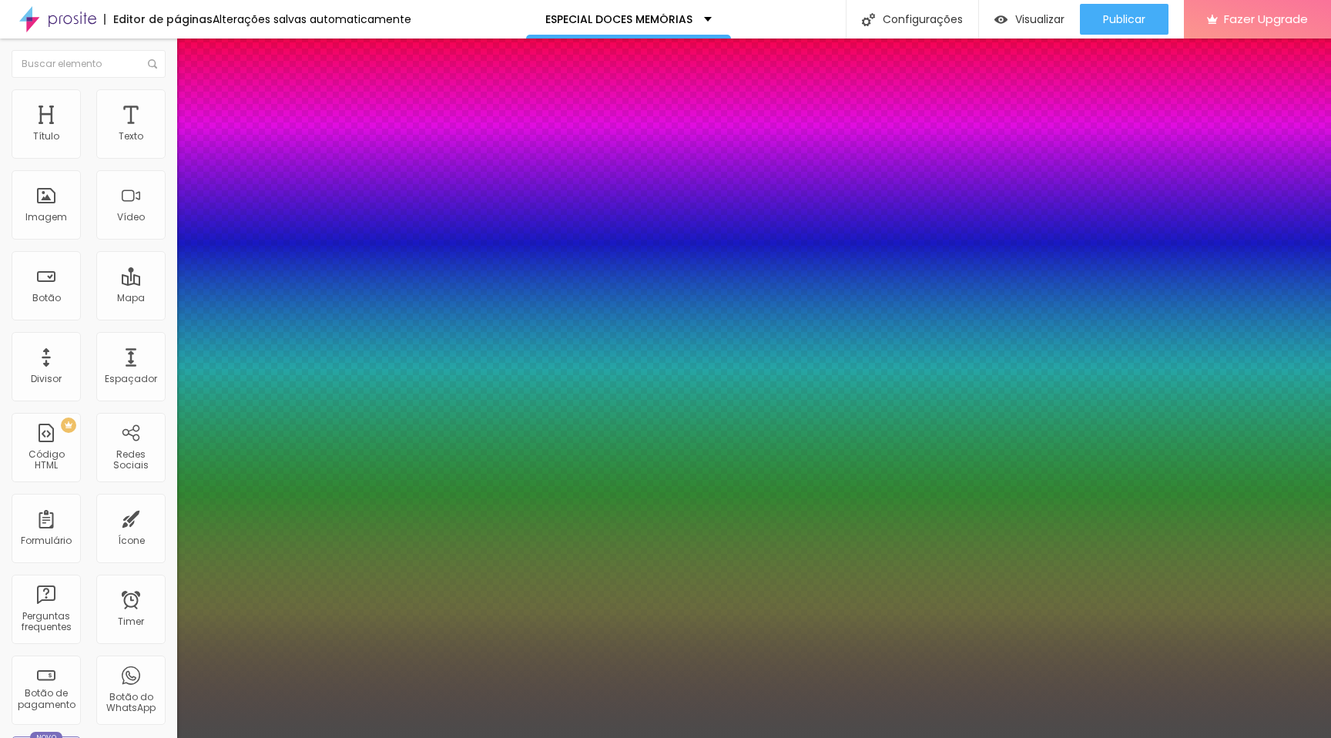
drag, startPoint x: 211, startPoint y: 258, endPoint x: 239, endPoint y: 258, distance: 27.7
click at [646, 528] on div at bounding box center [665, 738] width 1331 height 0
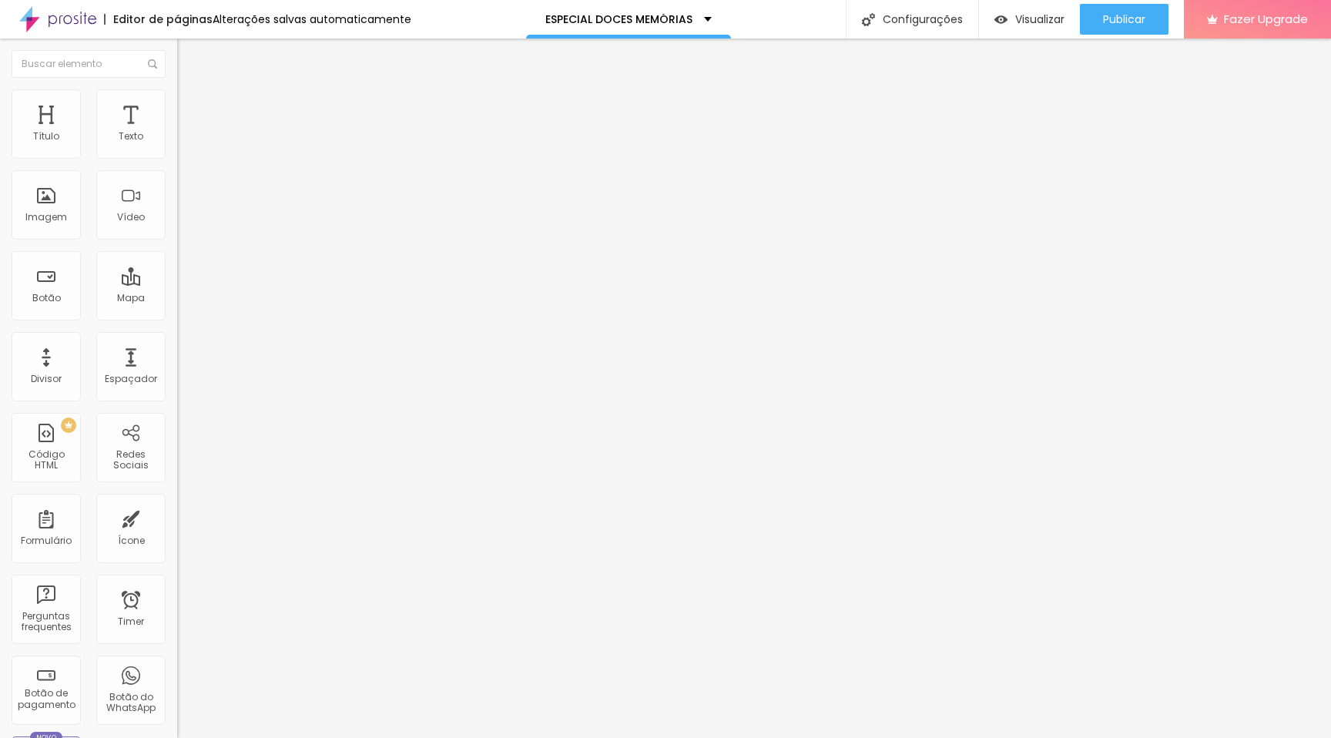
click at [183, 127] on icon "button" at bounding box center [188, 121] width 11 height 11
click at [183, 143] on icon "button" at bounding box center [187, 138] width 9 height 9
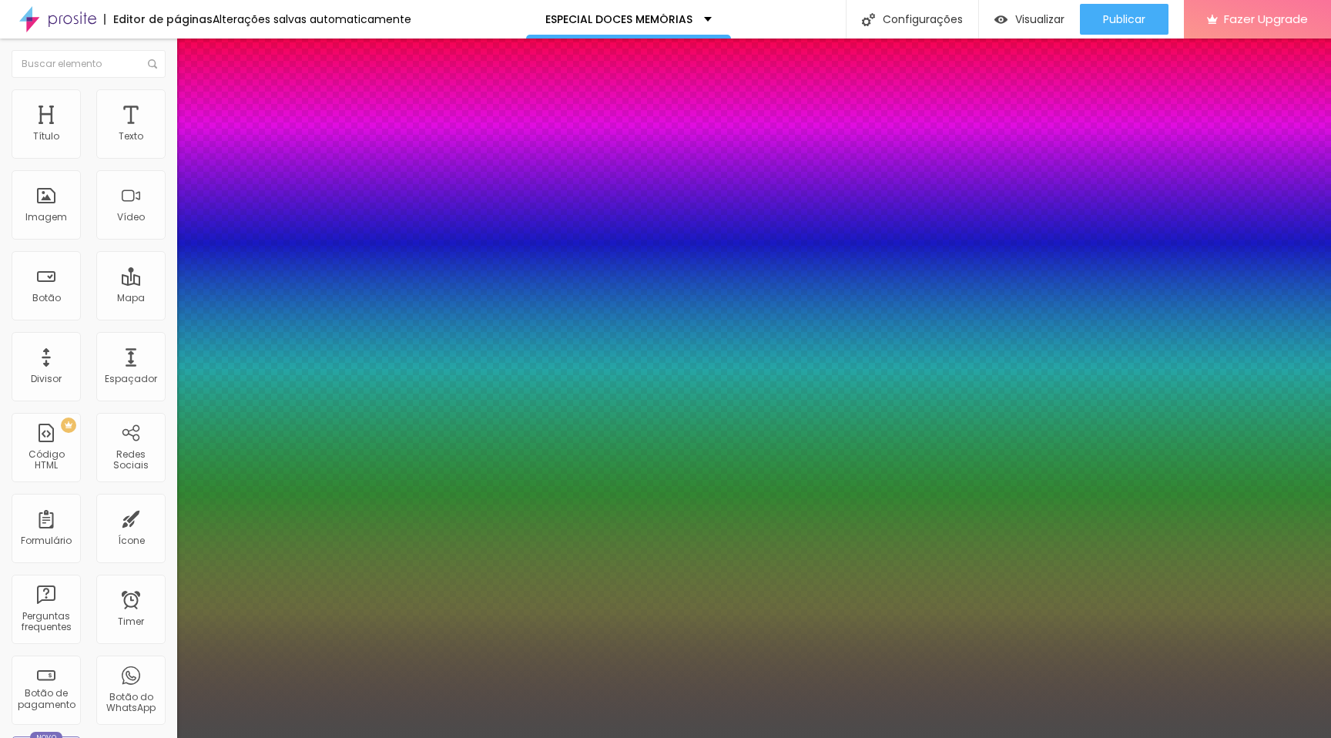
click at [655, 528] on div at bounding box center [665, 738] width 1331 height 0
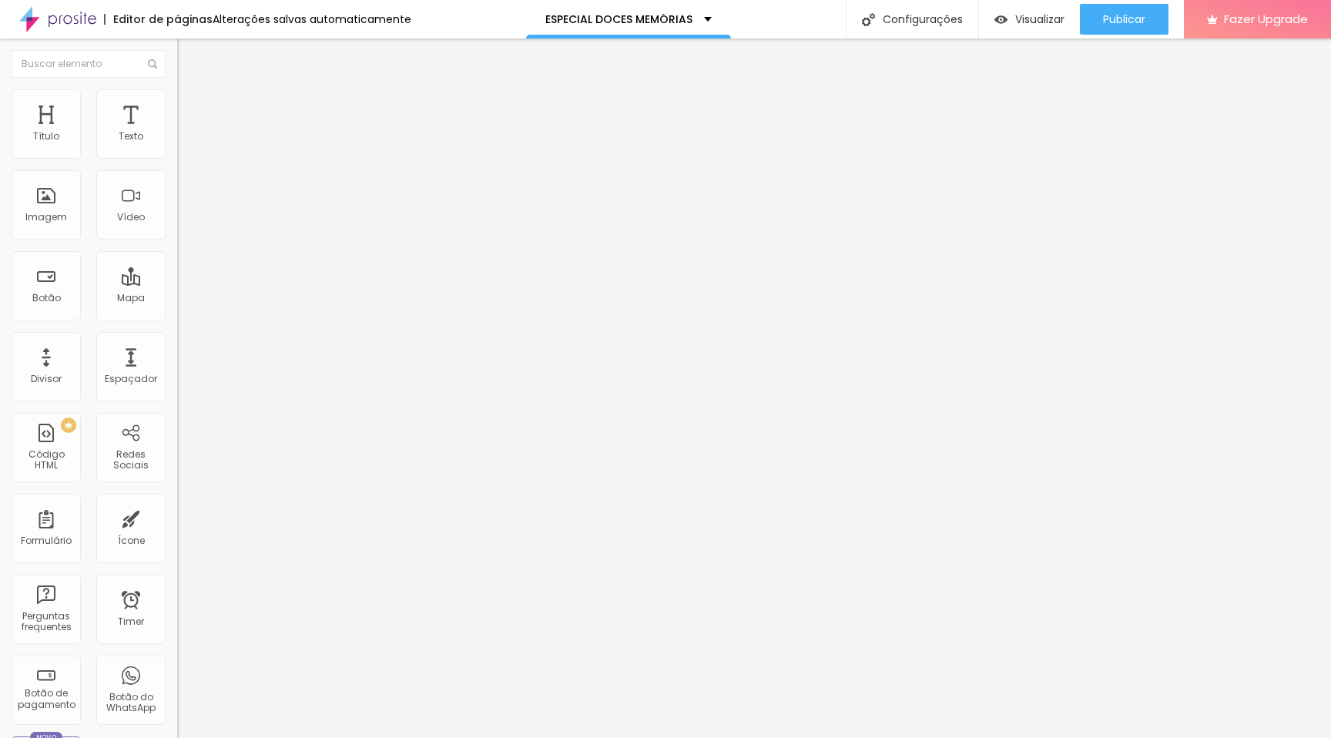
click at [177, 148] on button "button" at bounding box center [188, 140] width 22 height 16
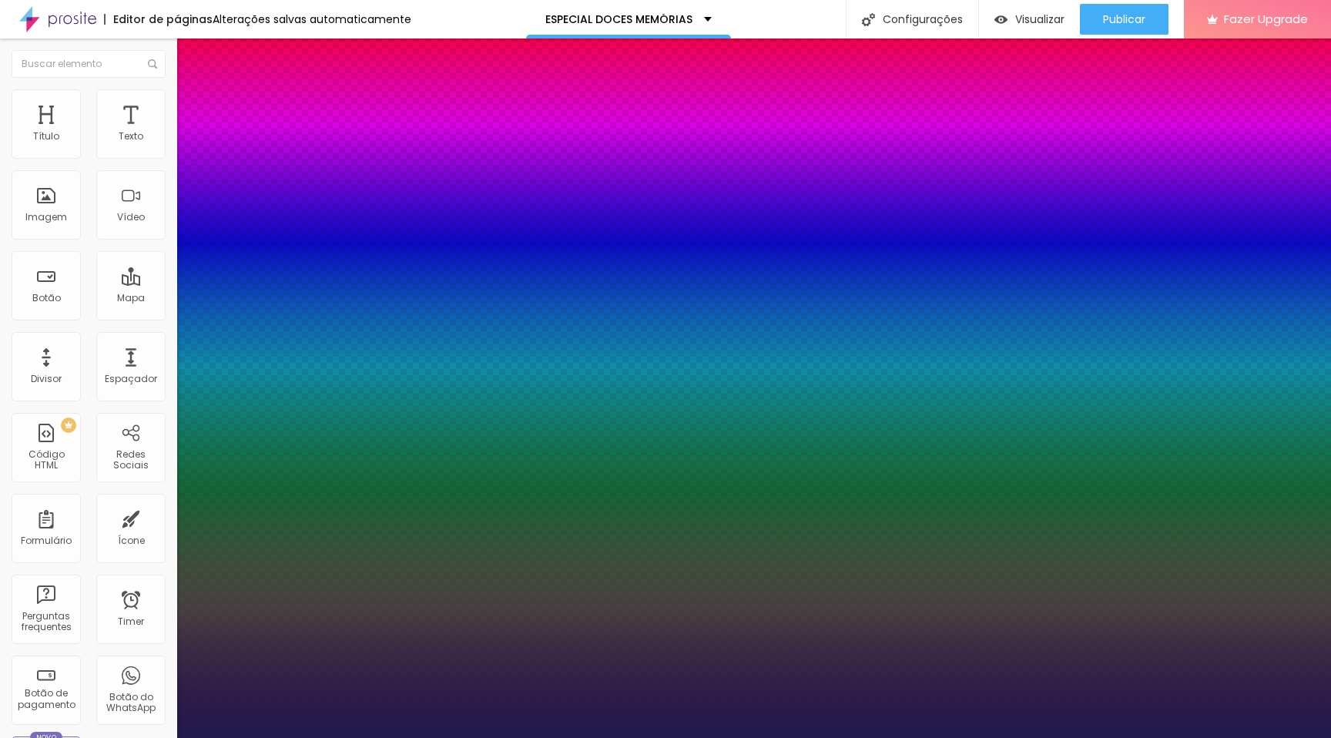
click at [960, 528] on div at bounding box center [665, 738] width 1331 height 0
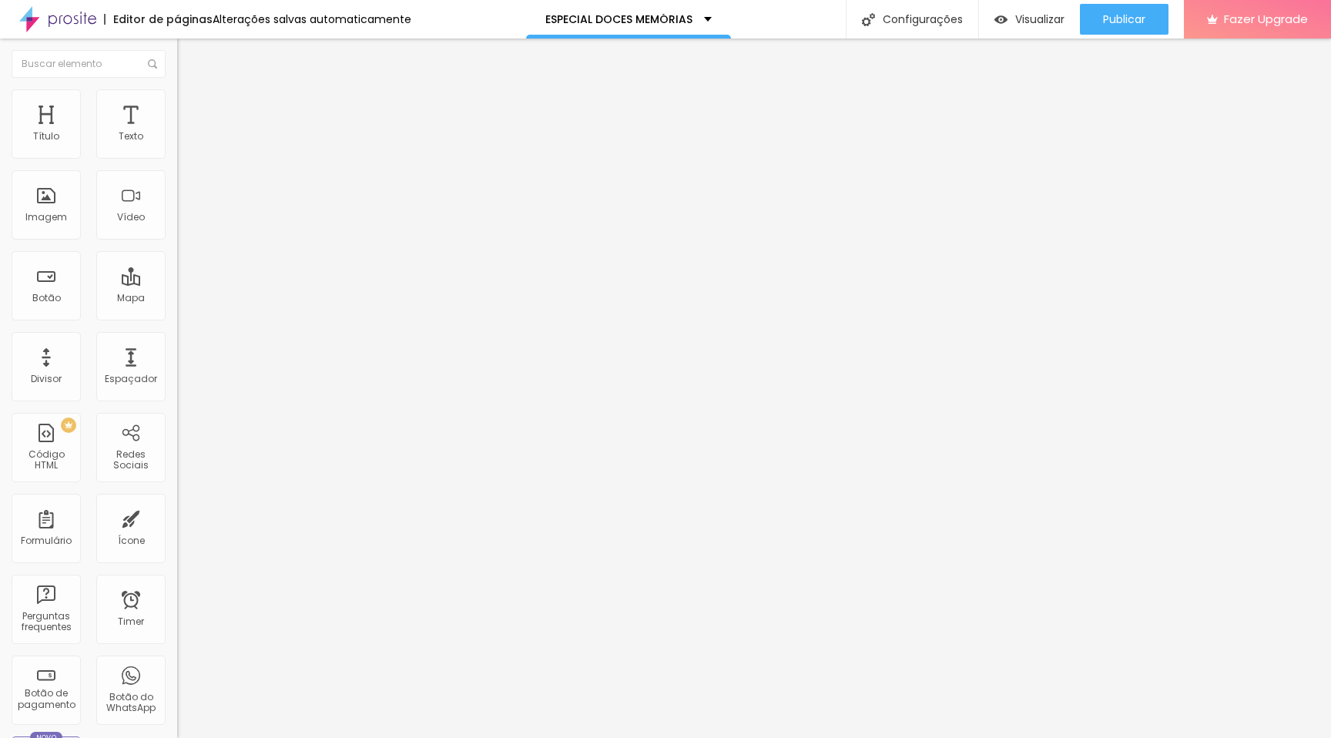
click at [177, 148] on button "button" at bounding box center [188, 140] width 22 height 16
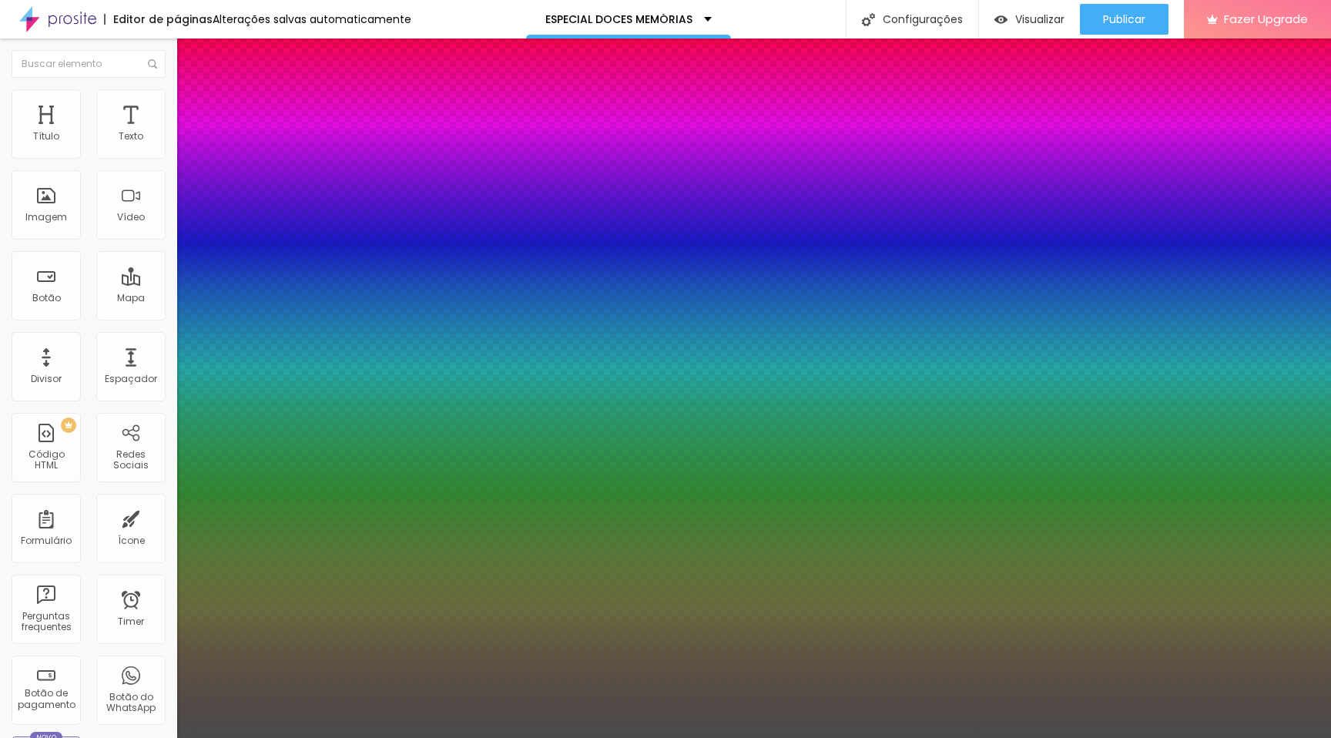
click at [969, 528] on div at bounding box center [665, 738] width 1331 height 0
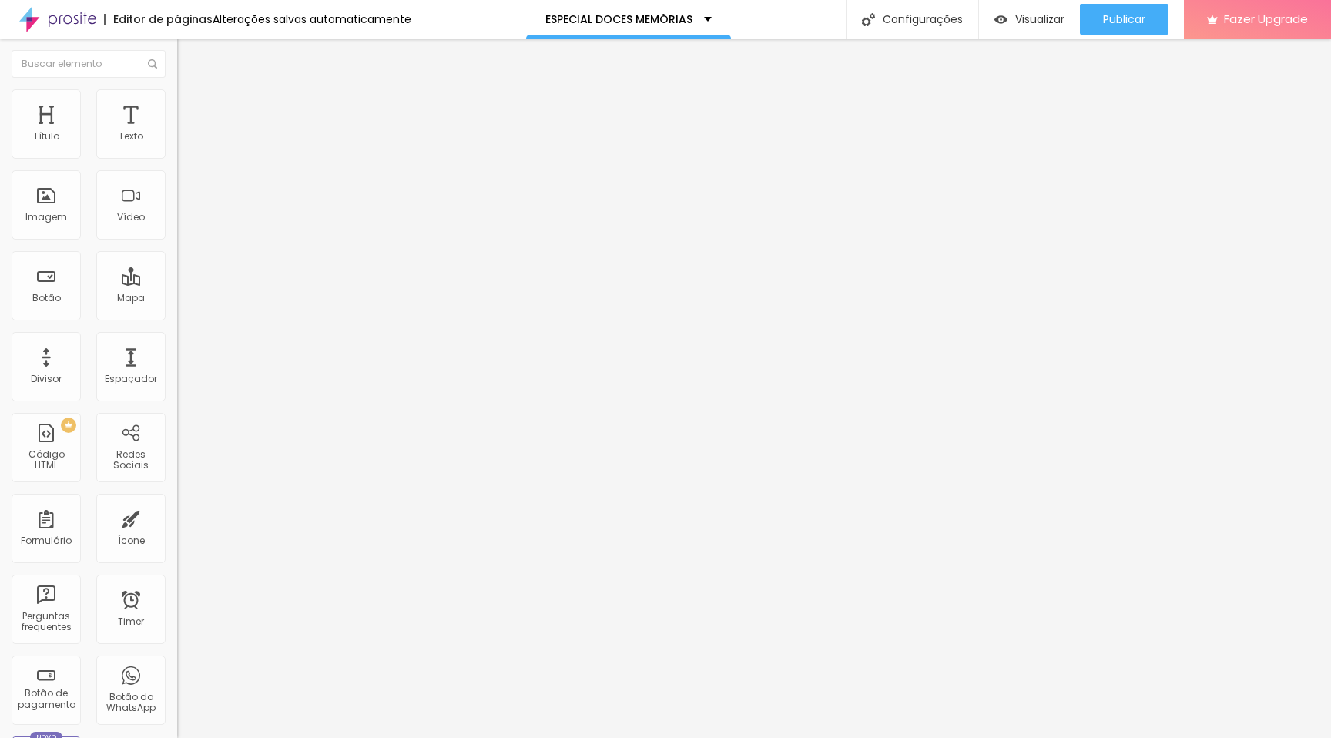
click at [183, 143] on icon "button" at bounding box center [187, 138] width 9 height 9
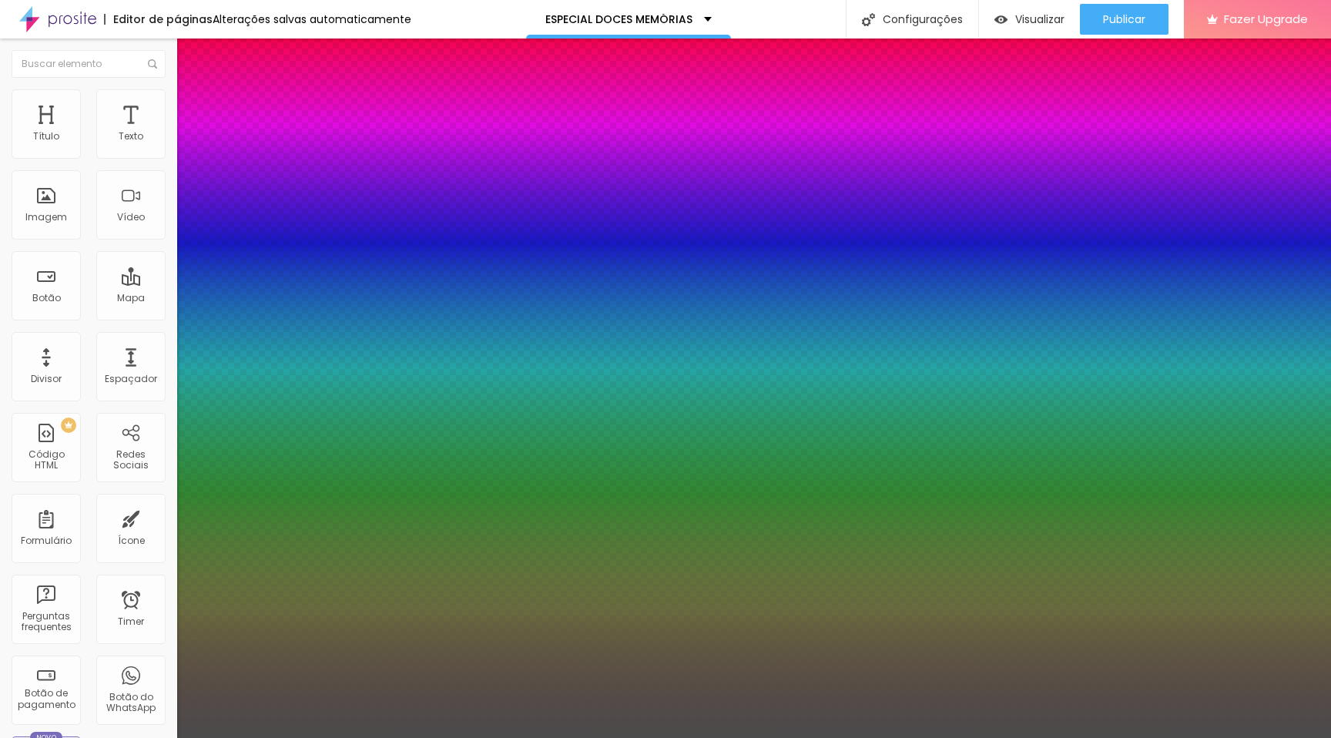
drag, startPoint x: 240, startPoint y: 260, endPoint x: 210, endPoint y: 257, distance: 30.1
click at [541, 528] on div at bounding box center [665, 738] width 1331 height 0
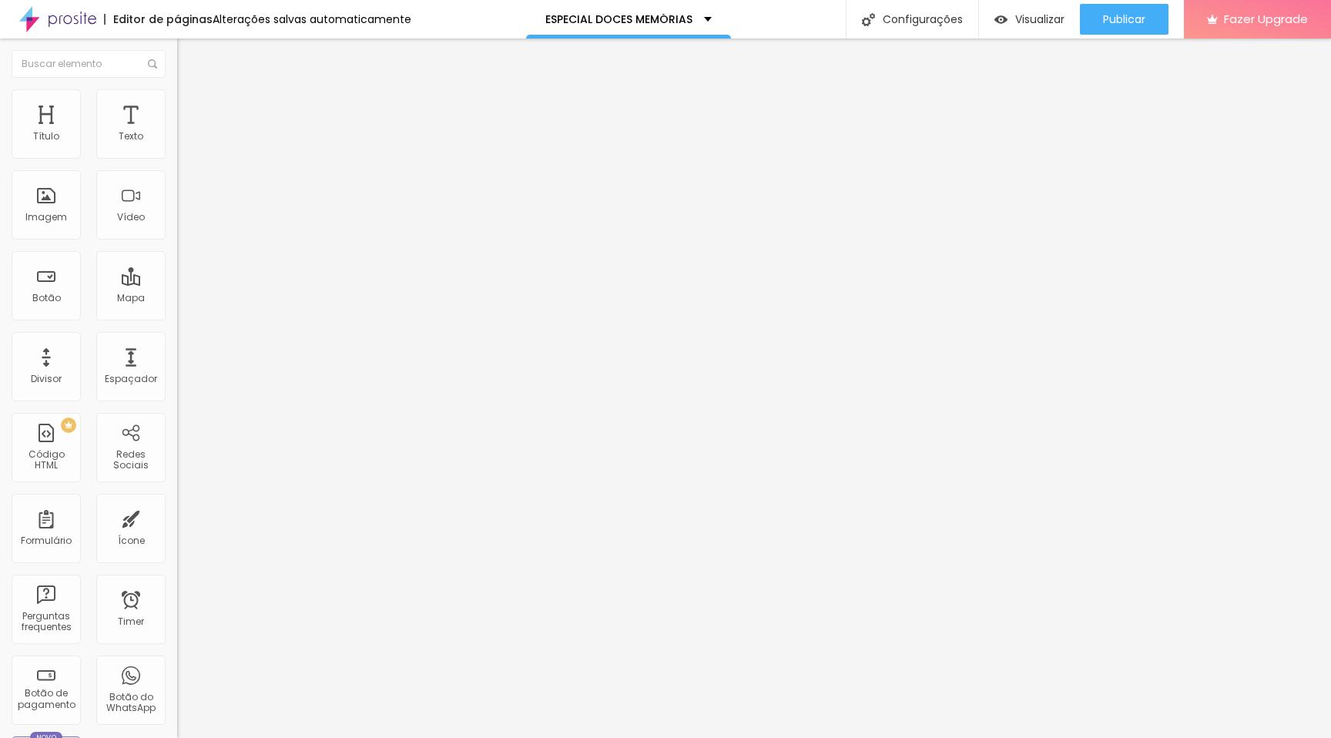
click at [183, 143] on icon "button" at bounding box center [187, 138] width 9 height 9
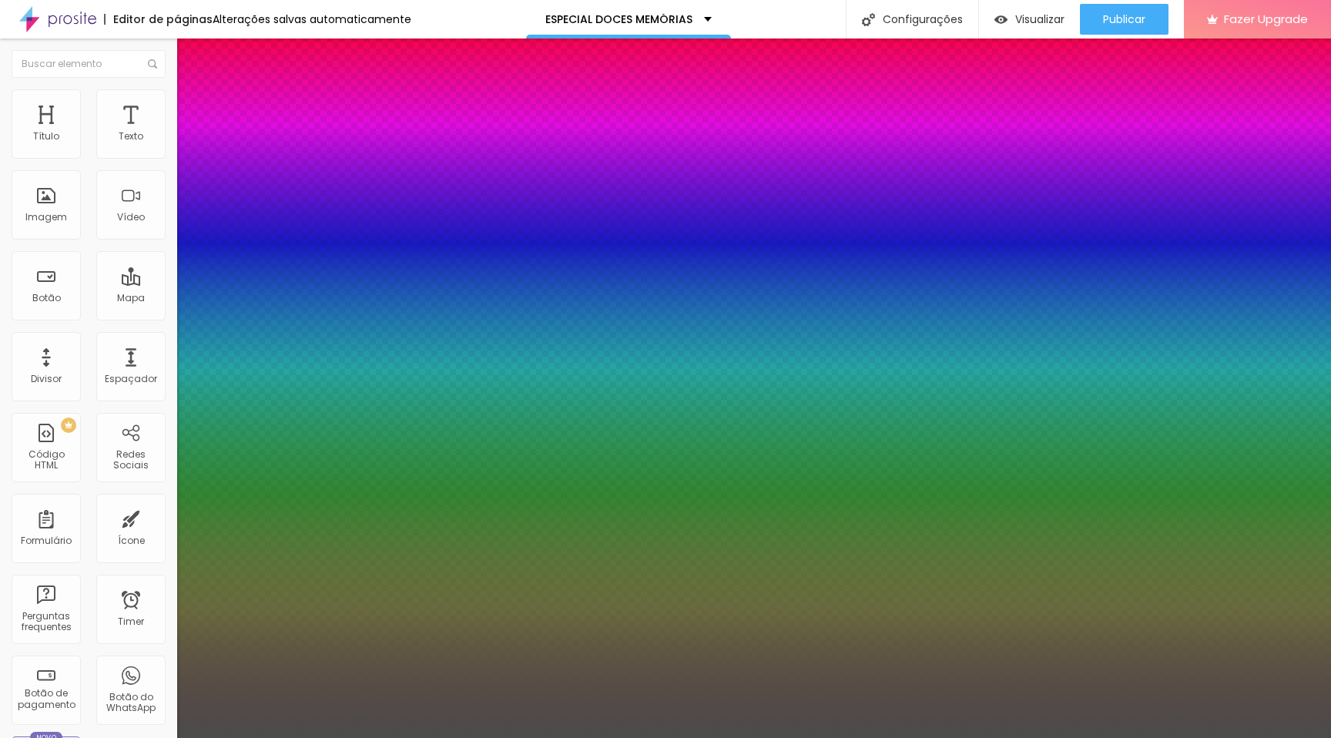
drag, startPoint x: 205, startPoint y: 260, endPoint x: 253, endPoint y: 276, distance: 50.4
click at [410, 528] on div at bounding box center [665, 738] width 1331 height 0
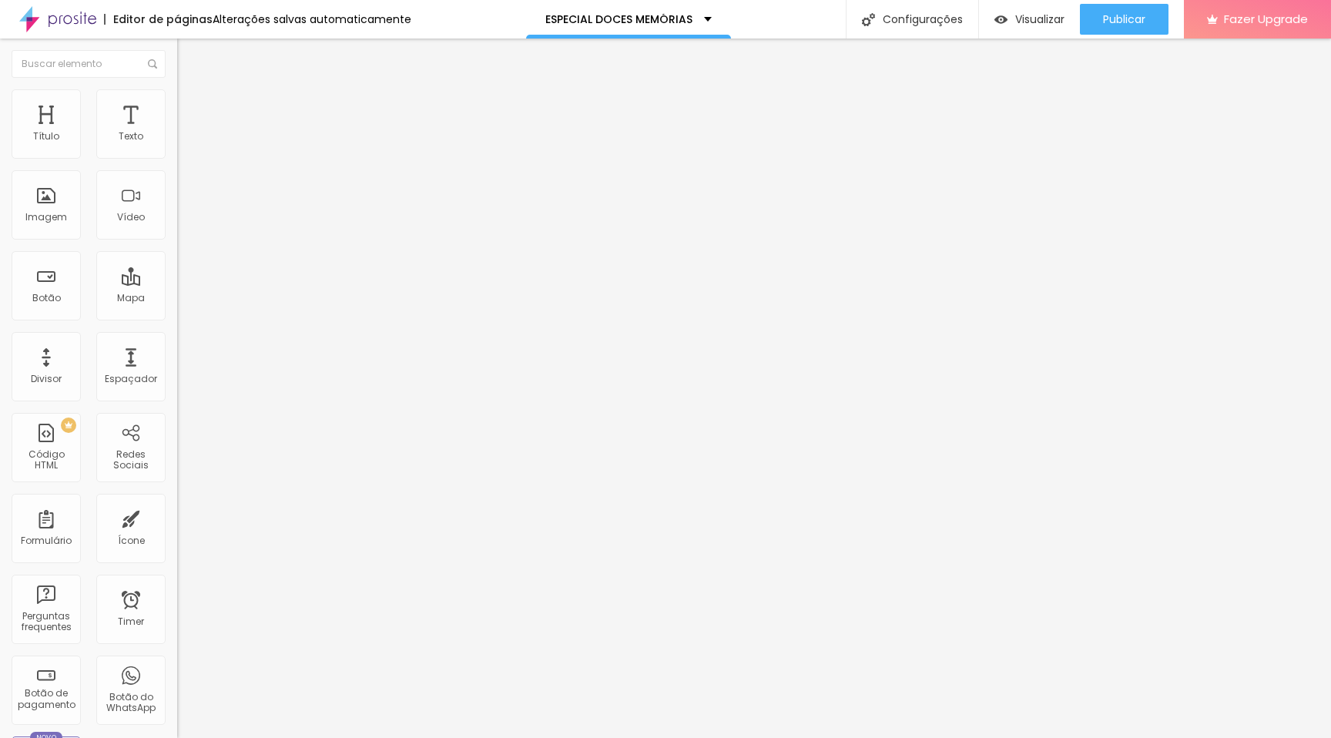
click at [183, 143] on icon "button" at bounding box center [187, 138] width 9 height 9
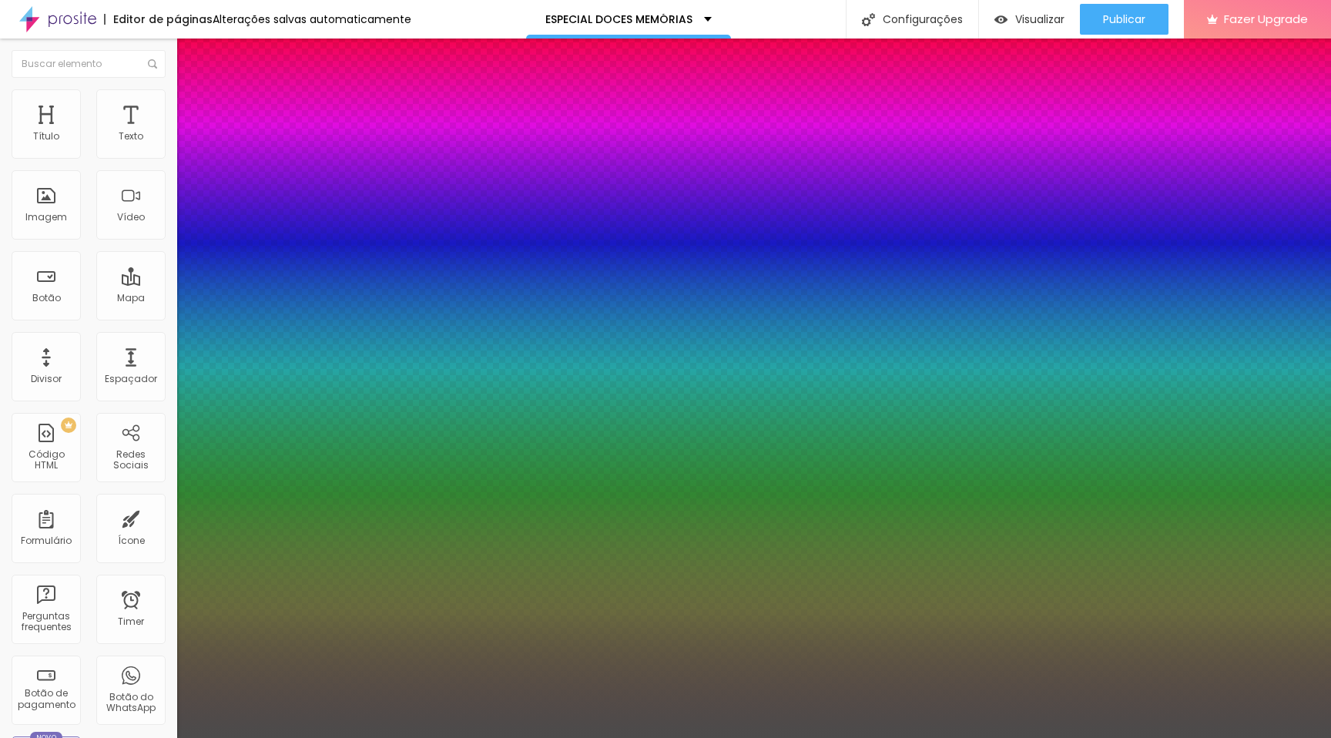
drag, startPoint x: 249, startPoint y: 262, endPoint x: 273, endPoint y: 266, distance: 24.2
click at [440, 528] on div at bounding box center [665, 738] width 1331 height 0
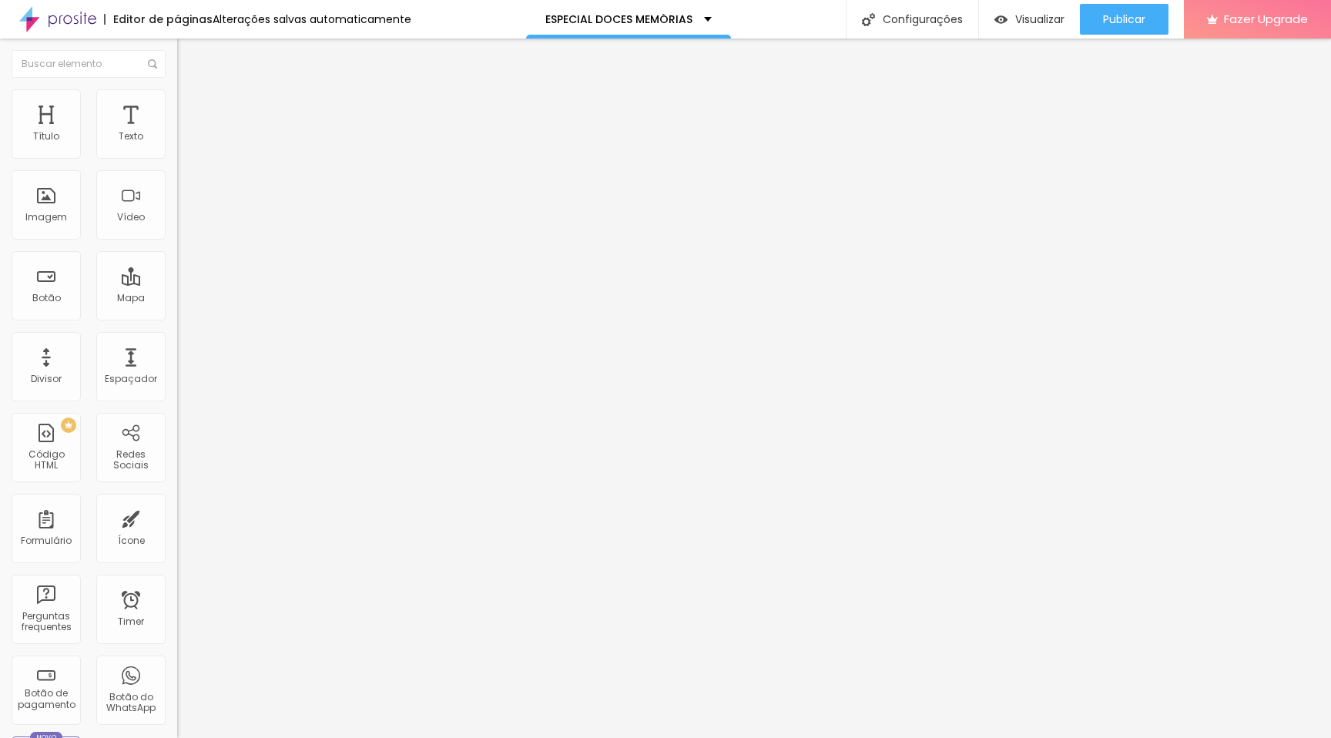
click at [183, 143] on icon "button" at bounding box center [187, 138] width 9 height 9
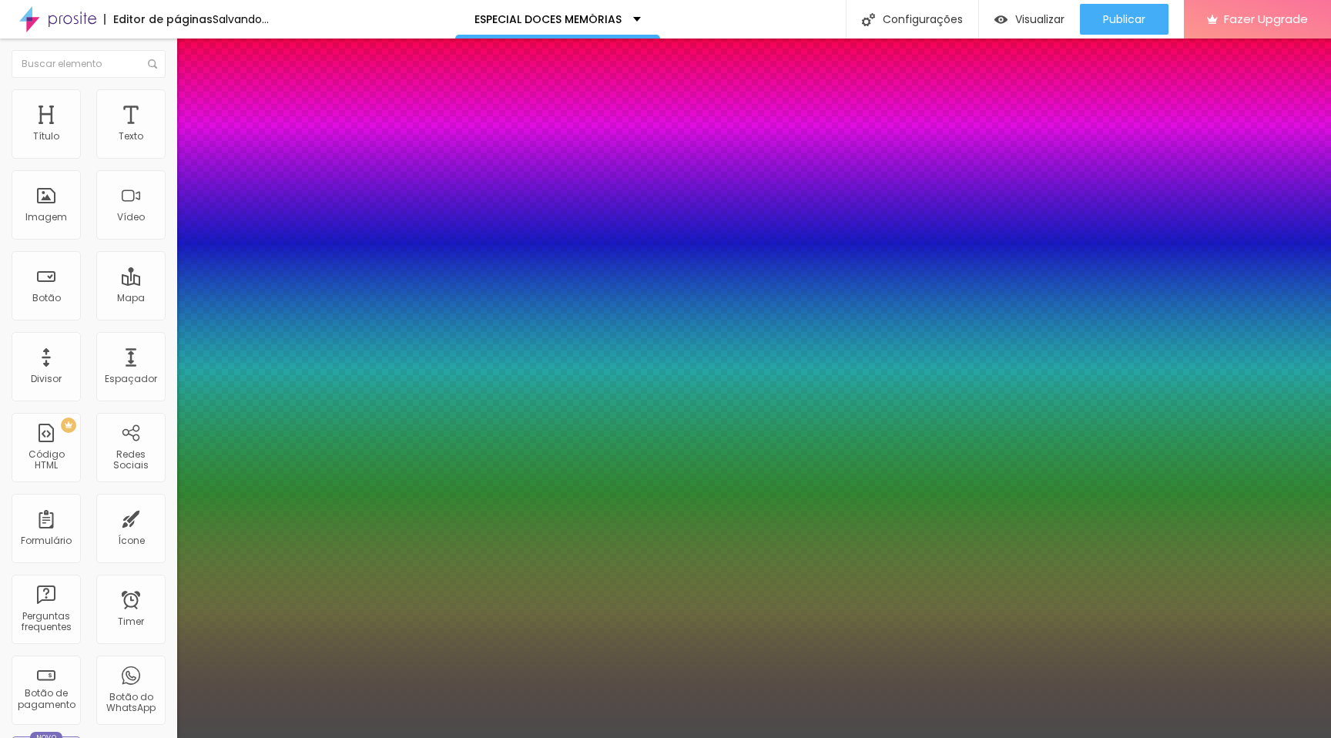
drag, startPoint x: 206, startPoint y: 260, endPoint x: 273, endPoint y: 292, distance: 73.4
click at [936, 528] on div at bounding box center [665, 738] width 1331 height 0
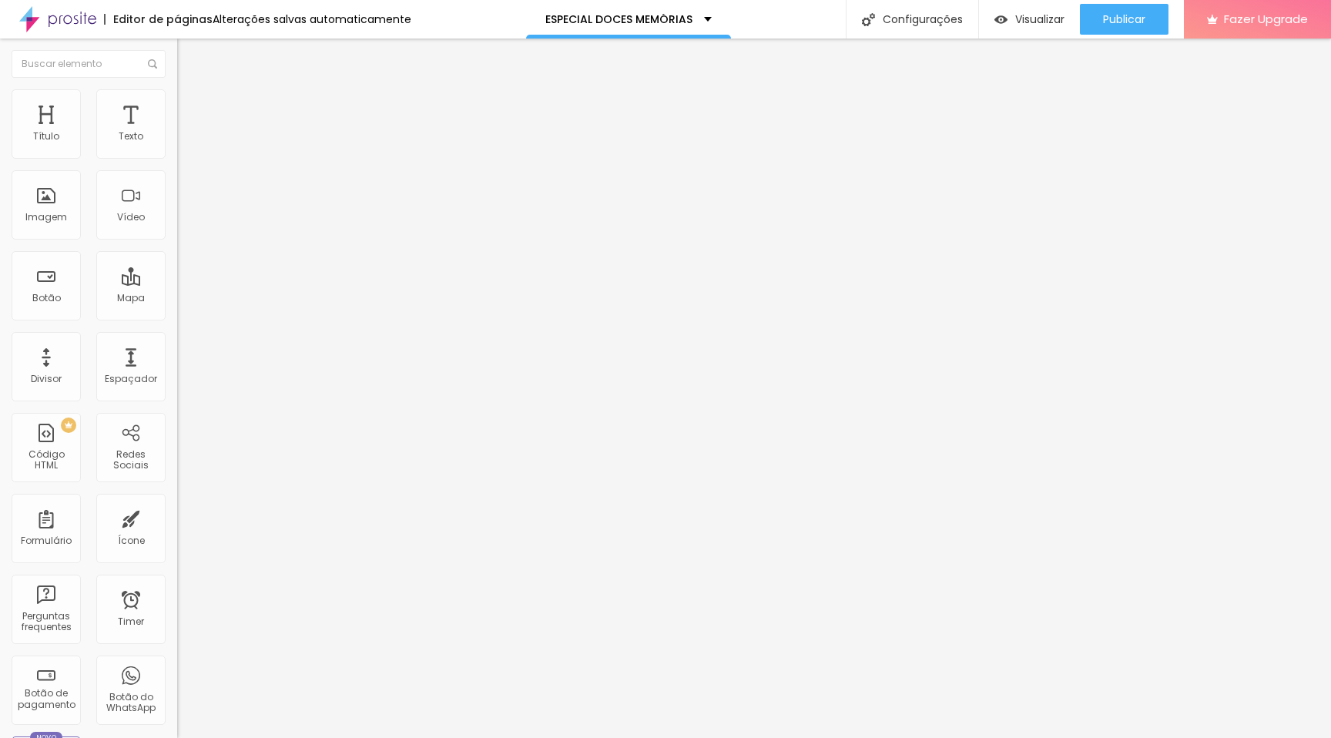
click at [183, 143] on icon "button" at bounding box center [187, 138] width 9 height 9
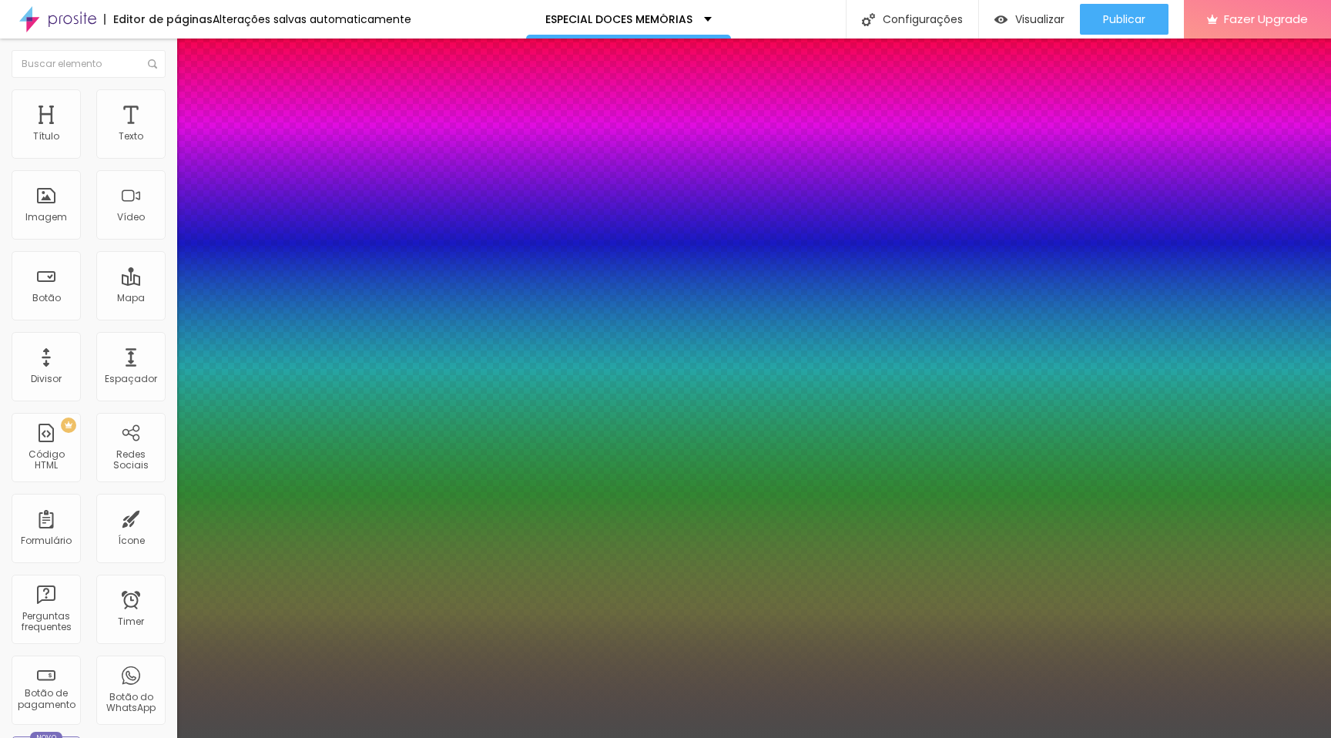
click at [958, 528] on div at bounding box center [665, 738] width 1331 height 0
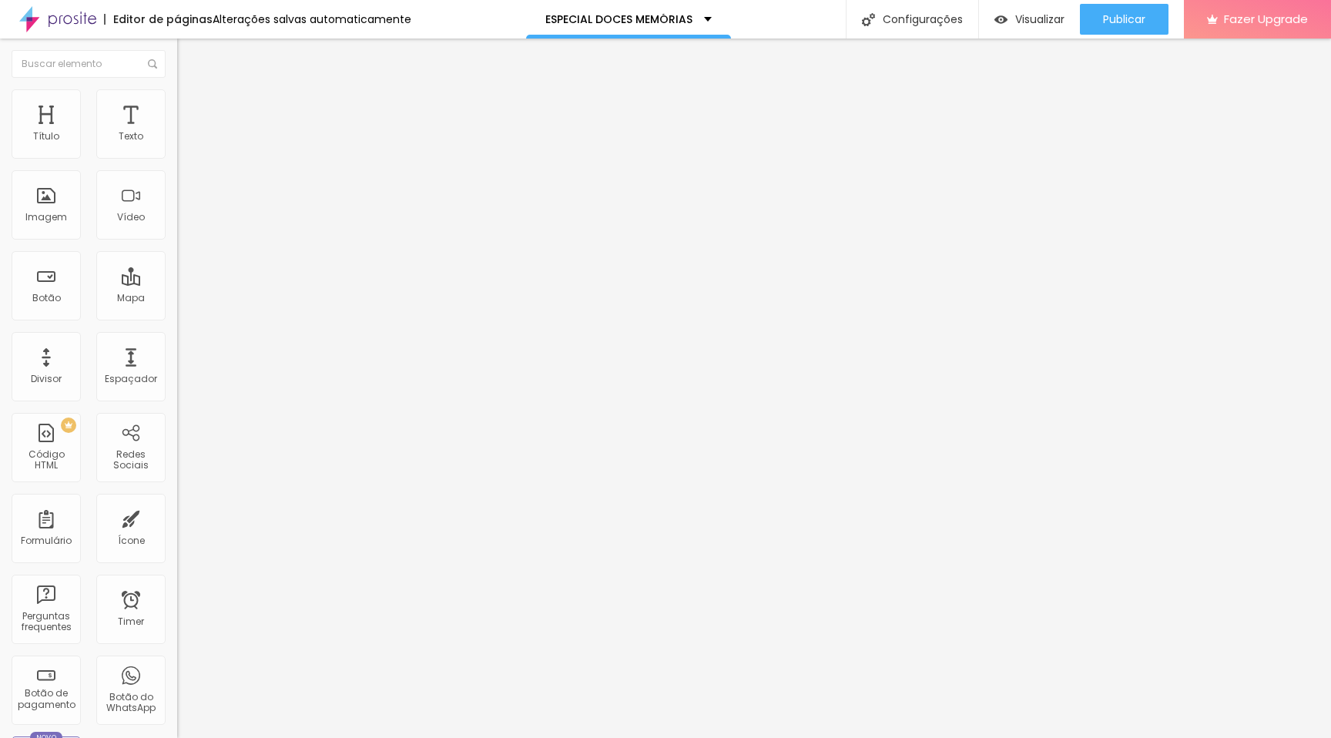
click at [177, 141] on div "Tipografia Voltar ao padrão" at bounding box center [265, 126] width 177 height 43
click at [177, 148] on button "button" at bounding box center [188, 140] width 22 height 16
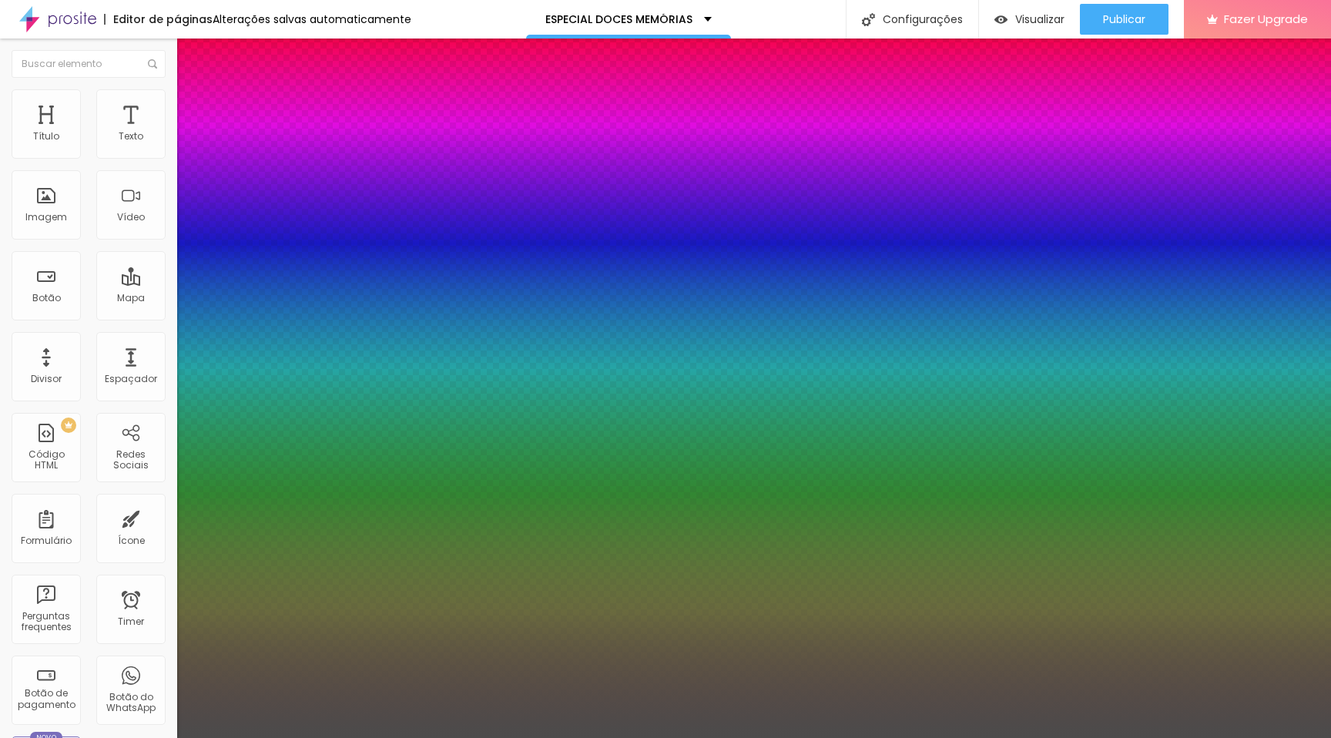
drag, startPoint x: 339, startPoint y: 263, endPoint x: 360, endPoint y: 263, distance: 20.8
click at [673, 528] on div at bounding box center [665, 738] width 1331 height 0
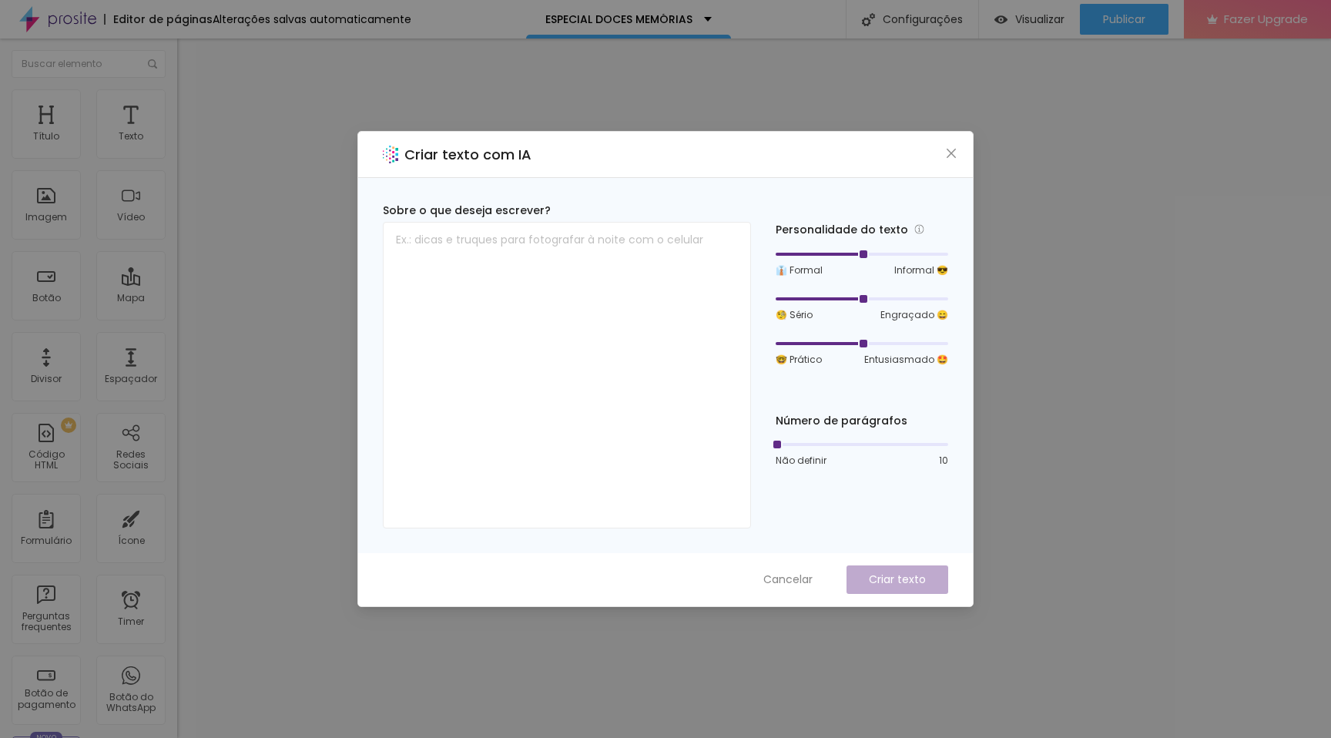
click at [937, 164] on div "Criar texto com IA" at bounding box center [665, 155] width 614 height 46
click at [950, 157] on icon "close" at bounding box center [951, 153] width 12 height 12
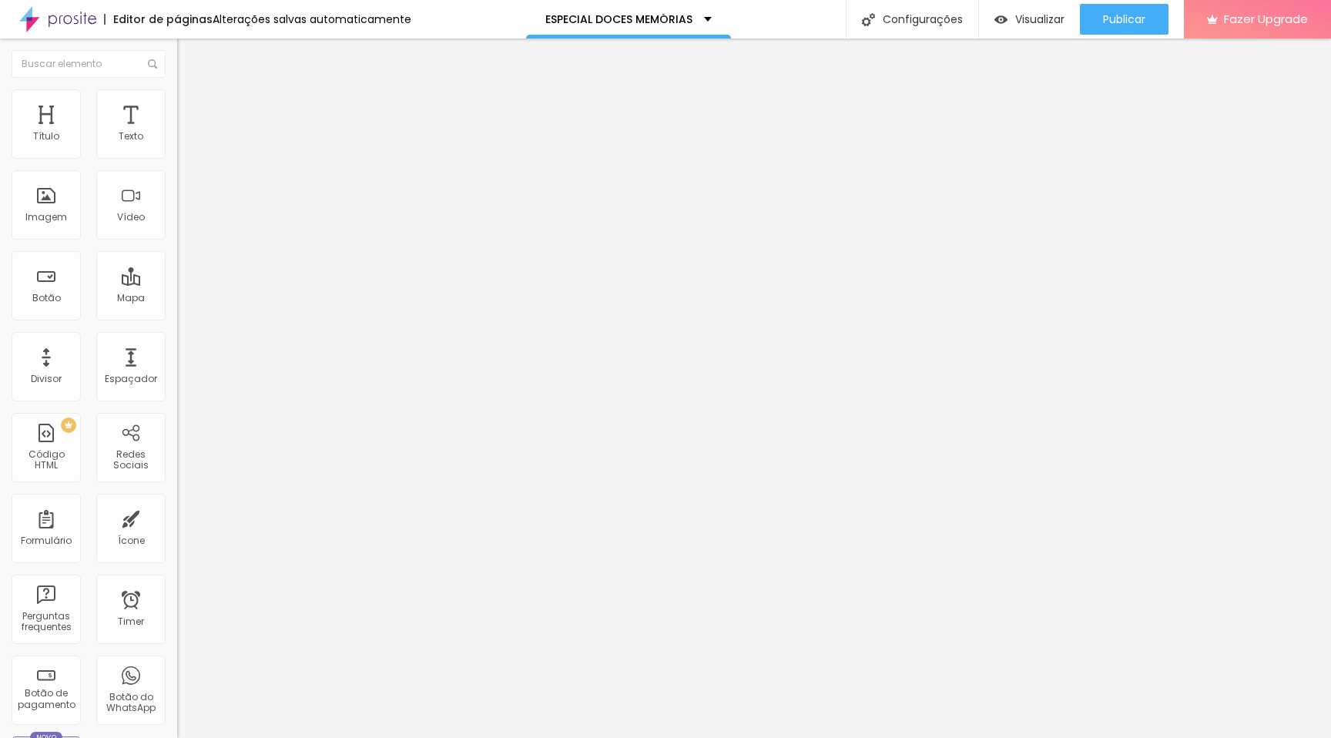
click at [177, 140] on img at bounding box center [182, 134] width 11 height 11
drag, startPoint x: 38, startPoint y: 149, endPoint x: 3, endPoint y: 149, distance: 34.7
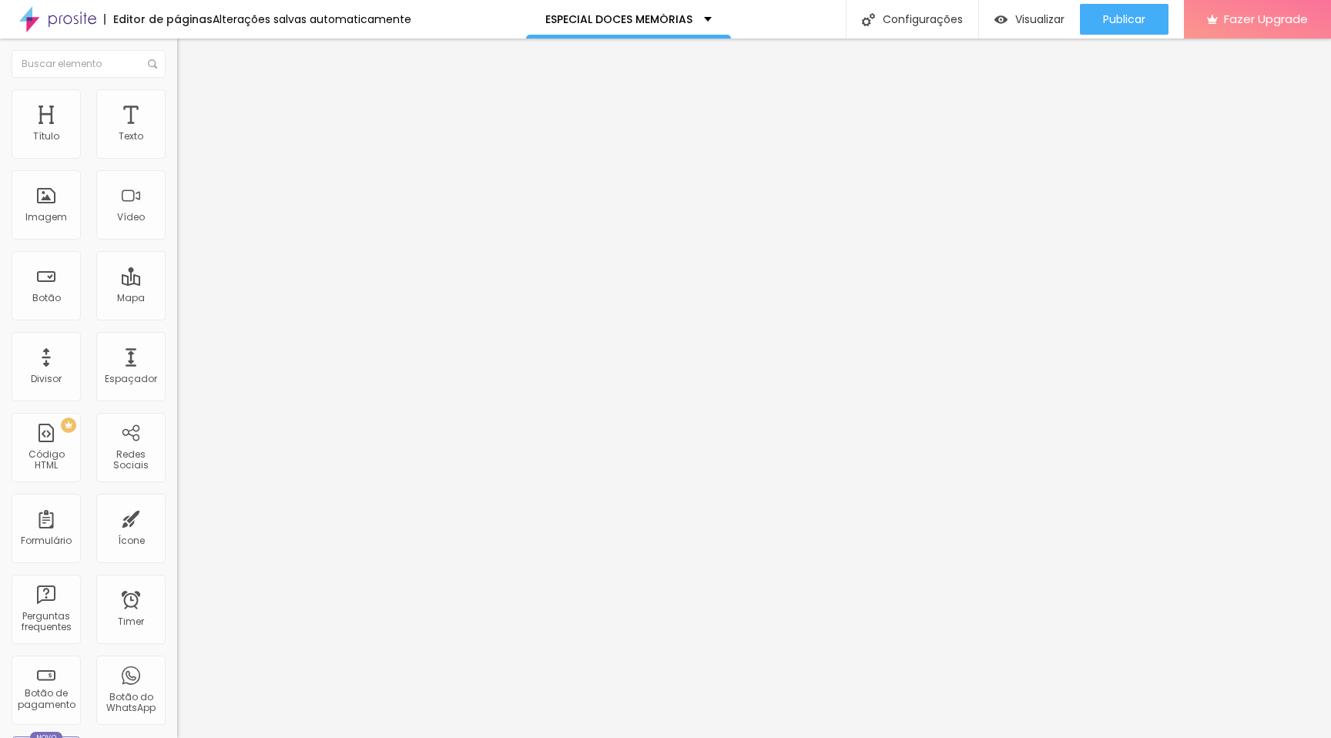
click at [177, 283] on input "range" at bounding box center [226, 289] width 99 height 12
click at [177, 148] on button "button" at bounding box center [188, 140] width 22 height 16
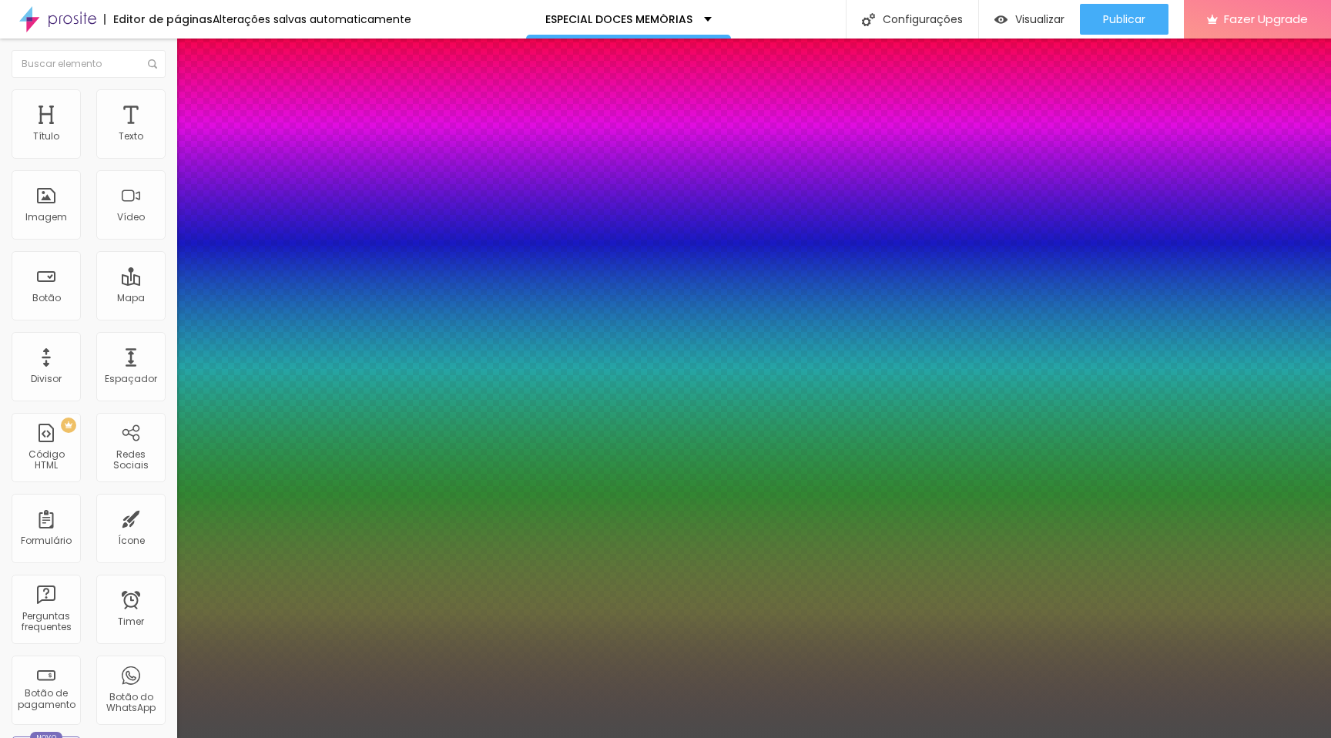
click at [483, 528] on div at bounding box center [665, 738] width 1331 height 0
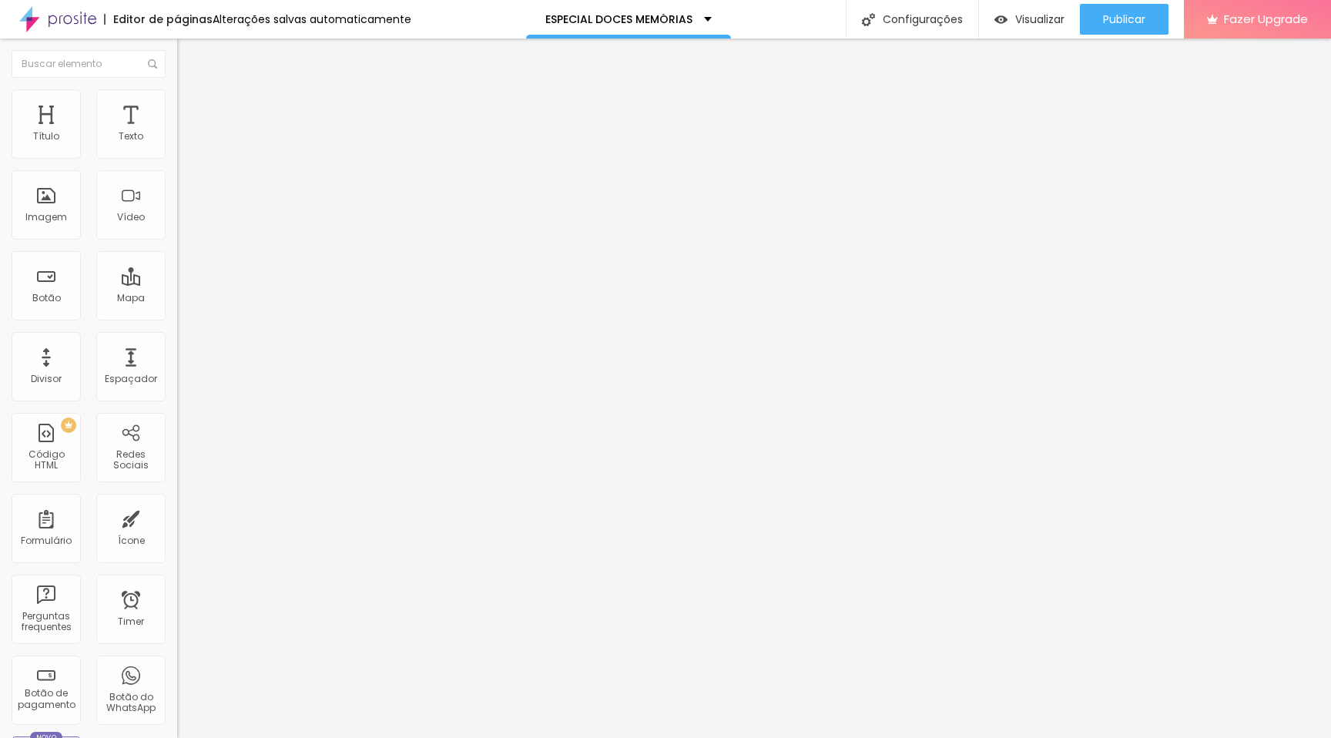
click at [183, 143] on icon "button" at bounding box center [187, 138] width 9 height 9
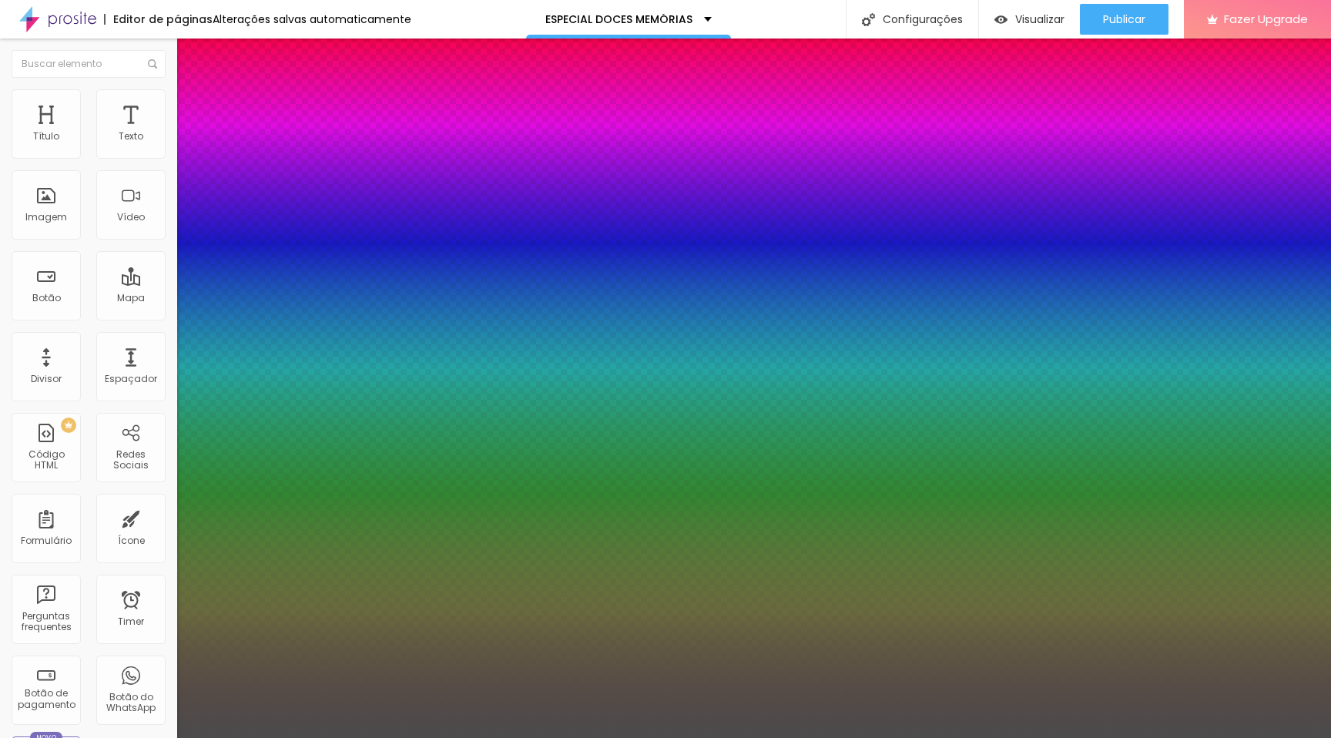
click at [969, 528] on div at bounding box center [665, 738] width 1331 height 0
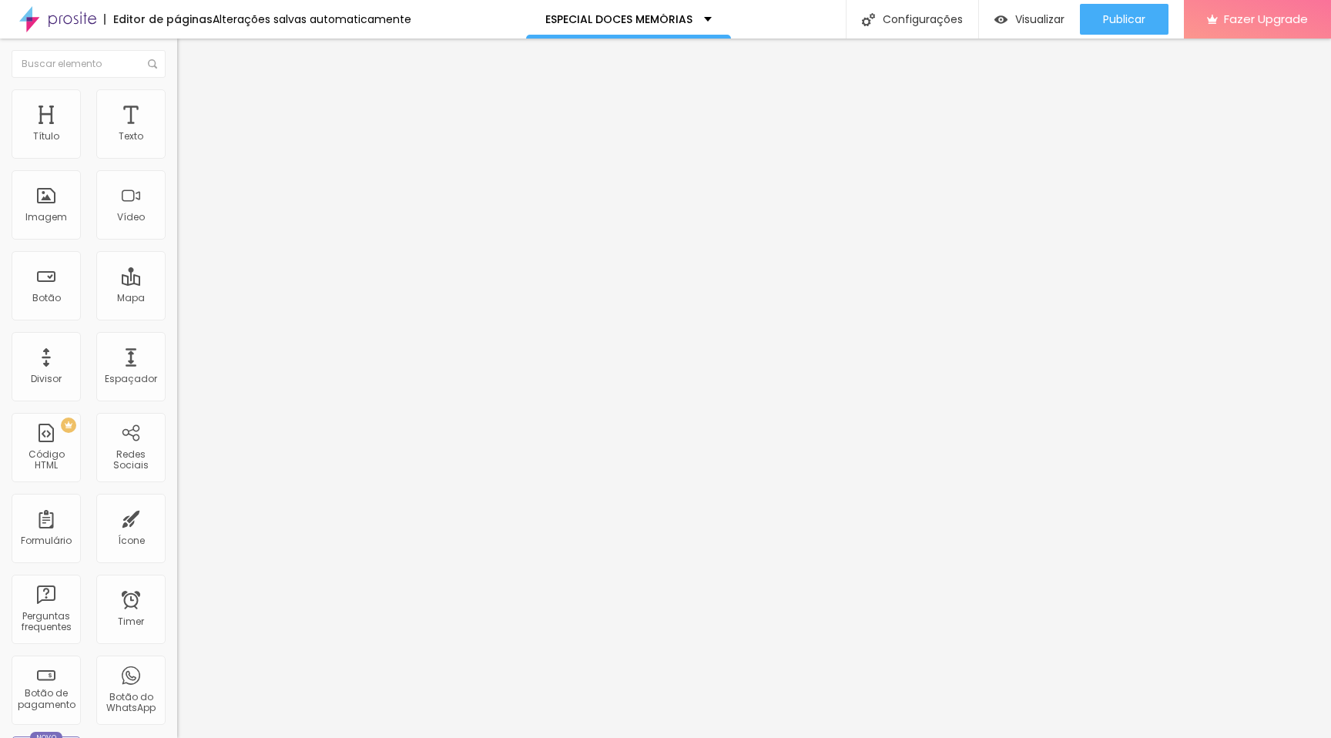
click at [183, 143] on icon "button" at bounding box center [187, 138] width 9 height 9
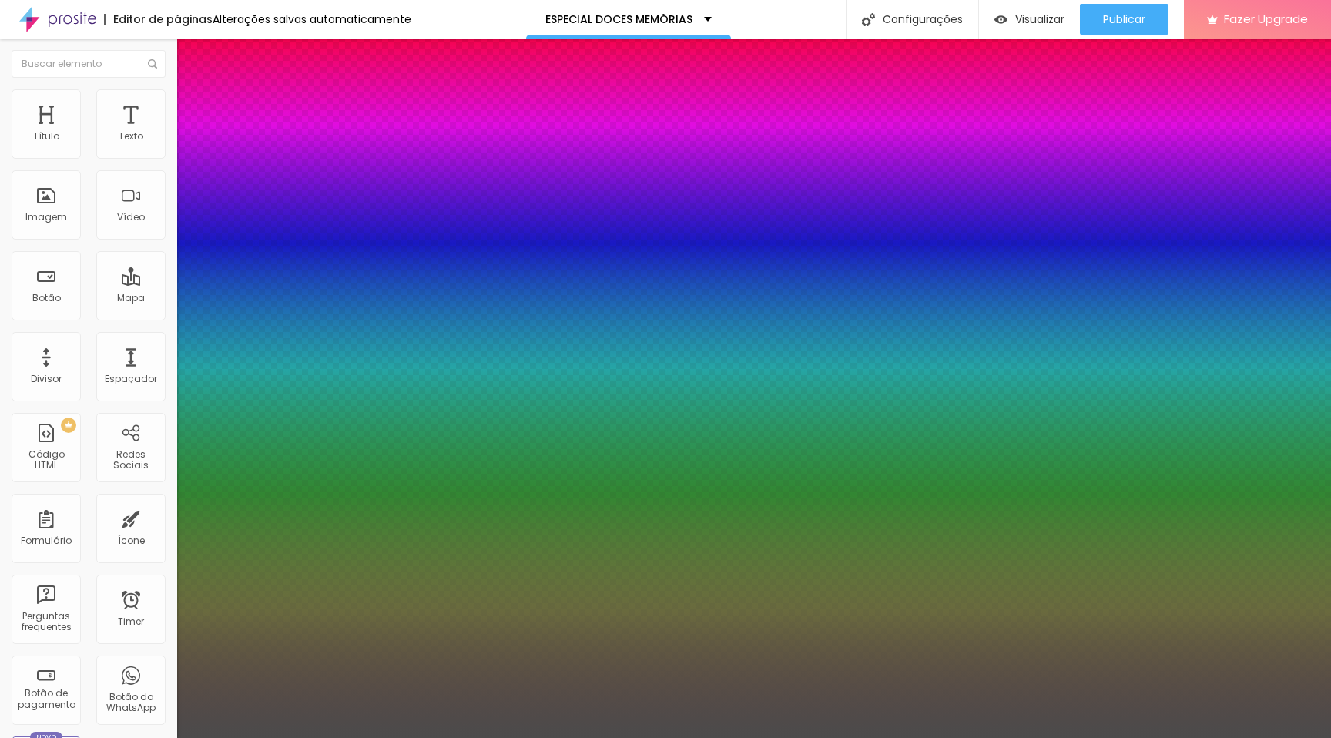
click at [773, 528] on div at bounding box center [665, 738] width 1331 height 0
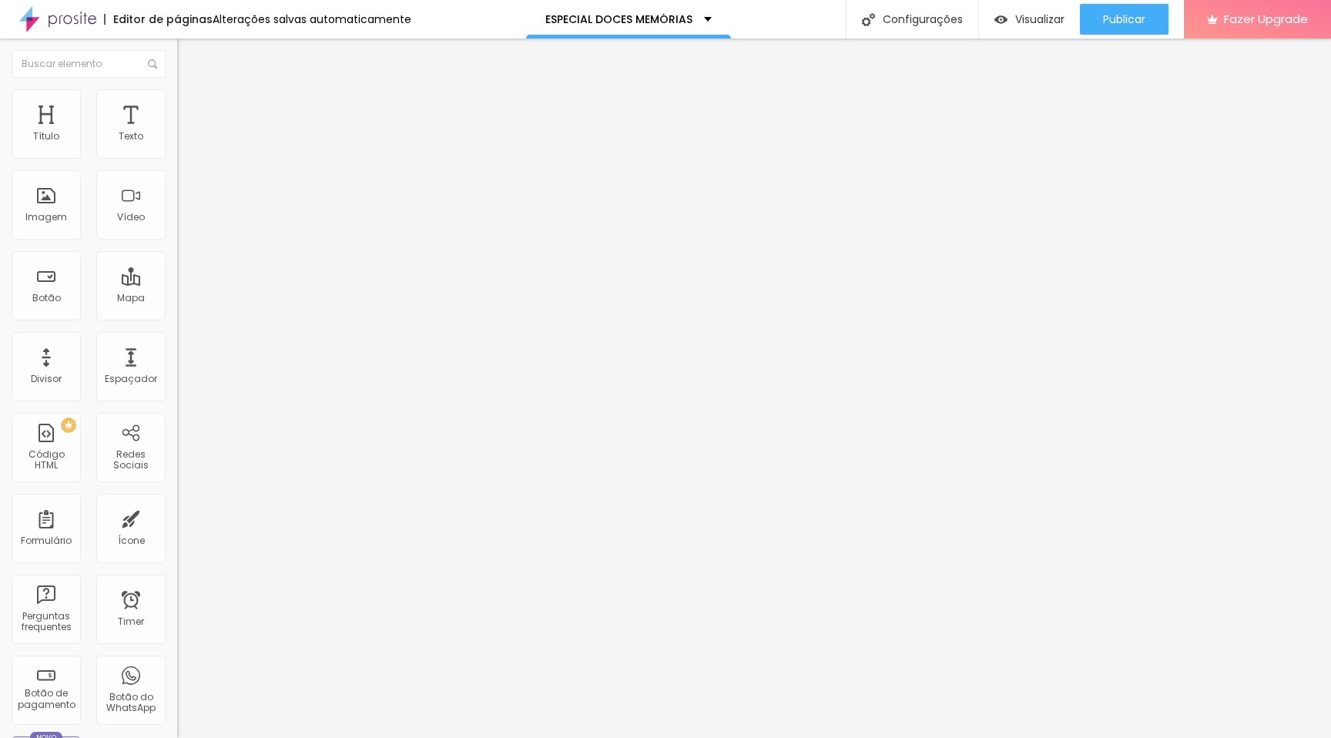
click at [177, 148] on button "button" at bounding box center [188, 140] width 22 height 16
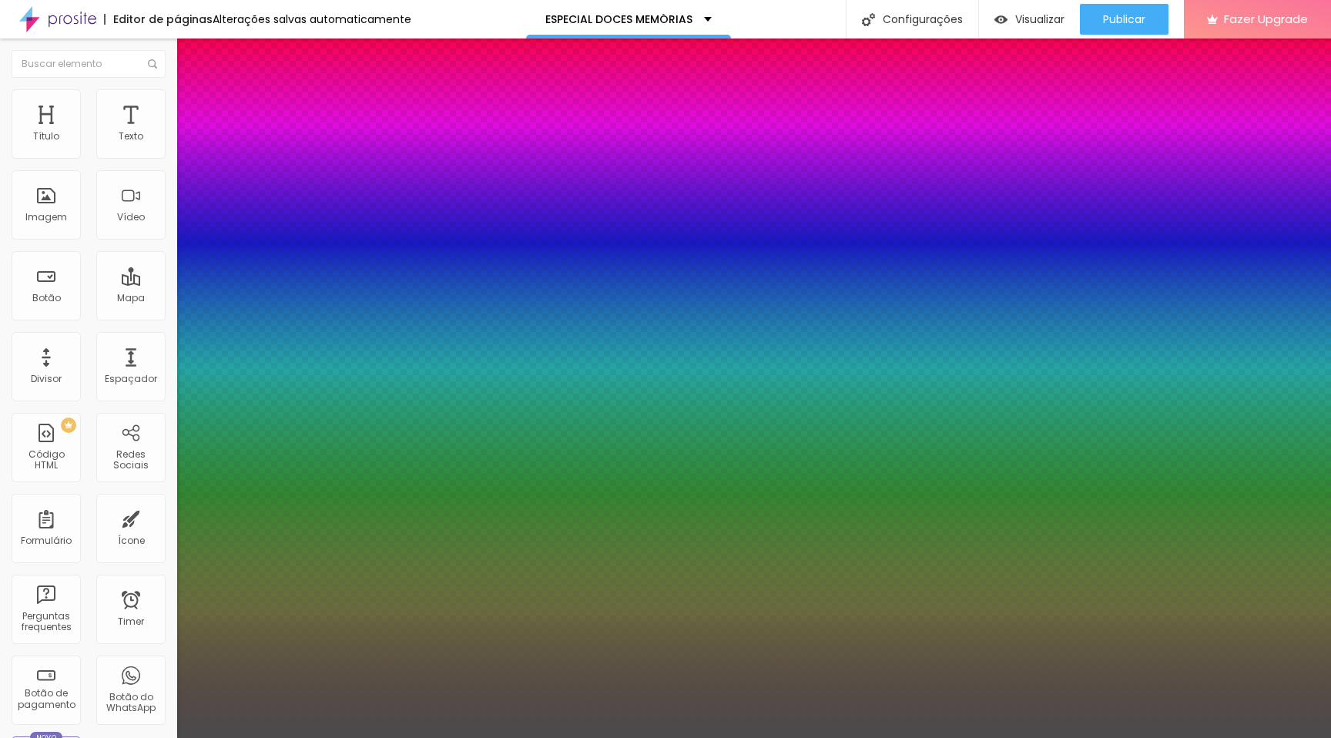
click at [460, 528] on div at bounding box center [665, 738] width 1331 height 0
